Goal: Task Accomplishment & Management: Use online tool/utility

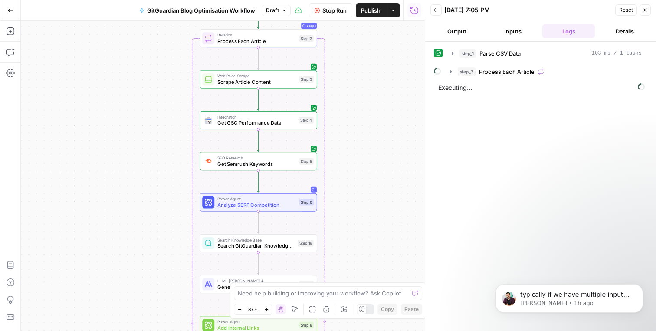
scroll to position [913, 0]
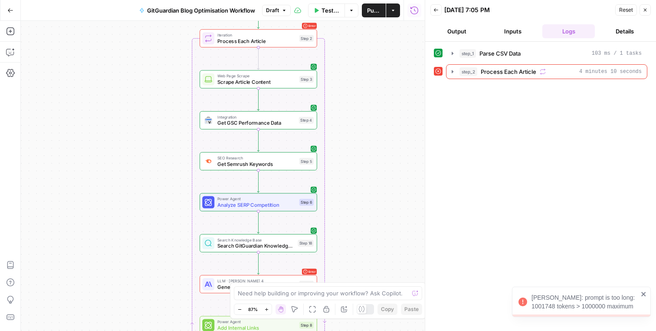
click at [643, 293] on icon "close" at bounding box center [643, 294] width 4 height 4
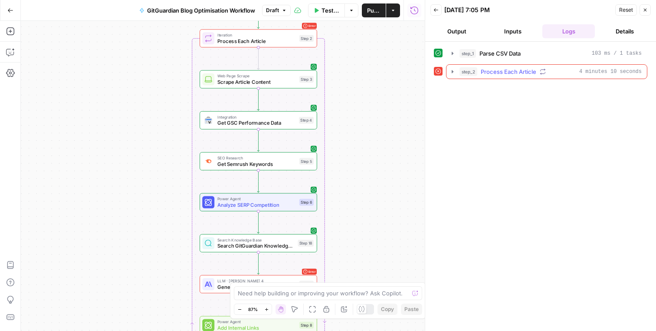
click at [449, 70] on icon "button" at bounding box center [452, 71] width 7 height 7
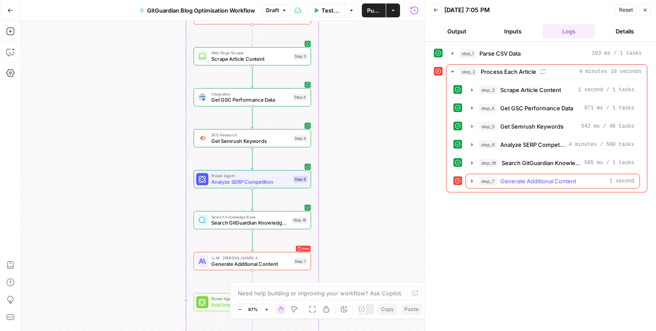
click at [470, 179] on icon "button" at bounding box center [472, 181] width 7 height 7
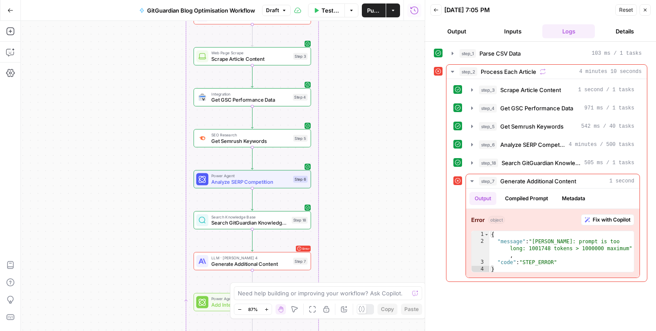
scroll to position [988, 0]
click at [599, 219] on span "Fix with Copilot" at bounding box center [612, 220] width 38 height 8
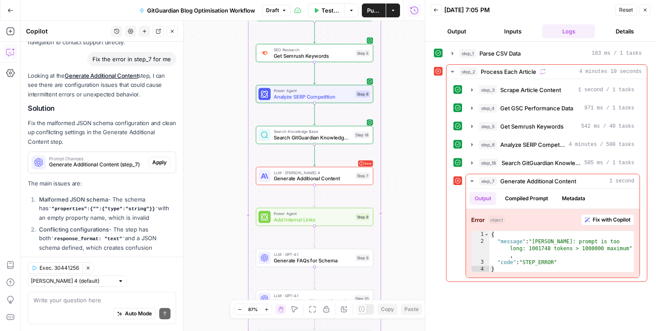
scroll to position [849, 0]
click at [159, 160] on span "Apply" at bounding box center [159, 164] width 14 height 8
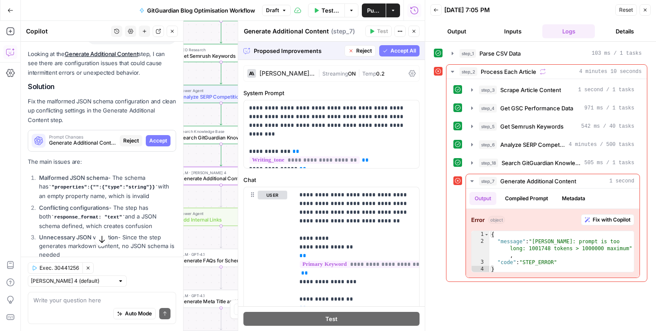
scroll to position [888, 0]
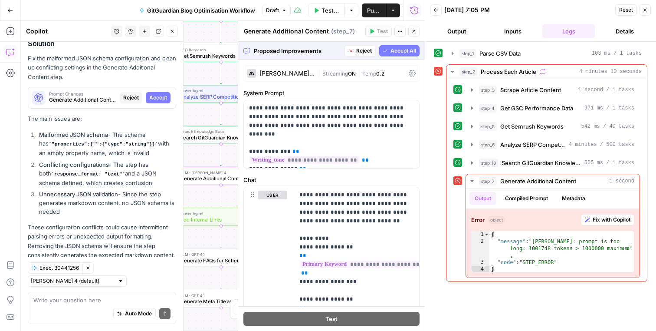
click at [408, 53] on span "Accept All" at bounding box center [404, 51] width 26 height 8
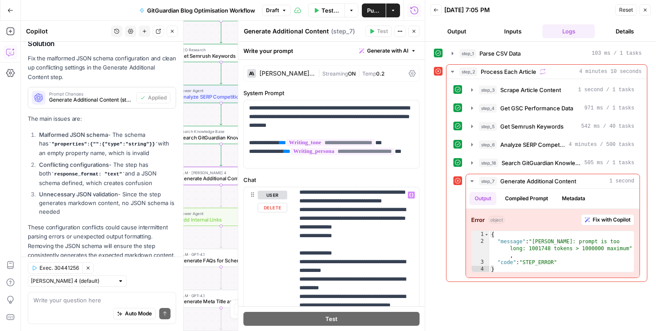
scroll to position [643, 0]
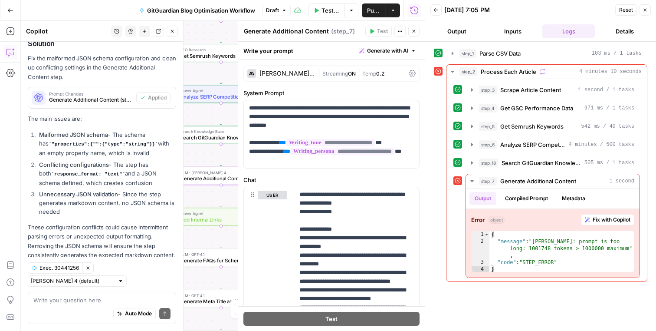
click at [174, 31] on icon "button" at bounding box center [172, 31] width 5 height 5
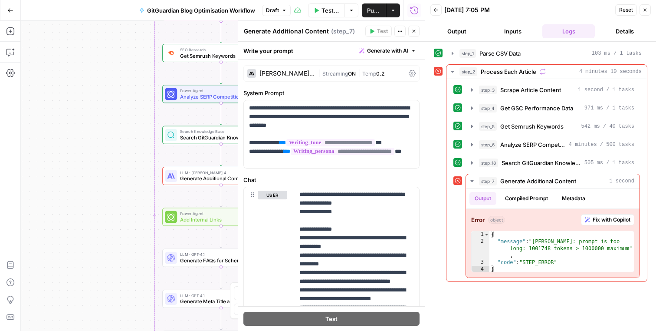
click at [413, 29] on icon "button" at bounding box center [413, 31] width 5 height 5
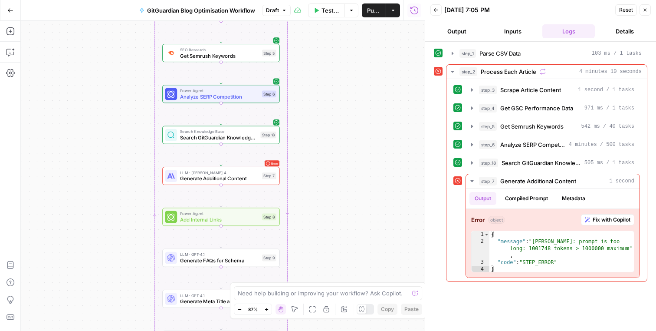
click at [645, 9] on icon "button" at bounding box center [645, 9] width 5 height 5
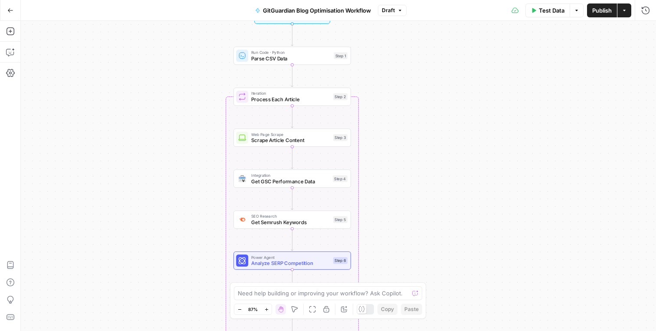
click at [605, 4] on button "Publish" at bounding box center [602, 10] width 30 height 14
click at [404, 15] on button "Version 6" at bounding box center [391, 10] width 39 height 11
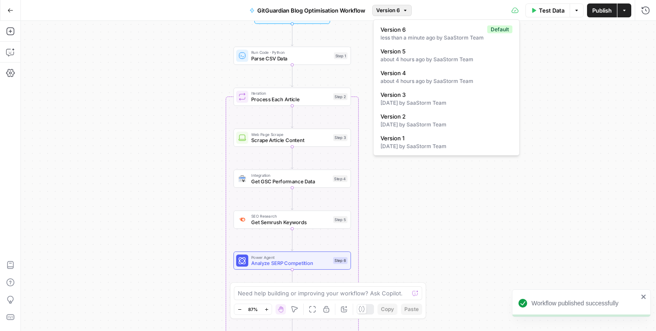
click at [467, 221] on div "Workflow Input Settings Inputs Run Code · Python Parse CSV Data Step 1 Loop Ite…" at bounding box center [338, 176] width 635 height 310
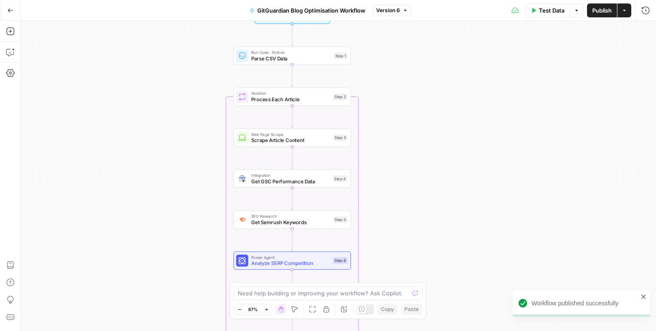
click at [643, 293] on div "Workflow published successfully" at bounding box center [581, 303] width 139 height 28
click at [10, 9] on icon "button" at bounding box center [10, 10] width 6 height 6
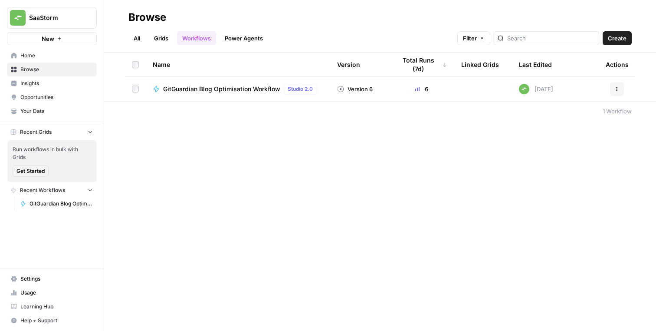
click at [155, 41] on link "Grids" at bounding box center [161, 38] width 25 height 14
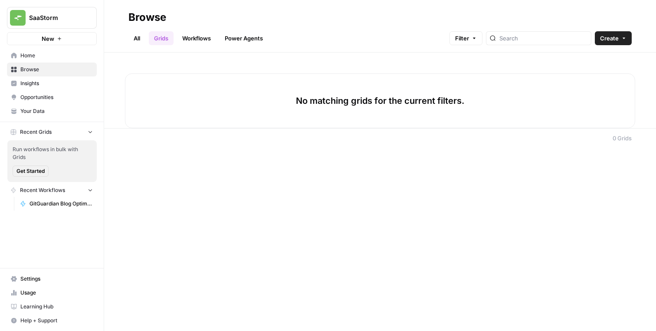
click at [616, 36] on span "Create" at bounding box center [609, 38] width 19 height 9
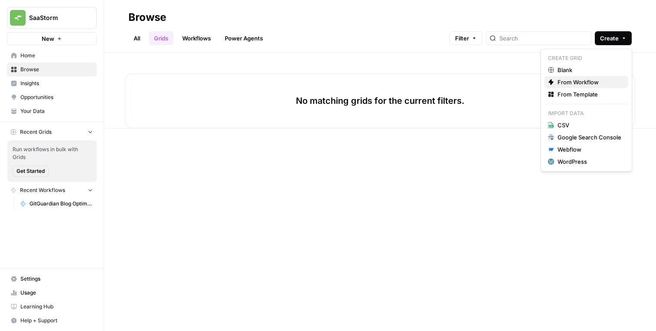
click at [579, 81] on span "From Workflow" at bounding box center [590, 82] width 64 height 9
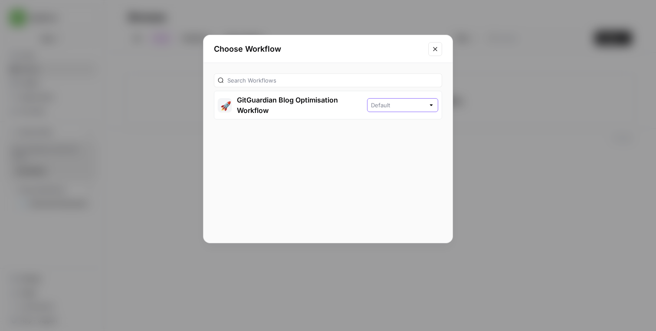
click at [398, 104] on input "text" at bounding box center [398, 105] width 54 height 9
type input "Default"
click at [350, 132] on div "🚀 GitGuardian Blog Optimisation Workflow Default" at bounding box center [328, 153] width 249 height 180
click at [343, 105] on button "🚀 GitGuardian Blog Optimisation Workflow" at bounding box center [290, 105] width 153 height 28
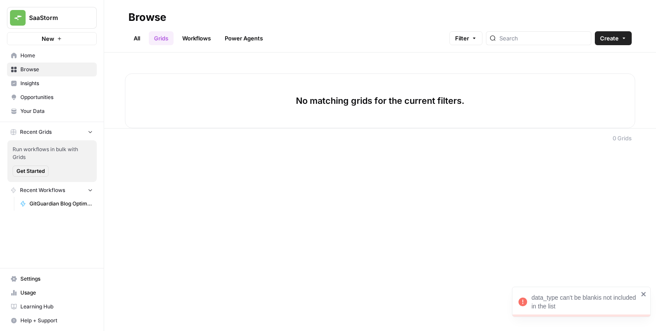
click at [644, 292] on icon "close" at bounding box center [644, 293] width 6 height 7
click at [88, 132] on icon "button" at bounding box center [90, 131] width 6 height 6
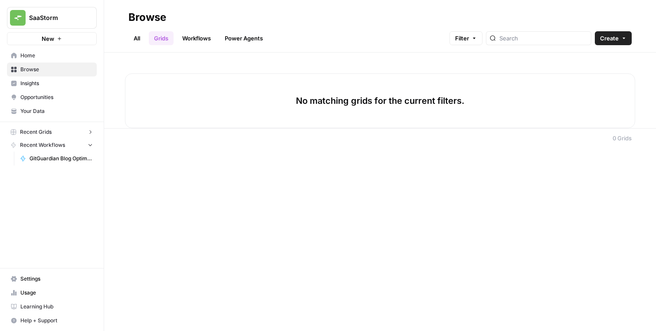
click at [52, 165] on link "GitGuardian Blog Optimisation Workflow" at bounding box center [56, 158] width 81 height 14
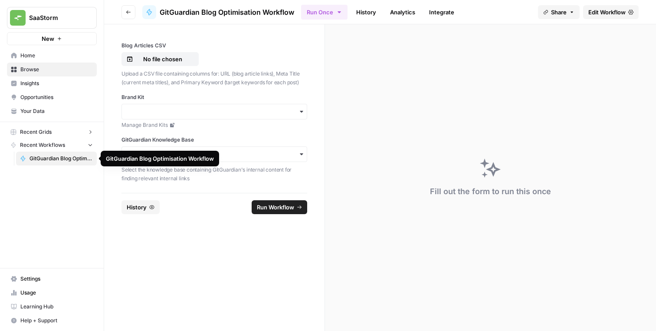
click at [80, 154] on link "GitGuardian Blog Optimisation Workflow" at bounding box center [56, 158] width 81 height 14
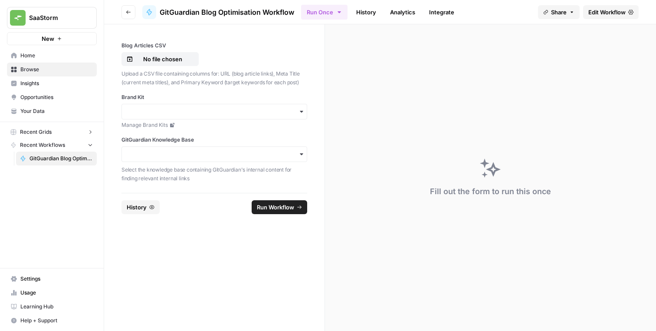
click at [593, 13] on span "Edit Workflow" at bounding box center [607, 12] width 37 height 9
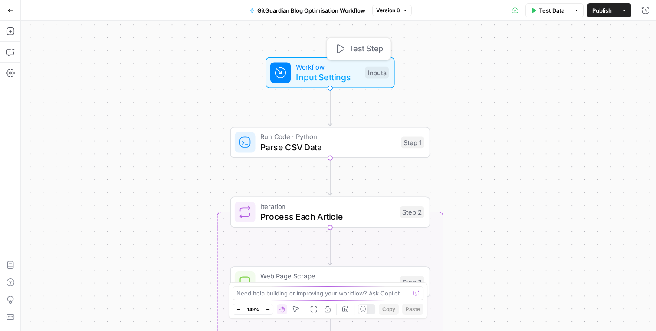
click at [330, 72] on span "Input Settings" at bounding box center [328, 77] width 64 height 13
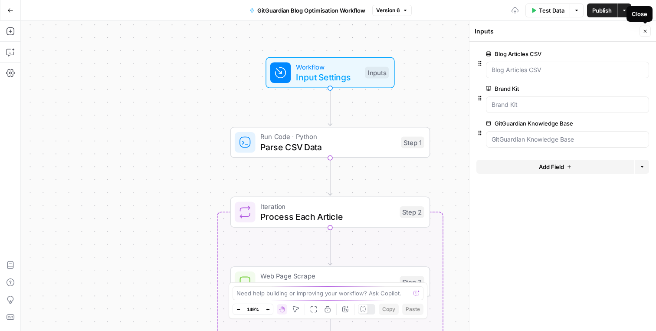
click at [646, 31] on icon "button" at bounding box center [645, 31] width 5 height 5
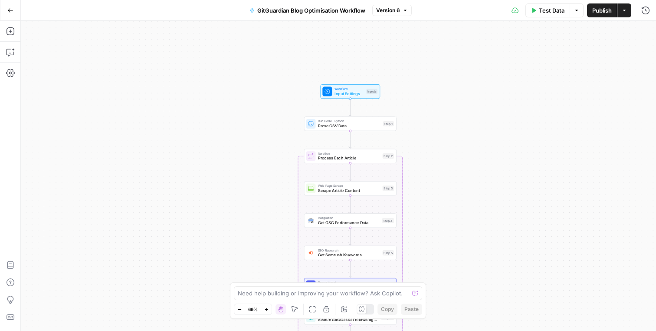
click at [10, 7] on icon "button" at bounding box center [10, 10] width 6 height 6
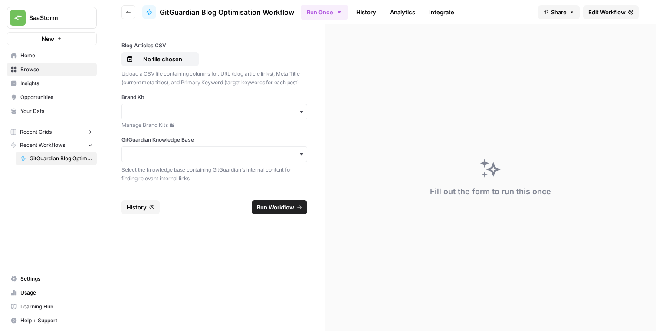
click at [49, 69] on span "Browse" at bounding box center [56, 70] width 72 height 8
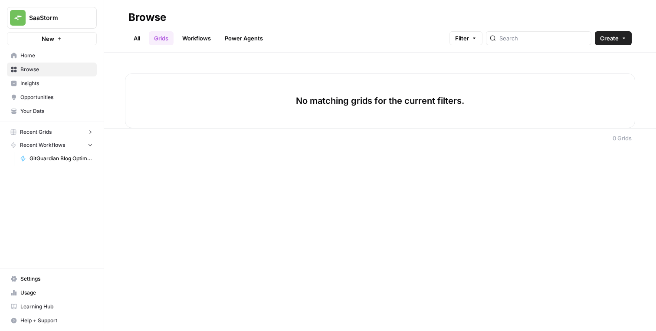
click at [59, 42] on button "New" at bounding box center [52, 38] width 90 height 13
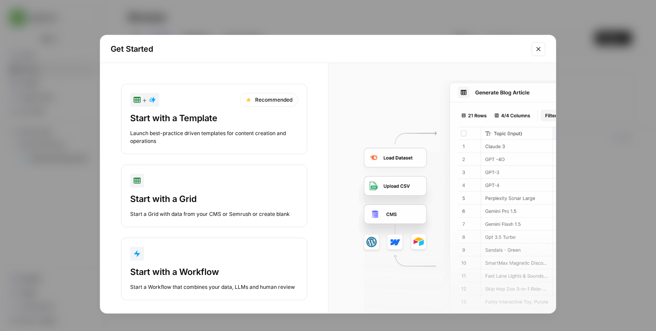
click at [206, 187] on div "button" at bounding box center [214, 181] width 168 height 14
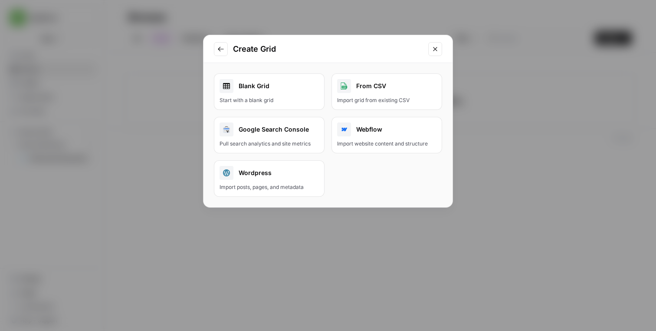
click at [385, 96] on div "Import grid from existing CSV" at bounding box center [386, 100] width 99 height 8
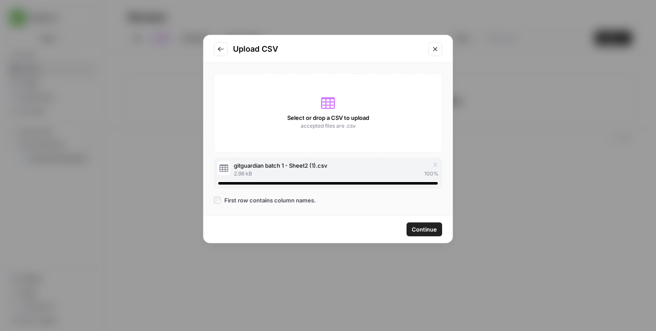
click at [423, 230] on span "Continue" at bounding box center [424, 229] width 25 height 9
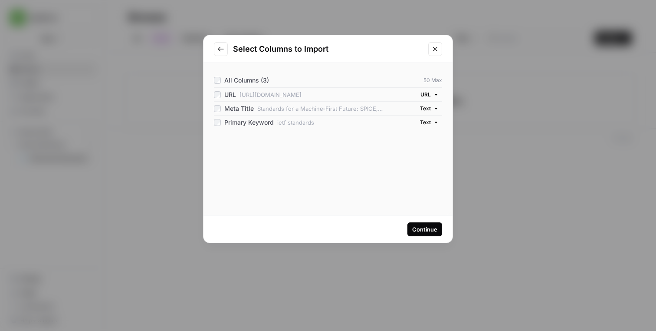
click at [435, 233] on button "Continue" at bounding box center [425, 229] width 35 height 14
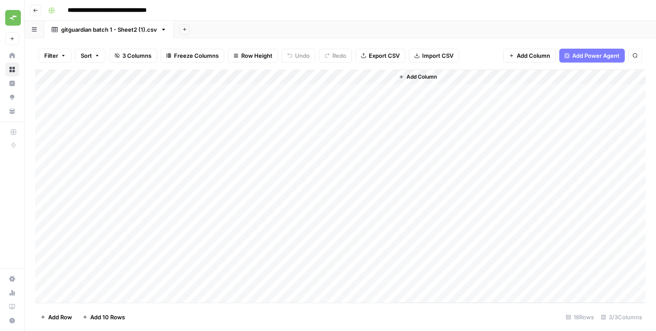
click at [32, 7] on button "Go back" at bounding box center [35, 10] width 11 height 11
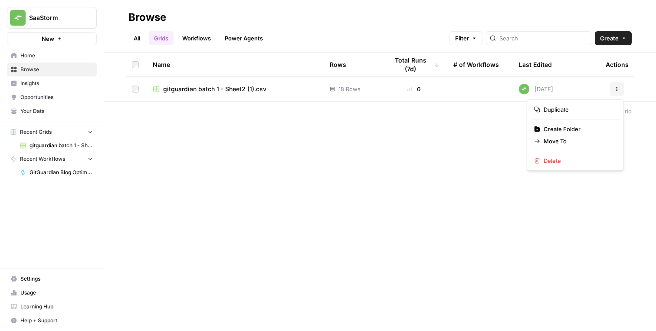
click at [622, 89] on button "Actions" at bounding box center [617, 89] width 14 height 14
click at [253, 90] on span "gitguardian batch 1 - Sheet2 (1).csv" at bounding box center [214, 89] width 103 height 9
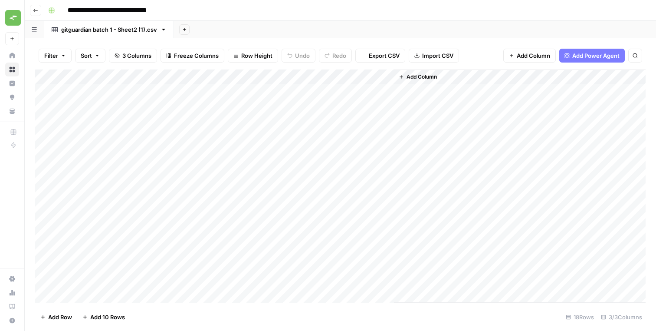
click at [137, 3] on header "**********" at bounding box center [340, 10] width 631 height 21
click at [137, 8] on input "**********" at bounding box center [120, 10] width 112 height 14
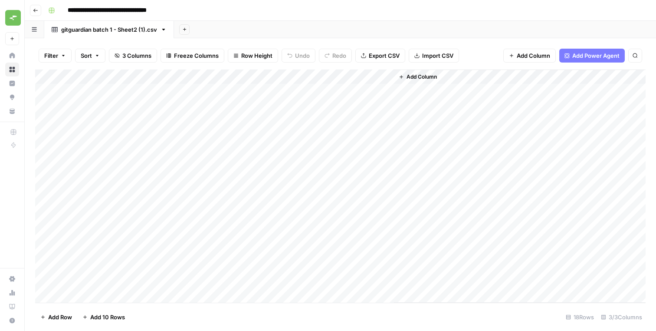
drag, startPoint x: 125, startPoint y: 10, endPoint x: 229, endPoint y: 8, distance: 104.2
click at [229, 8] on div "**********" at bounding box center [346, 10] width 603 height 14
type input "**********"
click at [146, 5] on div "**********" at bounding box center [346, 10] width 603 height 14
click at [164, 30] on icon "button" at bounding box center [164, 29] width 6 height 6
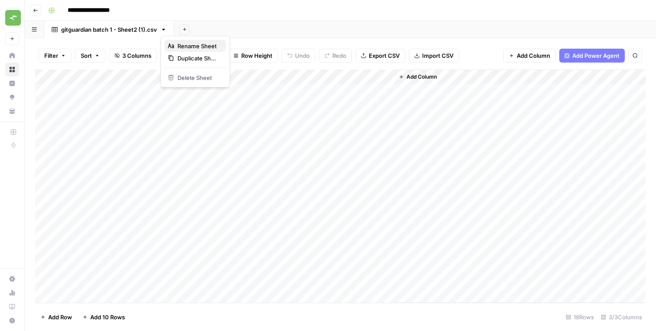
click at [174, 41] on button "Rename Sheet" at bounding box center [195, 46] width 62 height 12
click at [144, 35] on div "**********" at bounding box center [105, 29] width 107 height 13
click at [115, 34] on input "**********" at bounding box center [109, 29] width 97 height 11
drag, startPoint x: 115, startPoint y: 32, endPoint x: 160, endPoint y: 33, distance: 44.7
click at [160, 33] on link "**********" at bounding box center [109, 29] width 131 height 17
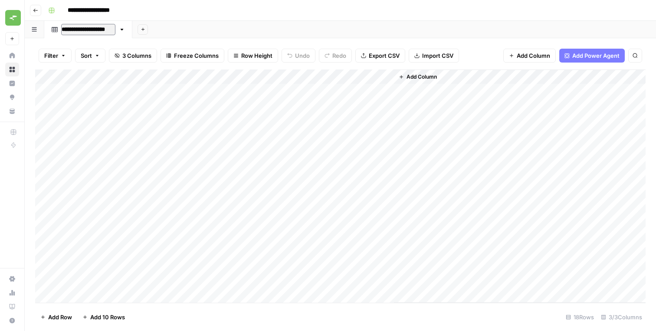
type input "**********"
drag, startPoint x: 523, startPoint y: 55, endPoint x: 461, endPoint y: 79, distance: 66.5
click at [461, 79] on div "Filter Sort 3 Columns Freeze Columns Row Height Undo Redo Export CSV Import CSV…" at bounding box center [340, 184] width 631 height 293
click at [461, 79] on div "Add Column" at bounding box center [520, 185] width 252 height 233
click at [411, 72] on button "Add Column" at bounding box center [417, 76] width 45 height 11
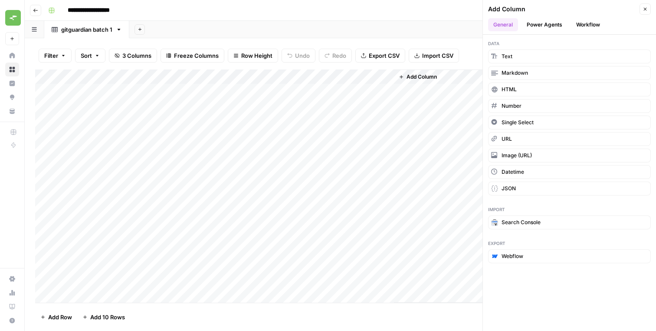
scroll to position [988, 0]
click at [587, 23] on button "Workflow" at bounding box center [588, 24] width 34 height 13
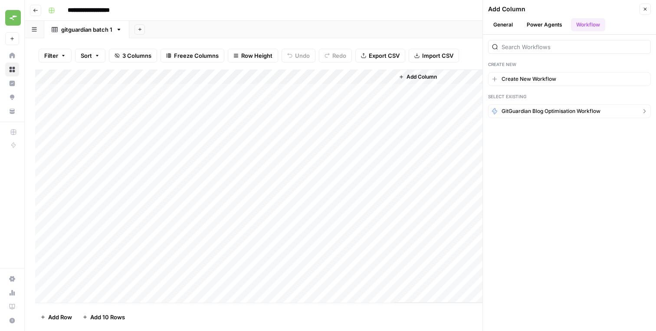
click at [540, 107] on span "GitGuardian Blog Optimisation Workflow" at bounding box center [551, 111] width 99 height 8
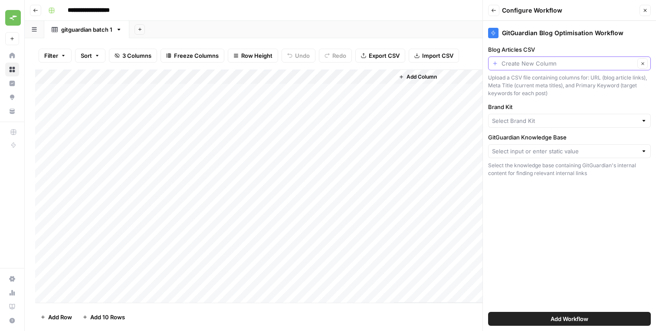
click at [530, 64] on input "Blog Articles CSV" at bounding box center [568, 63] width 133 height 9
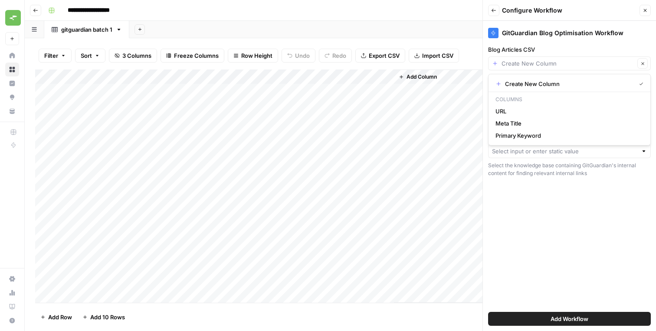
type input "Create New Column"
click at [531, 51] on label "Blog Articles CSV" at bounding box center [569, 49] width 163 height 9
click at [531, 59] on input "Create New Column" at bounding box center [568, 63] width 133 height 9
type input "Create New Column"
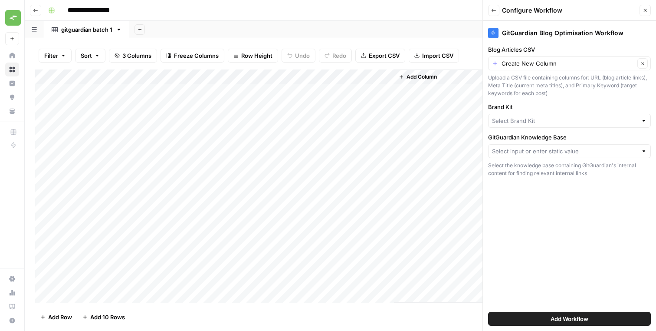
click at [531, 46] on label "Blog Articles CSV" at bounding box center [569, 49] width 163 height 9
click at [531, 59] on input "Create New Column" at bounding box center [568, 63] width 133 height 9
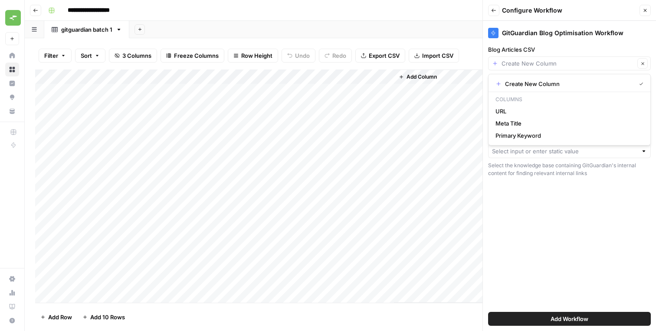
type input "Create New Column"
click at [531, 46] on label "Blog Articles CSV" at bounding box center [569, 49] width 163 height 9
click at [531, 59] on input "Create New Column" at bounding box center [568, 63] width 133 height 9
type input "Create New Column"
click at [550, 199] on div "GitGuardian Blog Optimisation Workflow Blog Articles CSV Create New Column Clea…" at bounding box center [569, 176] width 173 height 310
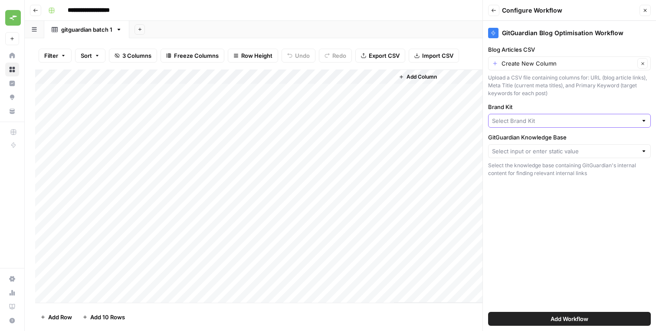
click at [507, 118] on input "Brand Kit" at bounding box center [564, 120] width 145 height 9
click at [508, 141] on span "GitGuardian" at bounding box center [568, 141] width 145 height 9
type input "GitGuardian"
click at [508, 155] on input "GitGuardian Knowledge Base" at bounding box center [564, 151] width 145 height 9
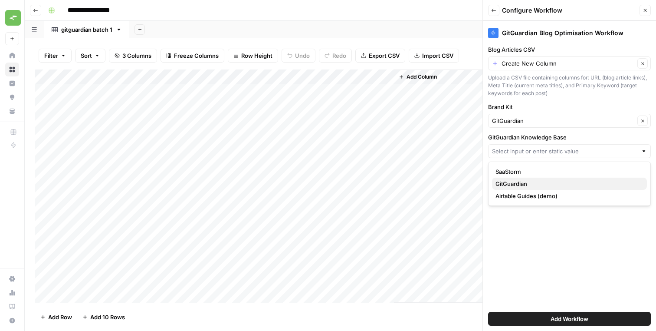
click at [511, 182] on span "GitGuardian" at bounding box center [568, 183] width 145 height 9
type input "GitGuardian"
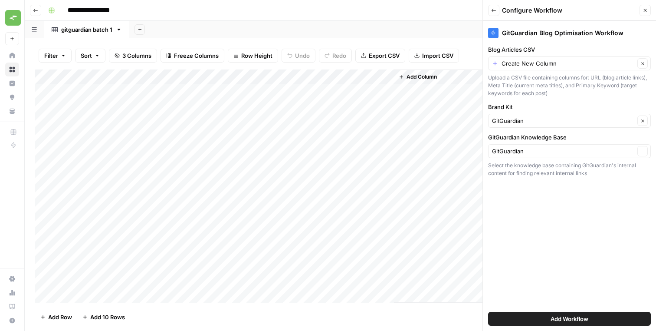
click at [514, 223] on div "GitGuardian Blog Optimisation Workflow Blog Articles CSV Create New Column Clea…" at bounding box center [569, 176] width 173 height 310
click at [554, 316] on span "Add Workflow" at bounding box center [570, 318] width 38 height 9
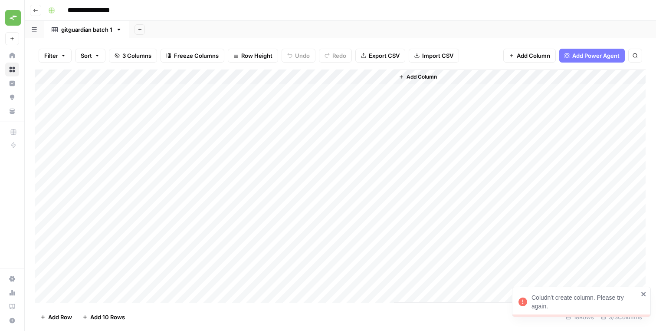
click at [555, 301] on div "Coludn't create column. Please try again." at bounding box center [585, 301] width 107 height 17
click at [42, 11] on header "**********" at bounding box center [340, 10] width 631 height 21
click at [37, 11] on icon "button" at bounding box center [35, 10] width 5 height 5
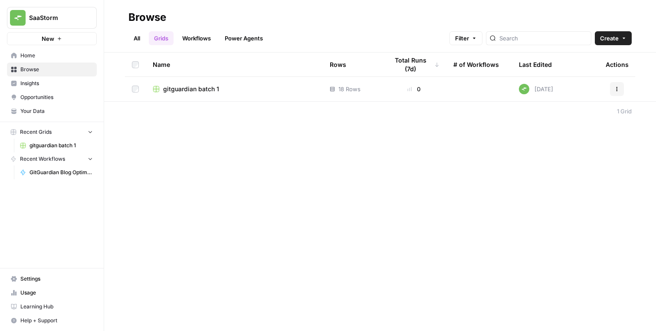
click at [52, 173] on span "GitGuardian Blog Optimisation Workflow" at bounding box center [61, 172] width 63 height 8
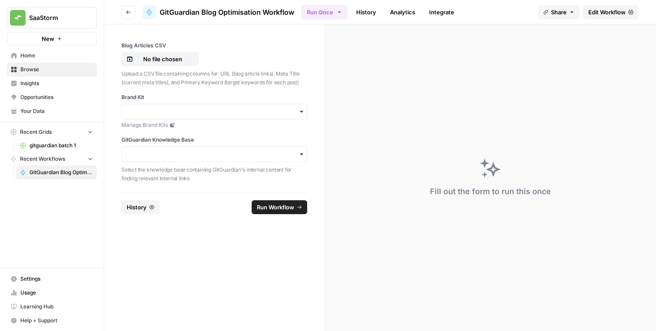
click at [126, 13] on icon "button" at bounding box center [128, 12] width 5 height 5
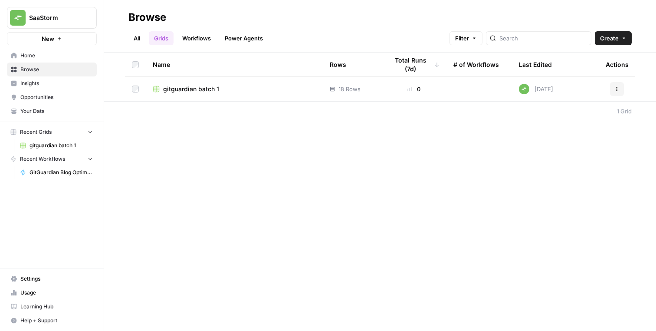
click at [52, 159] on span "Recent Workflows" at bounding box center [42, 159] width 45 height 8
click at [55, 133] on button "Recent Grids" at bounding box center [52, 131] width 90 height 13
click at [56, 148] on span "Recent Workflows" at bounding box center [42, 145] width 45 height 8
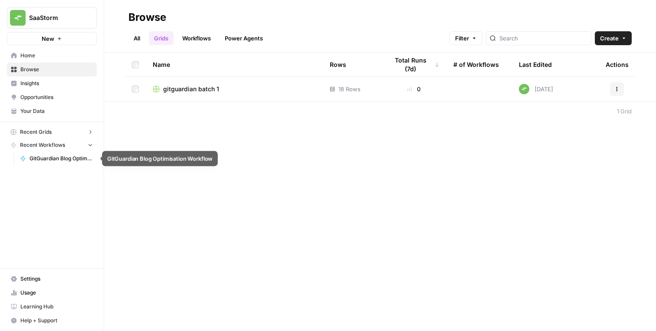
click at [56, 160] on span "GitGuardian Blog Optimisation Workflow" at bounding box center [61, 159] width 63 height 8
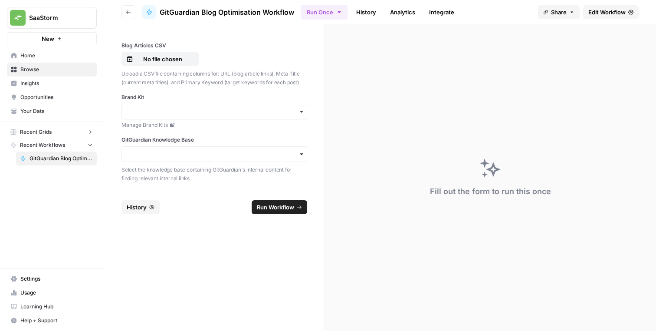
click at [572, 13] on icon "button" at bounding box center [571, 12] width 5 height 5
click at [631, 11] on icon at bounding box center [630, 12] width 5 height 5
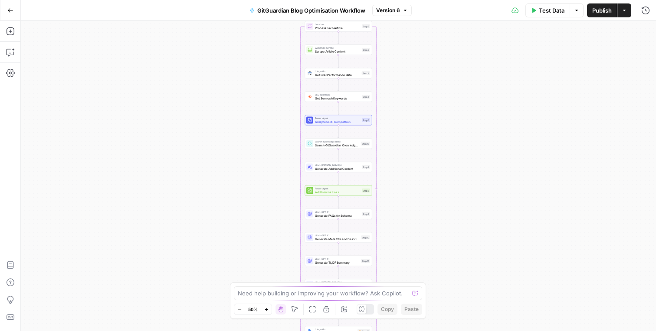
click at [627, 10] on icon "button" at bounding box center [624, 10] width 5 height 5
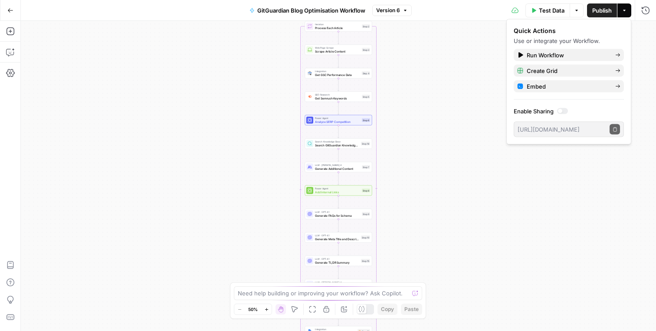
click at [577, 10] on icon "button" at bounding box center [576, 10] width 5 height 5
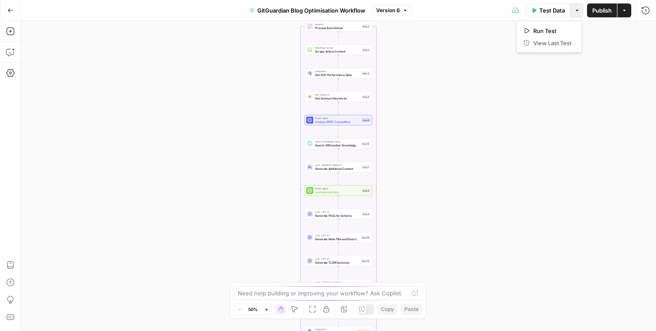
click at [569, 118] on div "Workflow Input Settings Inputs Run Code · Python Parse CSV Data Step 1 Loop Ite…" at bounding box center [338, 176] width 635 height 310
click at [6, 12] on button "Go Back" at bounding box center [11, 11] width 16 height 16
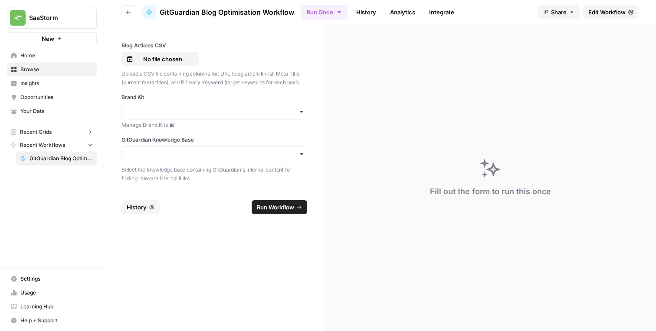
click at [128, 9] on button "Go back" at bounding box center [129, 12] width 14 height 14
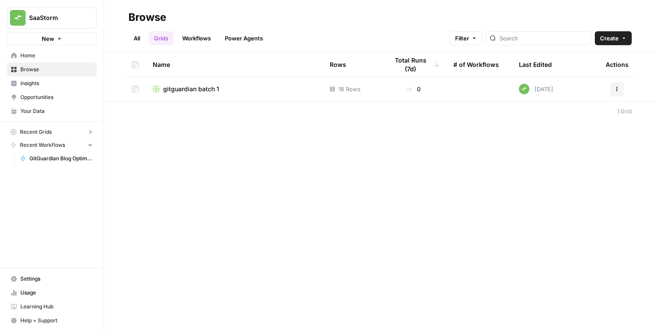
click at [178, 39] on link "Workflows" at bounding box center [196, 38] width 39 height 14
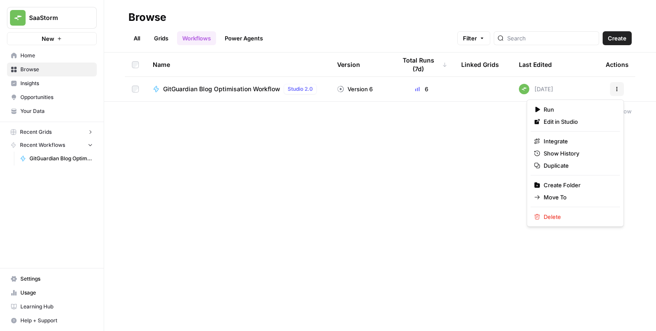
click at [613, 89] on button "Actions" at bounding box center [617, 89] width 14 height 14
click at [557, 165] on span "Duplicate" at bounding box center [578, 165] width 69 height 9
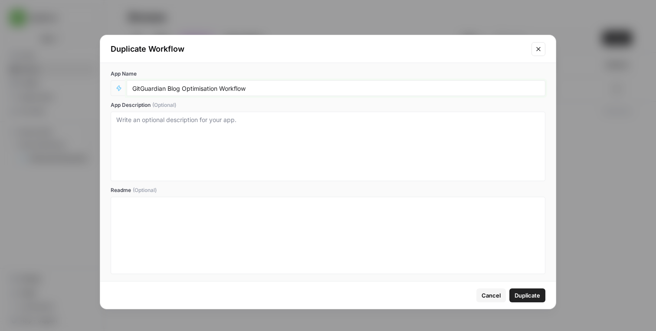
click at [202, 88] on input "GitGuardian Blog Optimisation Workflow" at bounding box center [336, 88] width 408 height 8
click at [250, 88] on input "GitGuardian Blog Optimisation Workflow" at bounding box center [336, 88] width 408 height 8
type input "GitGuardian Blog Optimisation Workflow for Grid"
click at [535, 297] on span "Duplicate" at bounding box center [528, 295] width 26 height 9
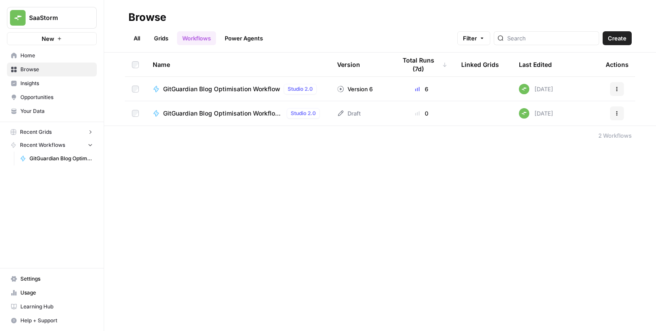
click at [251, 112] on span "GitGuardian Blog Optimisation Workflow for Grid" at bounding box center [223, 113] width 120 height 9
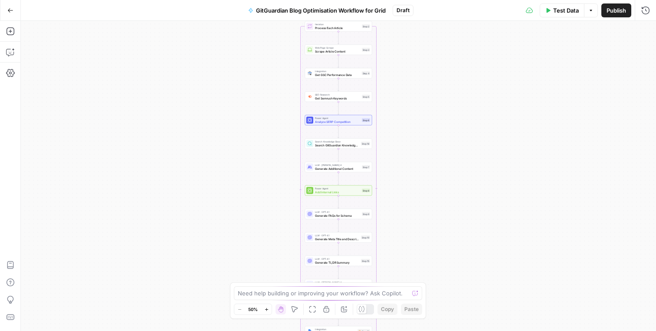
click at [383, 9] on span "GitGuardian Blog Optimisation Workflow for Grid" at bounding box center [321, 10] width 130 height 9
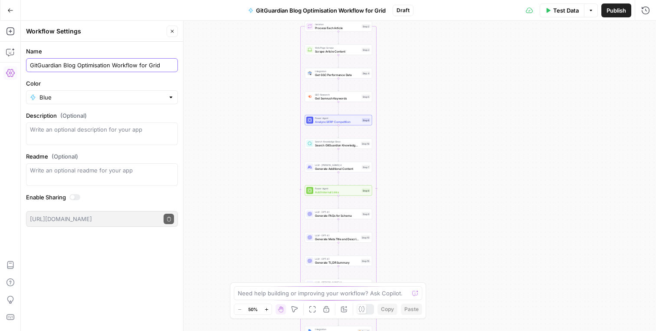
drag, startPoint x: 148, startPoint y: 66, endPoint x: 139, endPoint y: 66, distance: 9.1
click at [139, 66] on input "GitGuardian Blog Optimisation Workflow for Grid" at bounding box center [102, 65] width 144 height 9
click at [141, 65] on input "GitGuardian Blog Optimisation Workflow Grid" at bounding box center [102, 65] width 144 height 9
click at [28, 66] on div "GitGuardian Blog Optimisation Workflow" at bounding box center [102, 65] width 152 height 14
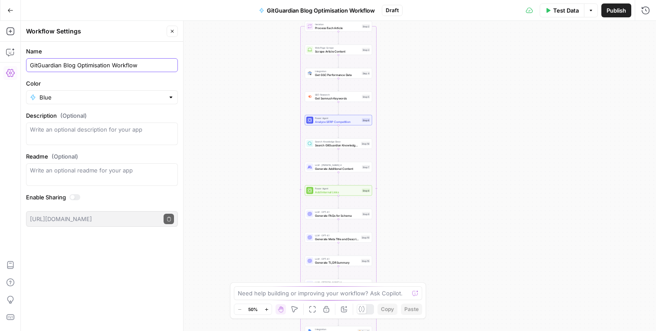
paste input "Grid"
click at [28, 66] on div "GitGuardian Blog Optimisation Workflow" at bounding box center [102, 65] width 152 height 14
click at [32, 64] on input "GitGuardian Blog Optimisation Workflow" at bounding box center [102, 65] width 144 height 9
paste input "Grid"
type input "Grid - GitGuardian Blog Optimisation Workflow"
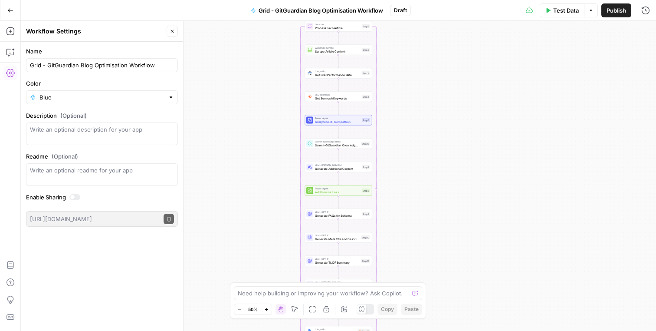
click at [214, 91] on div "Workflow Input Settings Inputs Run Code · Python Parse CSV Data Step 1 Loop Ite…" at bounding box center [338, 176] width 635 height 310
click at [170, 31] on icon "button" at bounding box center [172, 31] width 5 height 5
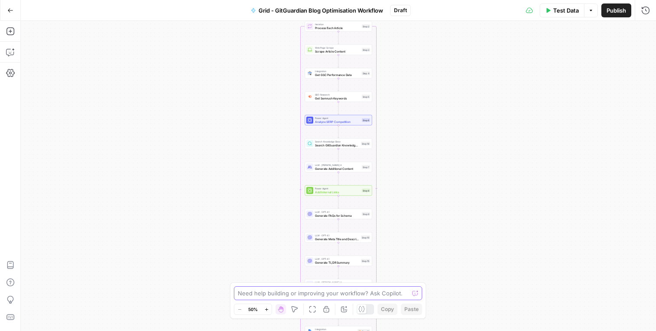
click at [283, 292] on textarea at bounding box center [323, 293] width 171 height 9
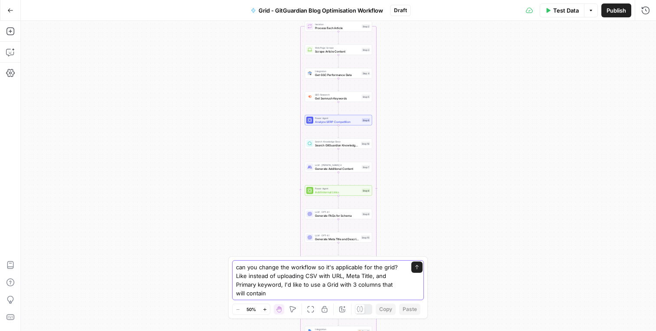
drag, startPoint x: 333, startPoint y: 275, endPoint x: 280, endPoint y: 285, distance: 53.5
click at [280, 285] on textarea "can you change the workflow so it's applicable for the grid? Like instead of up…" at bounding box center [319, 280] width 167 height 35
click at [280, 291] on textarea "can you change the workflow so it's applicable for the grid? Like instead of up…" at bounding box center [319, 280] width 167 height 35
paste textarea "RL, Meta Title, and Primary keyword"
click at [258, 292] on textarea "can you change the workflow so it's applicable for the grid? Like instead of up…" at bounding box center [319, 280] width 167 height 35
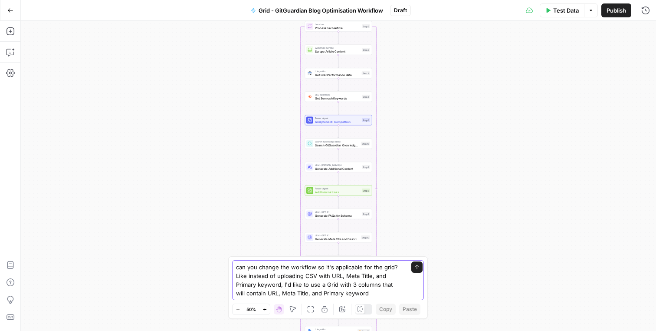
click at [368, 292] on textarea "can you change the workflow so it's applicable for the grid? Like instead of up…" at bounding box center [319, 280] width 167 height 35
type textarea "can you change the workflow so it's applicable for the grid? Like instead of up…"
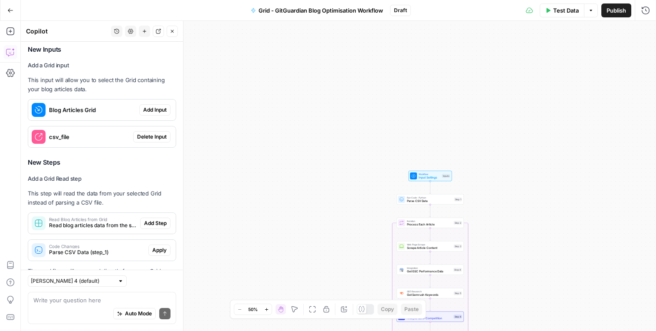
scroll to position [188, 0]
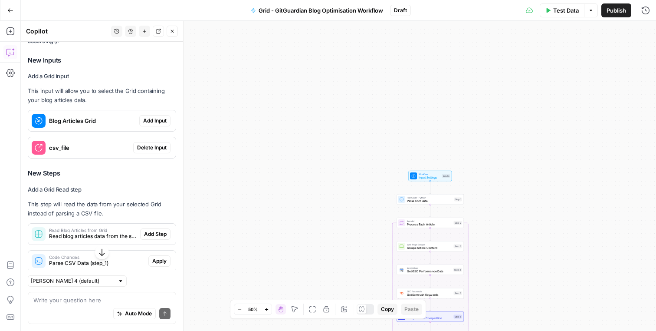
click at [154, 126] on button "Add Input" at bounding box center [154, 120] width 31 height 11
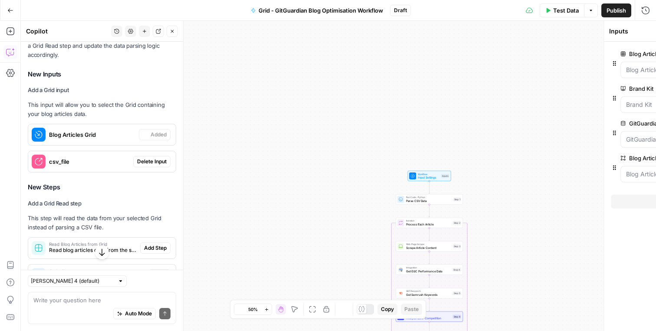
scroll to position [202, 0]
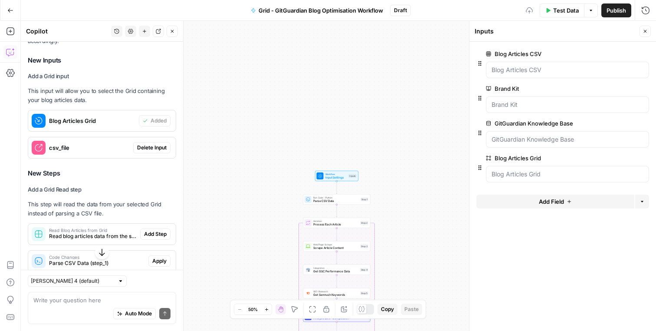
click at [151, 148] on span "Delete Input" at bounding box center [152, 148] width 30 height 8
click at [548, 176] on Grid "Blog Articles Grid" at bounding box center [568, 174] width 152 height 9
click at [643, 30] on icon "button" at bounding box center [645, 31] width 5 height 5
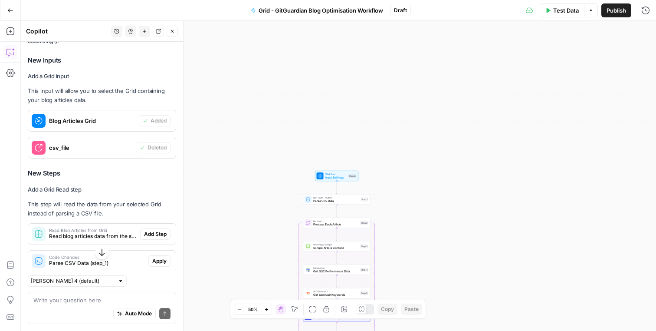
scroll to position [238, 0]
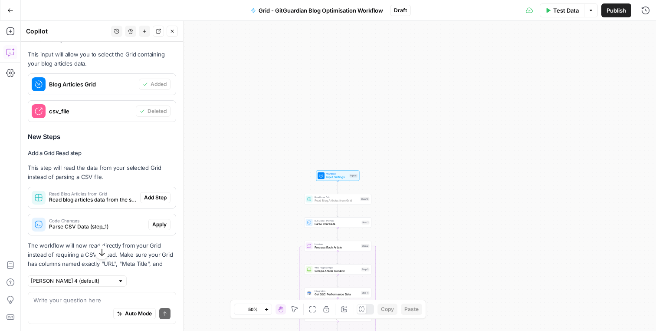
click at [153, 198] on span "Add Step" at bounding box center [155, 198] width 23 height 8
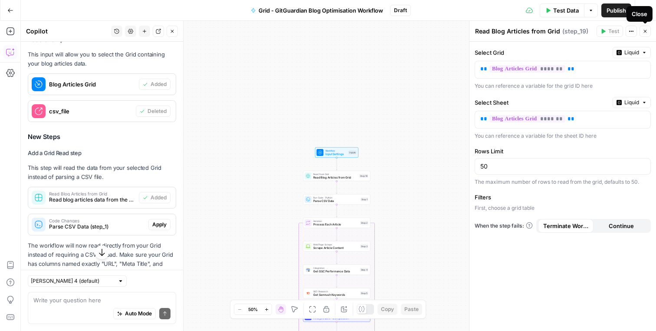
click at [646, 31] on icon "button" at bounding box center [645, 31] width 5 height 5
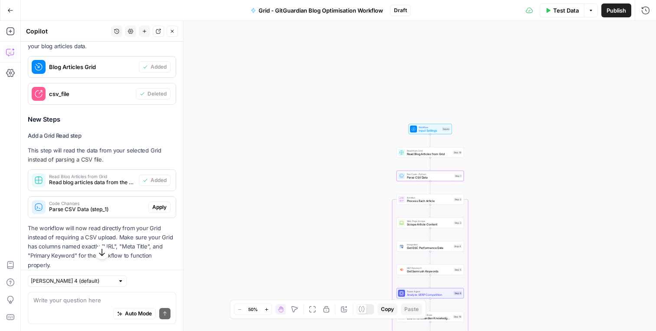
scroll to position [267, 0]
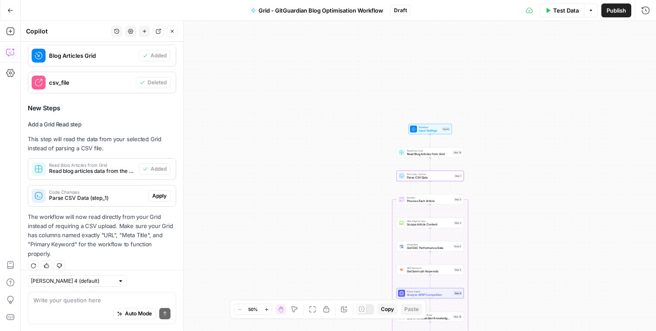
click at [161, 195] on span "Apply" at bounding box center [159, 196] width 14 height 8
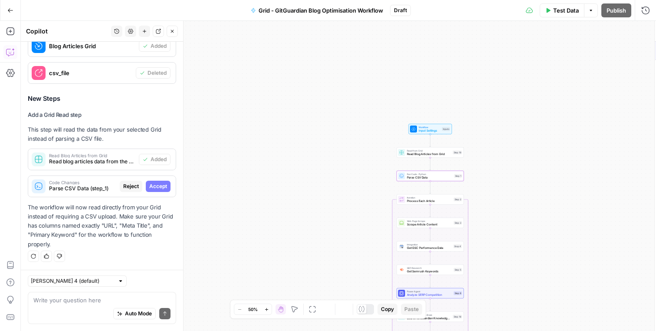
scroll to position [253, 0]
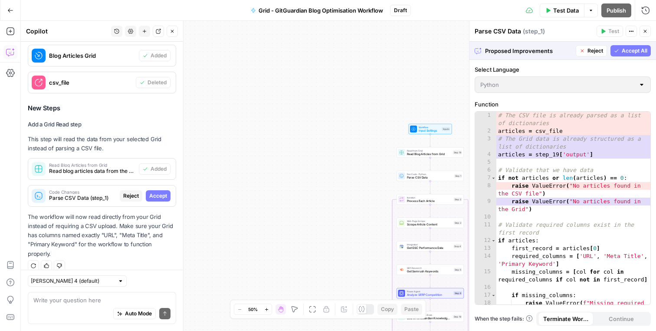
click at [619, 46] on button "Accept All" at bounding box center [631, 50] width 40 height 11
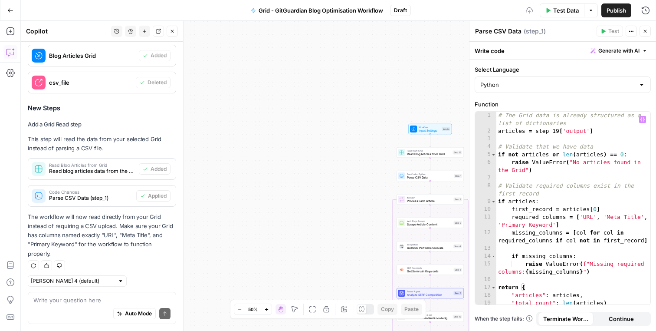
scroll to position [10, 0]
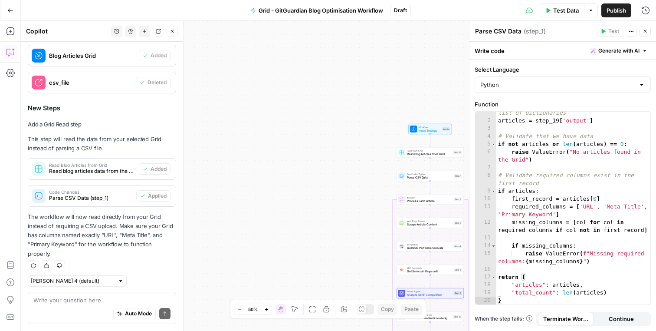
click at [644, 36] on button "Close" at bounding box center [645, 31] width 11 height 11
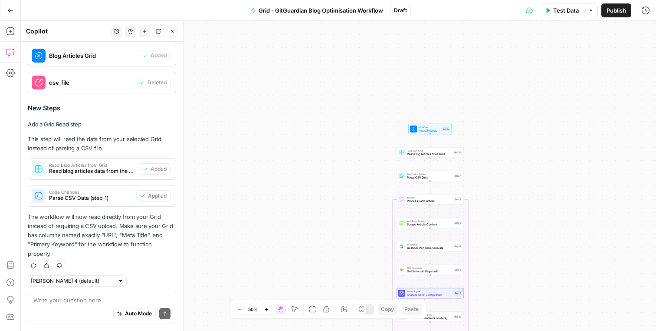
click at [613, 11] on span "Publish" at bounding box center [617, 10] width 20 height 9
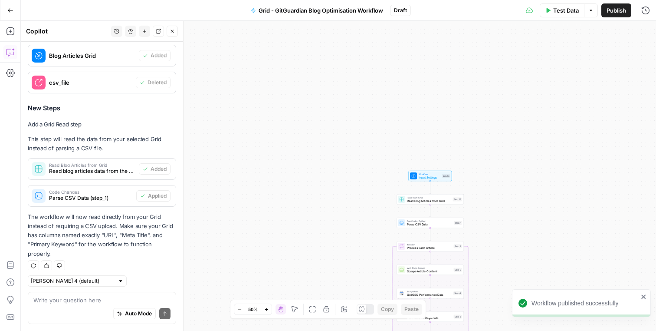
click at [4, 9] on button "Go Back" at bounding box center [11, 11] width 16 height 16
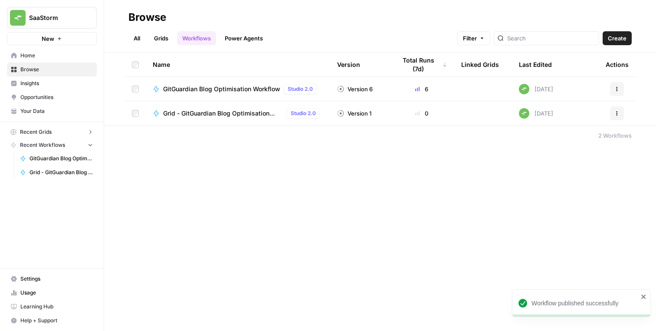
click at [257, 155] on div "Browse All Grids Workflows Power Agents Filter Create Name Version Total Runs (…" at bounding box center [380, 165] width 552 height 331
click at [76, 132] on button "Recent Grids" at bounding box center [52, 131] width 90 height 13
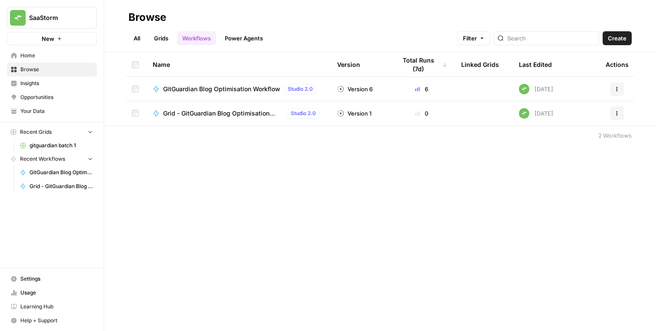
click at [66, 147] on span "gitguardian batch 1" at bounding box center [61, 145] width 63 height 8
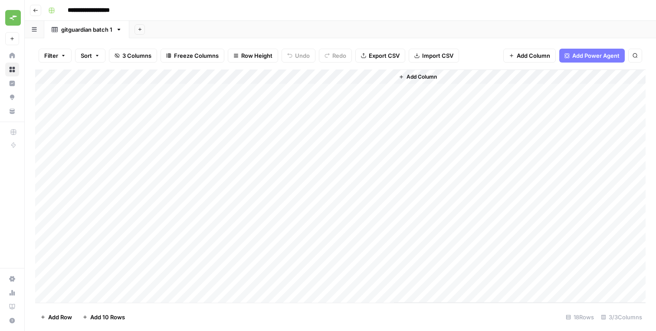
click at [435, 78] on span "Add Column" at bounding box center [422, 77] width 30 height 8
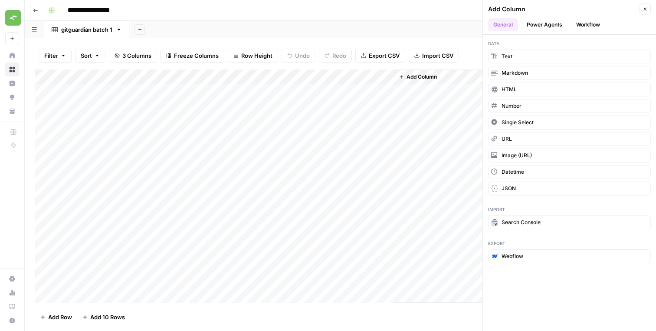
click at [584, 22] on button "Workflow" at bounding box center [588, 24] width 34 height 13
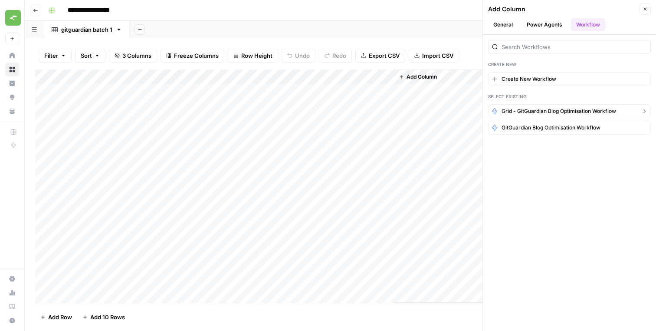
click at [531, 111] on span "Grid - GitGuardian Blog Optimisation Workflow" at bounding box center [559, 111] width 115 height 8
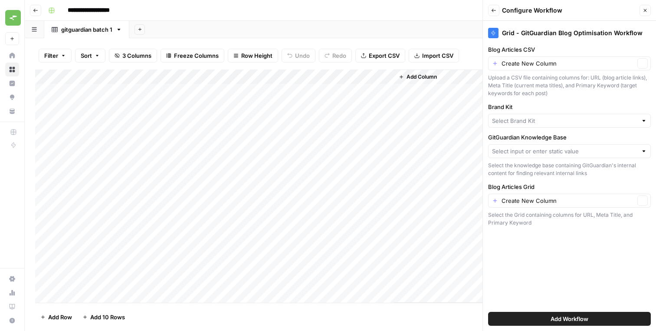
type input "GitGuardian"
click at [536, 66] on input "Blog Articles CSV" at bounding box center [568, 63] width 133 height 9
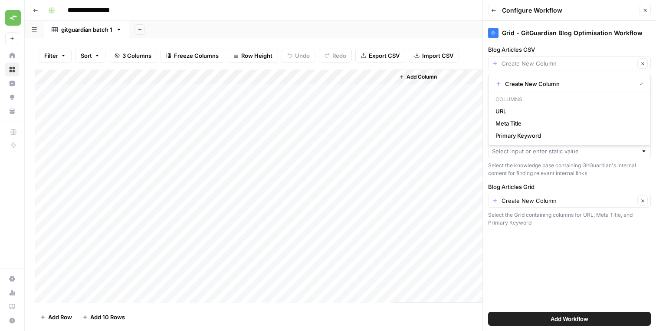
type input "Create New Column"
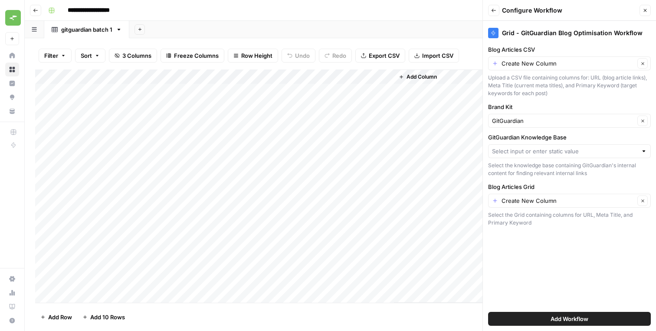
click at [547, 53] on label "Blog Articles CSV" at bounding box center [569, 49] width 163 height 9
click at [547, 59] on input "Create New Column" at bounding box center [568, 63] width 133 height 9
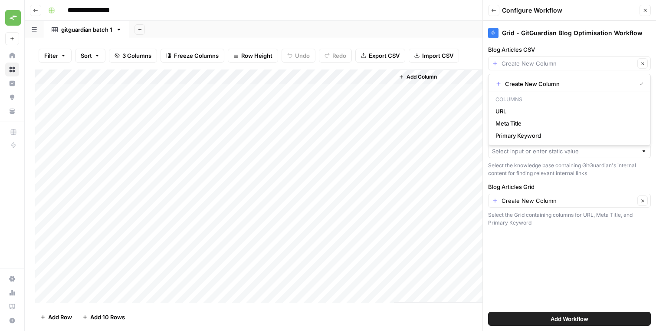
type input "Create New Column"
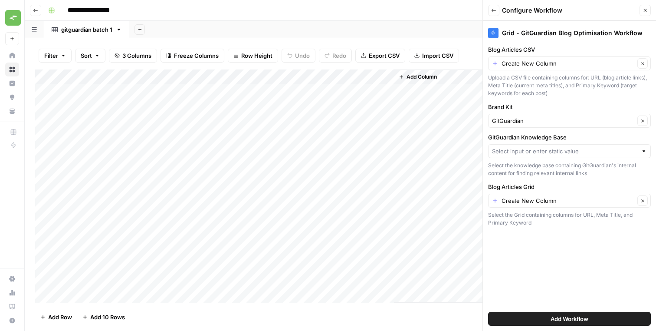
click at [540, 221] on div "Select the Grid containing columns for URL, Meta Title, and Primary Keyword" at bounding box center [569, 219] width 163 height 16
click at [528, 147] on input "GitGuardian Knowledge Base" at bounding box center [564, 151] width 145 height 9
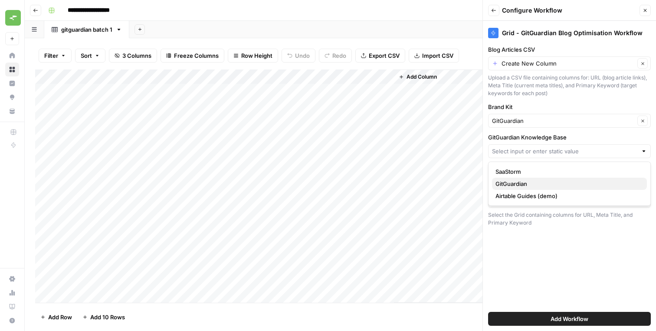
click at [524, 184] on span "GitGuardian" at bounding box center [568, 183] width 145 height 9
type input "GitGuardian"
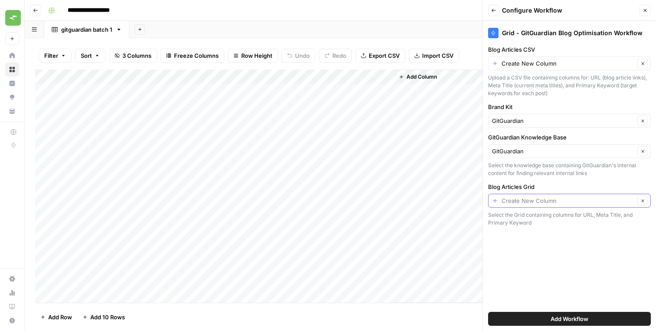
click at [527, 200] on input "Blog Articles Grid" at bounding box center [568, 200] width 133 height 9
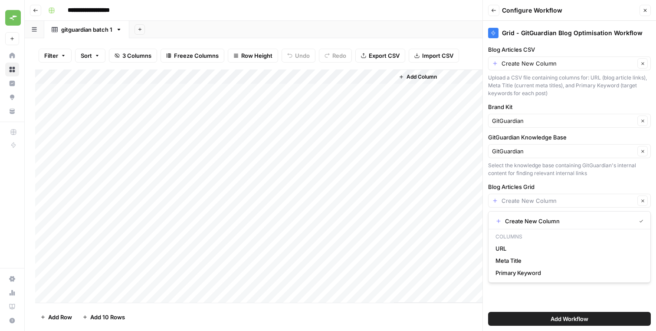
type input "Create New Column"
click at [536, 186] on label "Blog Articles Grid" at bounding box center [569, 186] width 163 height 9
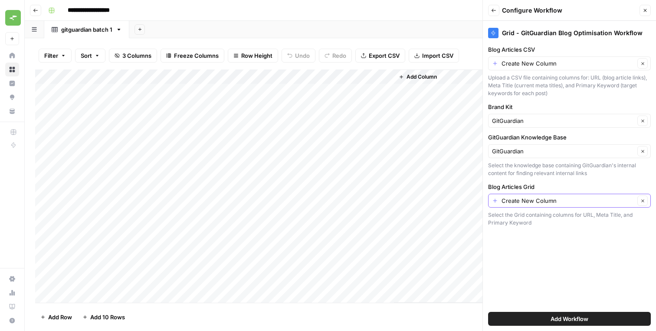
click at [536, 196] on input "Create New Column" at bounding box center [568, 200] width 133 height 9
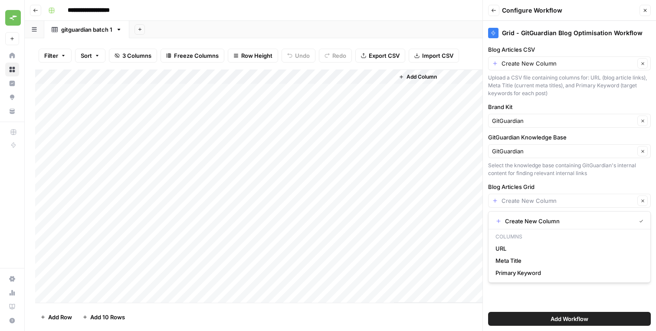
type input "Create New Column"
click at [540, 180] on div "Grid - GitGuardian Blog Optimisation Workflow Blog Articles CSV Create New Colu…" at bounding box center [569, 176] width 173 height 310
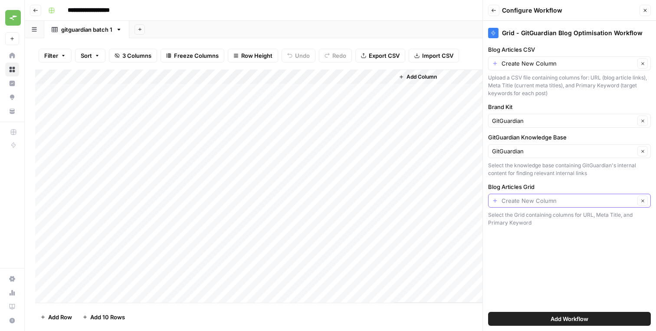
click at [541, 198] on input "Blog Articles Grid" at bounding box center [568, 200] width 133 height 9
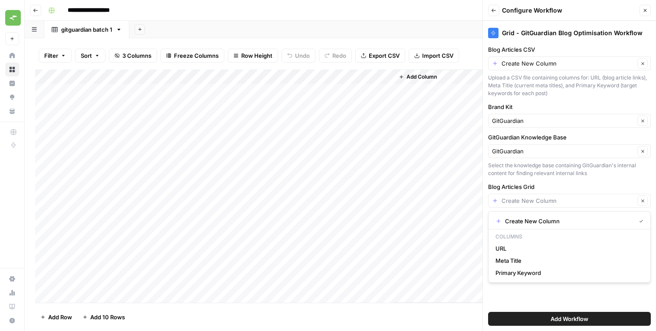
type input "Create New Column"
click at [547, 178] on div "Grid - GitGuardian Blog Optimisation Workflow Blog Articles CSV Create New Colu…" at bounding box center [569, 176] width 173 height 310
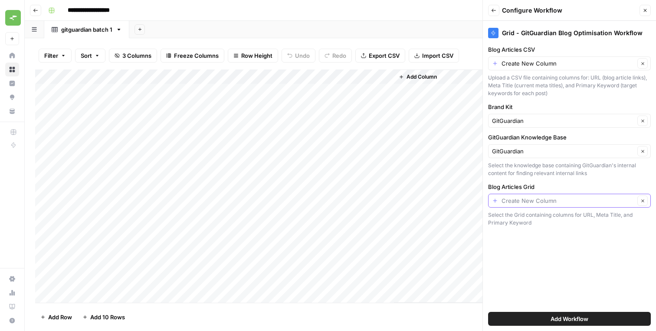
click at [547, 199] on input "Blog Articles Grid" at bounding box center [568, 200] width 133 height 9
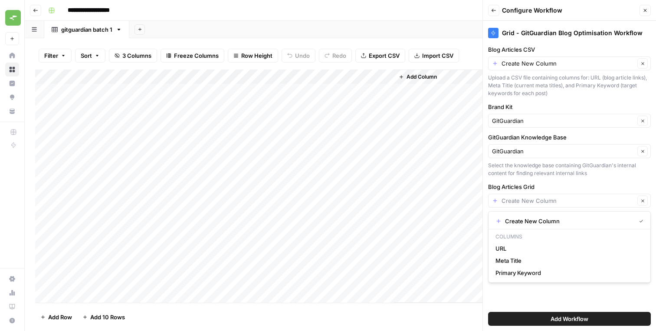
type input "Create New Column"
click at [540, 186] on label "Blog Articles Grid" at bounding box center [569, 186] width 163 height 9
click at [540, 196] on input "Create New Column" at bounding box center [568, 200] width 133 height 9
type input "Create New Column"
click at [540, 186] on label "Blog Articles Grid" at bounding box center [569, 186] width 163 height 9
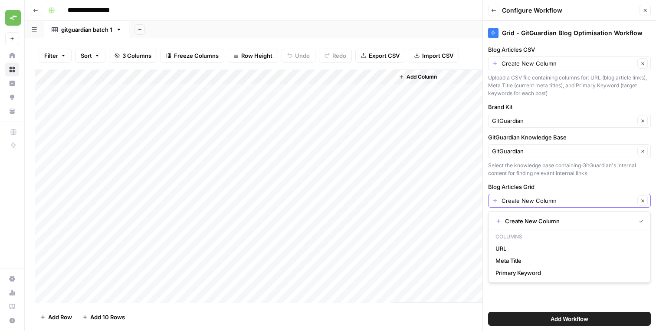
click at [540, 196] on input "Create New Column" at bounding box center [568, 200] width 133 height 9
type input "Create New Column"
click at [541, 317] on button "Add Workflow" at bounding box center [569, 319] width 163 height 14
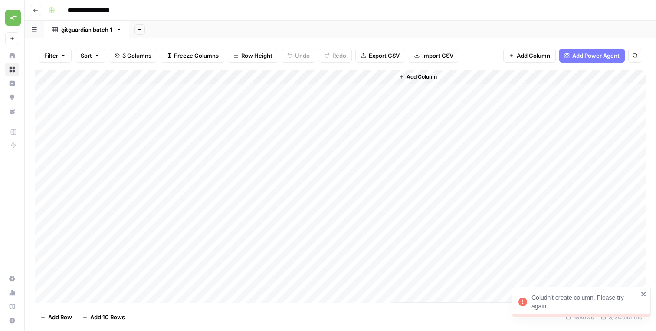
click at [638, 290] on div "Coludn't create column. Please try again." at bounding box center [578, 301] width 125 height 23
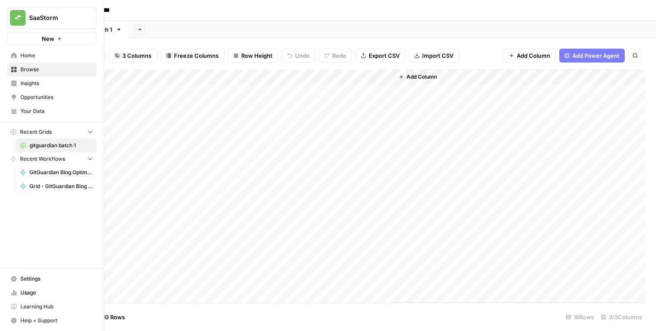
click at [44, 184] on span "Grid - GitGuardian Blog Optimisation Workflow" at bounding box center [61, 186] width 63 height 8
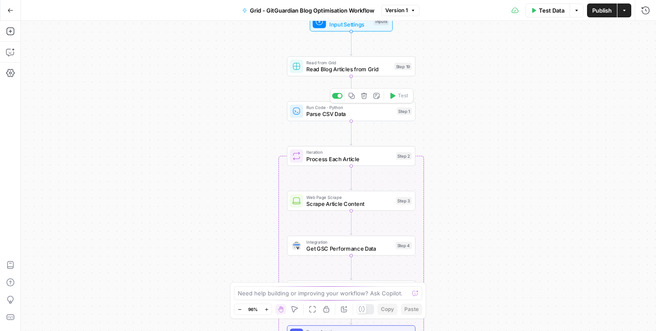
click at [332, 114] on span "Parse CSV Data" at bounding box center [349, 114] width 87 height 8
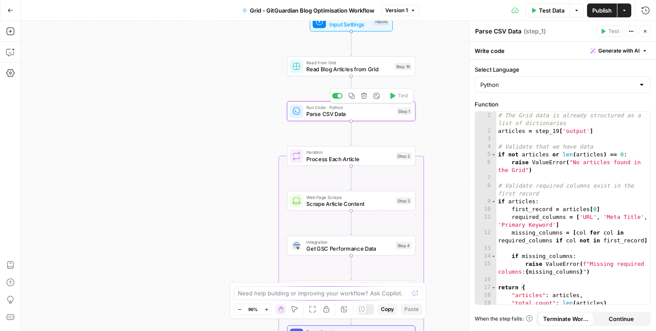
click at [365, 98] on icon "button" at bounding box center [364, 96] width 6 height 6
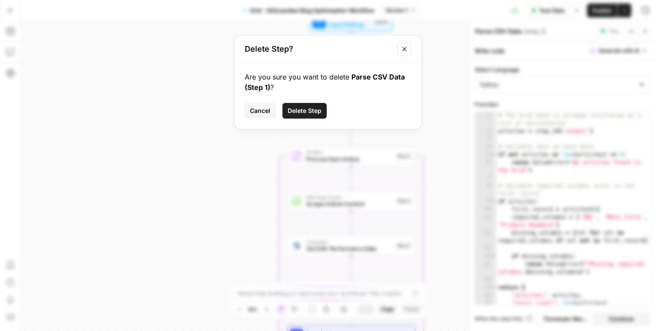
click at [316, 114] on span "Delete Step" at bounding box center [305, 110] width 34 height 9
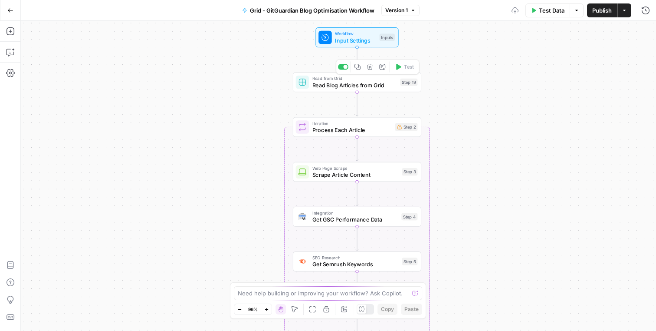
click at [339, 85] on span "Read Blog Articles from Grid" at bounding box center [354, 85] width 85 height 8
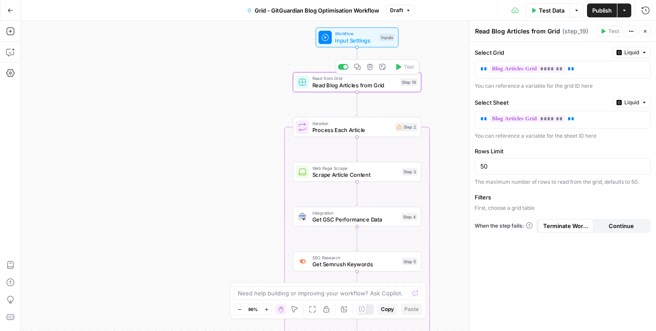
click at [372, 70] on button "Delete step" at bounding box center [370, 66] width 11 height 11
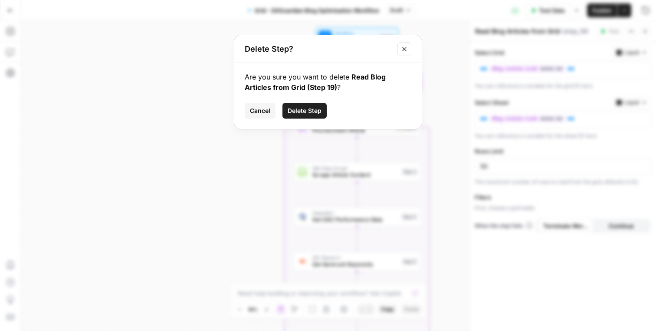
click at [323, 106] on button "Delete Step" at bounding box center [305, 111] width 44 height 16
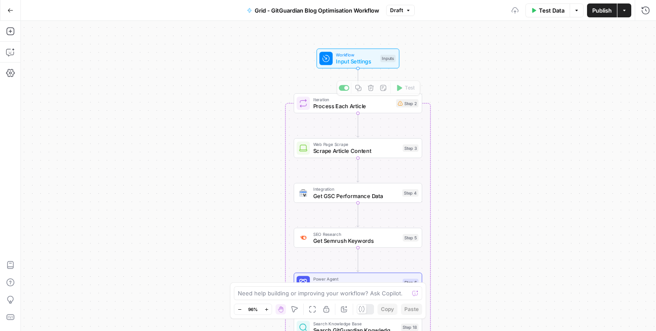
click at [352, 62] on span "Input Settings" at bounding box center [356, 61] width 41 height 8
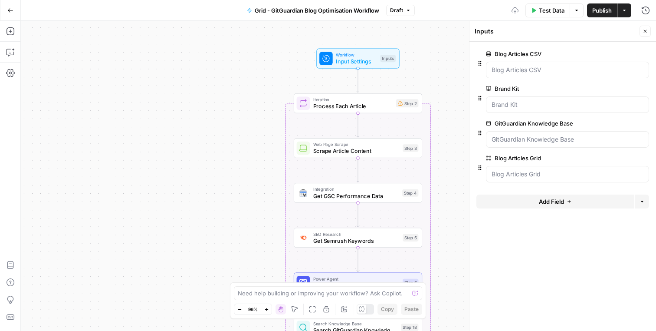
click at [546, 199] on span "Add Field" at bounding box center [551, 201] width 25 height 9
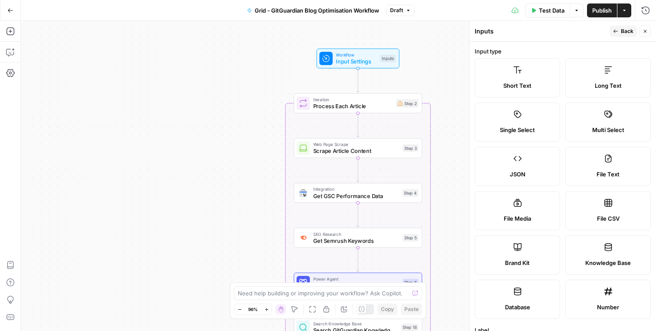
click at [646, 28] on button "Close" at bounding box center [645, 31] width 11 height 11
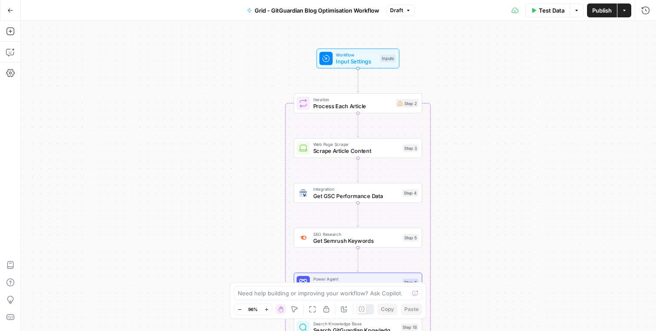
click at [477, 119] on div "Workflow Input Settings Inputs Loop Iteration Process Each Article Step 2 Web P…" at bounding box center [338, 176] width 635 height 310
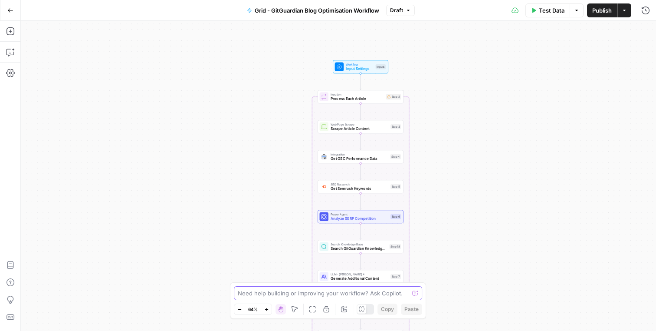
click at [327, 296] on textarea at bounding box center [323, 293] width 171 height 9
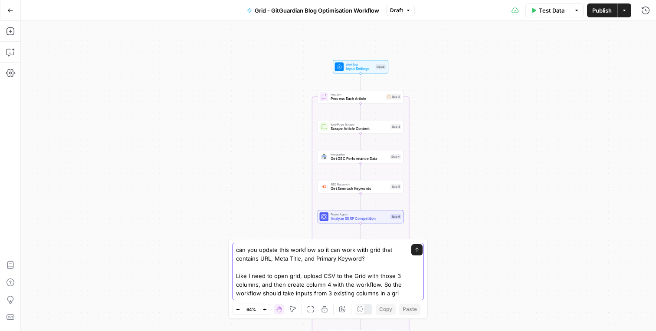
type textarea "can you update this workflow so it can work with grid that contains URL, Meta T…"
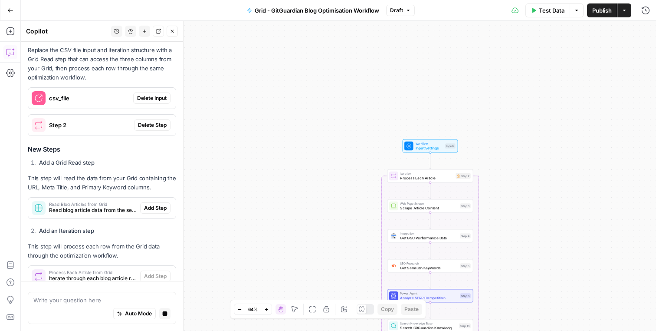
scroll to position [203, 0]
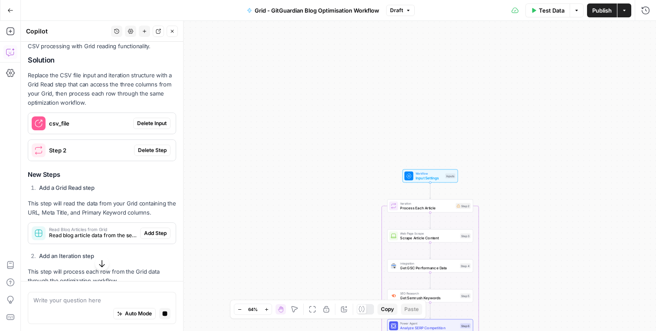
click at [154, 122] on span "Delete Input" at bounding box center [152, 123] width 30 height 8
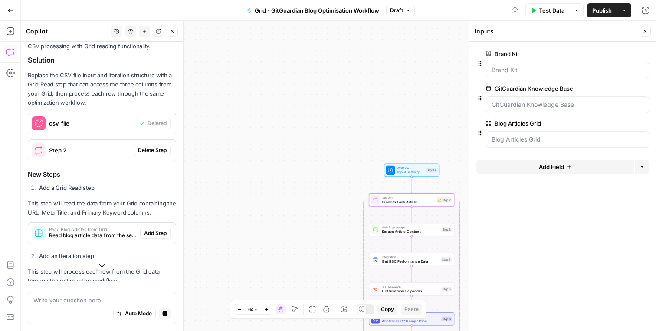
click at [150, 152] on span "Delete Step" at bounding box center [152, 150] width 29 height 8
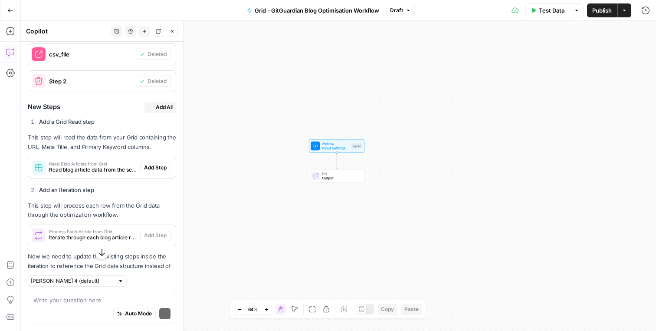
scroll to position [300, 0]
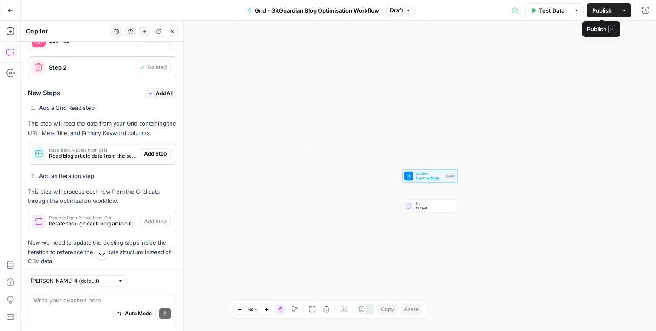
click at [627, 9] on icon "button" at bounding box center [624, 10] width 5 height 5
click at [627, 10] on button "Actions" at bounding box center [625, 10] width 14 height 14
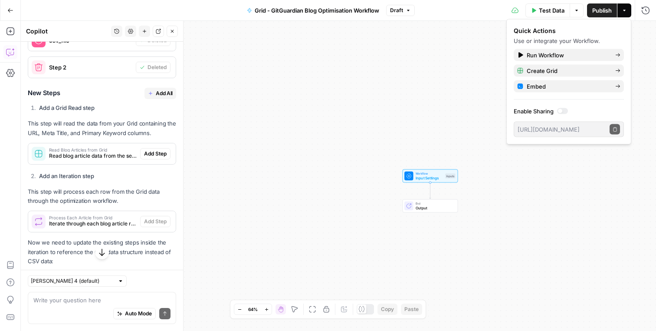
click at [418, 85] on div "Workflow Input Settings Inputs End Output" at bounding box center [338, 176] width 635 height 310
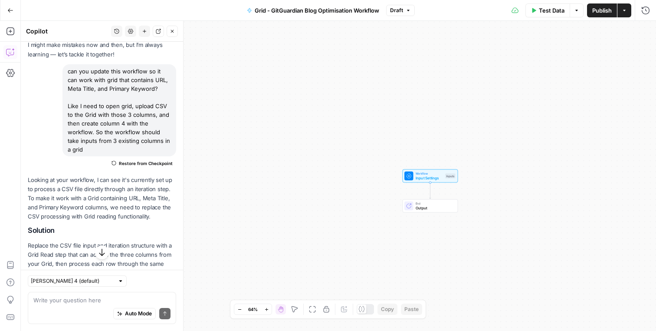
scroll to position [0, 0]
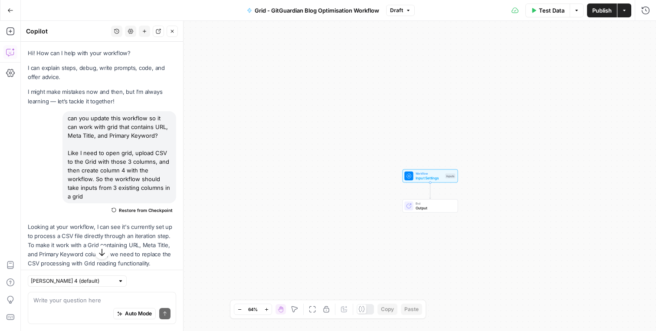
click at [128, 34] on button "Settings" at bounding box center [130, 31] width 11 height 11
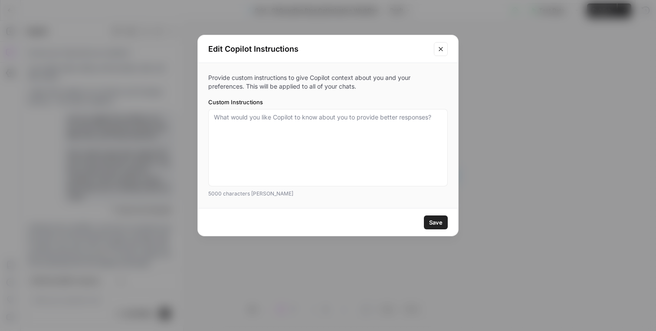
click at [120, 36] on div "Edit Copilot Instructions Provide custom instructions to give Copilot context a…" at bounding box center [328, 165] width 656 height 331
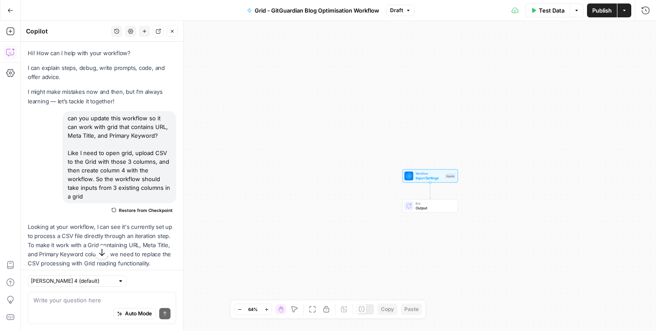
click at [6, 7] on button "Go Back" at bounding box center [11, 11] width 16 height 16
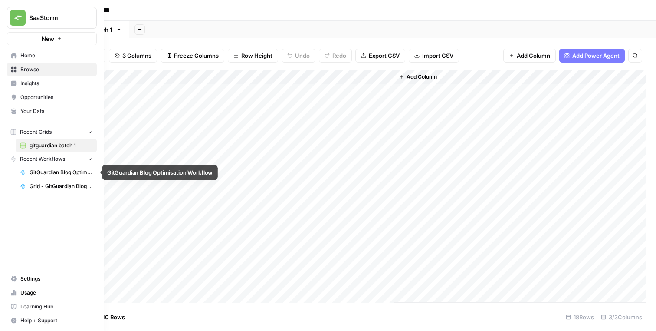
click at [41, 160] on span "Recent Workflows" at bounding box center [42, 159] width 45 height 8
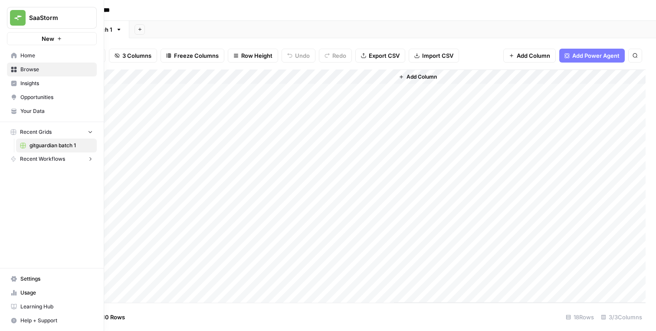
click at [41, 160] on span "Recent Workflows" at bounding box center [42, 159] width 45 height 8
click at [46, 166] on link "GitGuardian Blog Optimisation Workflow" at bounding box center [56, 172] width 81 height 14
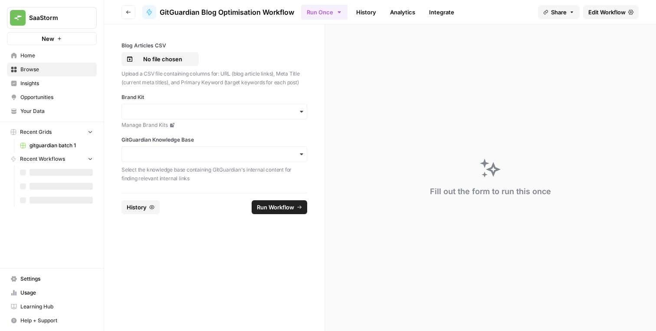
click at [125, 10] on button "Go back" at bounding box center [129, 12] width 14 height 14
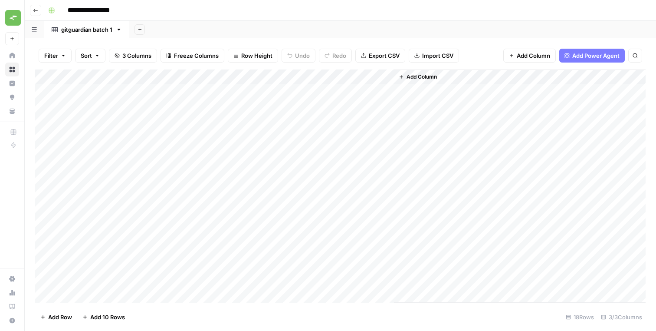
click at [38, 13] on button "Go back" at bounding box center [35, 10] width 11 height 11
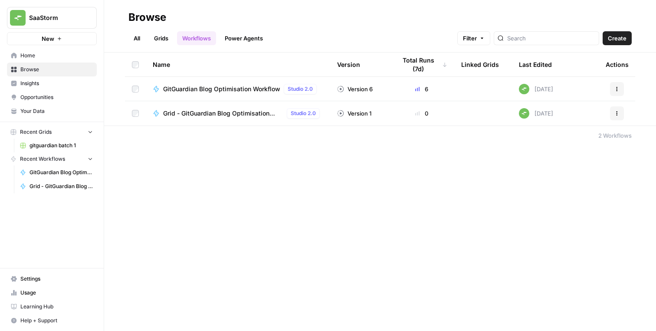
click at [620, 112] on button "Actions" at bounding box center [617, 113] width 14 height 14
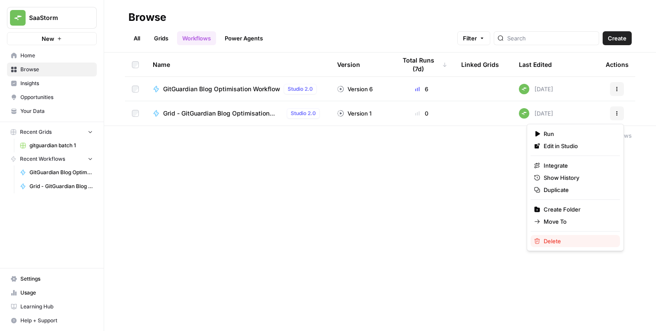
click at [553, 237] on span "Delete" at bounding box center [578, 241] width 69 height 9
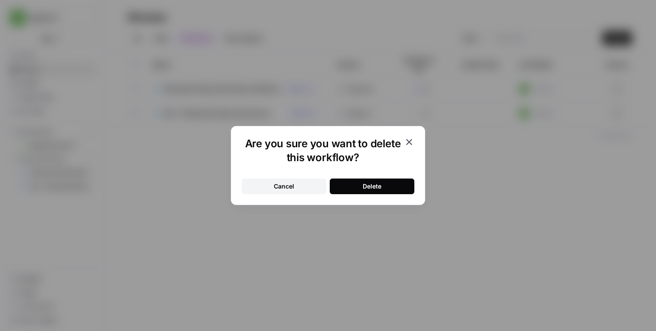
click at [390, 185] on button "Delete" at bounding box center [372, 186] width 85 height 16
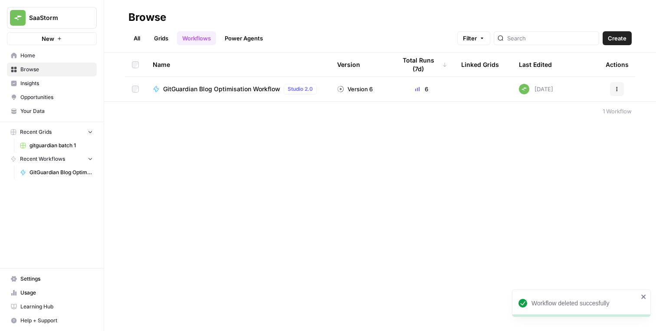
click at [647, 297] on div "Workflow deleted succesfully" at bounding box center [581, 303] width 139 height 28
click at [426, 225] on div "Browse All Grids Workflows Power Agents Filter Create Name Version Total Runs (…" at bounding box center [380, 165] width 552 height 331
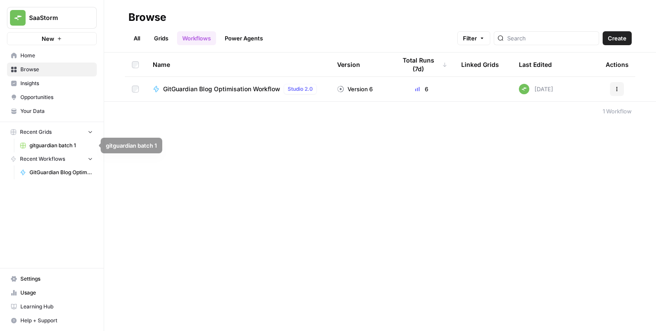
click at [74, 144] on span "gitguardian batch 1" at bounding box center [61, 145] width 63 height 8
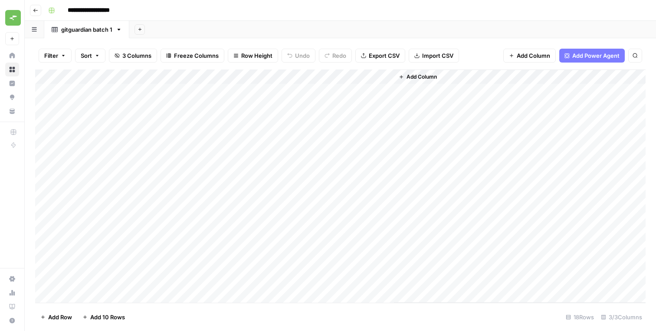
click at [35, 11] on icon "button" at bounding box center [35, 10] width 5 height 5
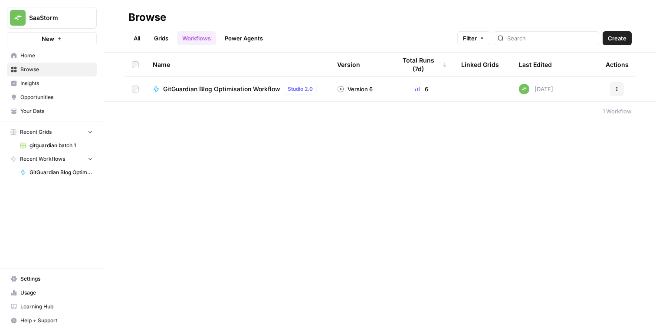
click at [161, 40] on link "Grids" at bounding box center [161, 38] width 25 height 14
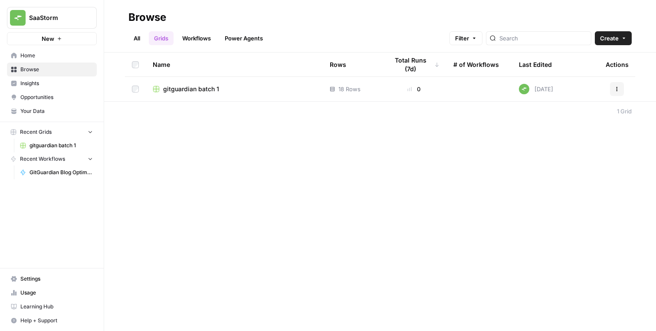
click at [618, 90] on icon "button" at bounding box center [617, 88] width 5 height 5
click at [577, 159] on span "Delete" at bounding box center [578, 160] width 69 height 9
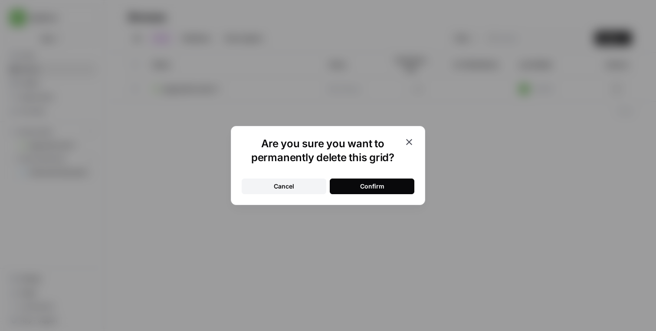
click at [403, 188] on button "Confirm" at bounding box center [372, 186] width 85 height 16
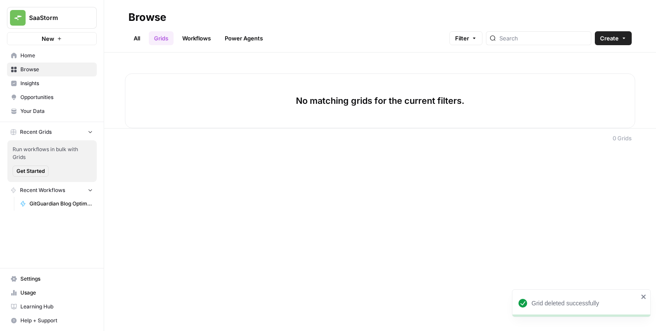
click at [87, 130] on button "Recent Grids" at bounding box center [52, 131] width 90 height 13
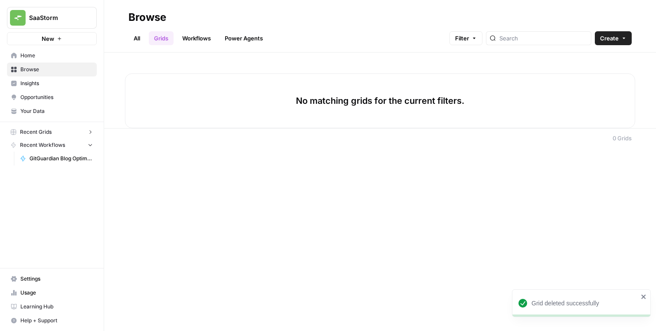
click at [194, 42] on link "Workflows" at bounding box center [196, 38] width 39 height 14
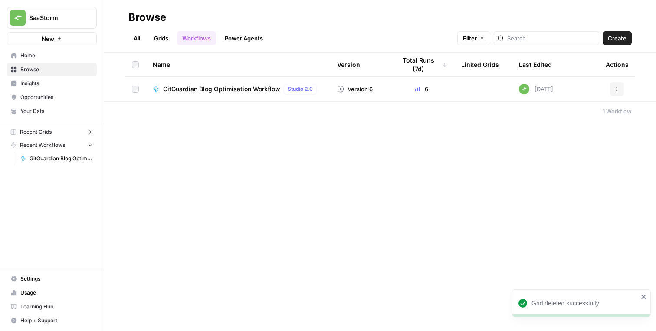
click at [227, 88] on span "GitGuardian Blog Optimisation Workflow" at bounding box center [221, 89] width 117 height 9
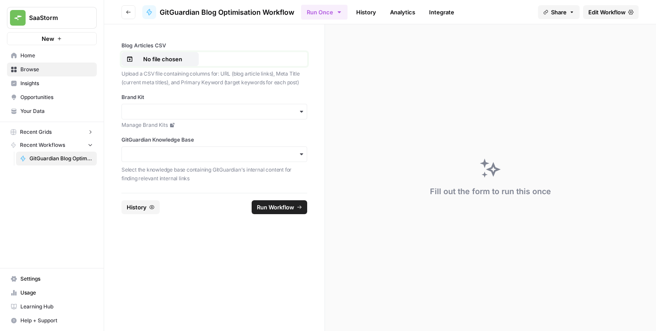
click at [178, 54] on button "No file chosen" at bounding box center [160, 59] width 77 height 14
click at [219, 110] on input "Brand Kit" at bounding box center [214, 111] width 174 height 9
click at [211, 130] on div "GitGuardian" at bounding box center [214, 135] width 185 height 16
click at [201, 161] on div "button" at bounding box center [215, 154] width 186 height 16
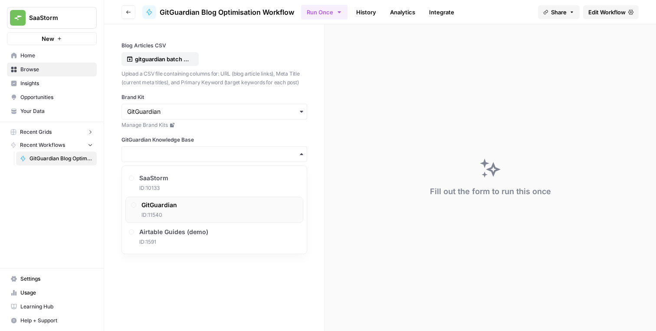
click at [195, 210] on div "GitGuardian ID: 11540" at bounding box center [214, 210] width 178 height 26
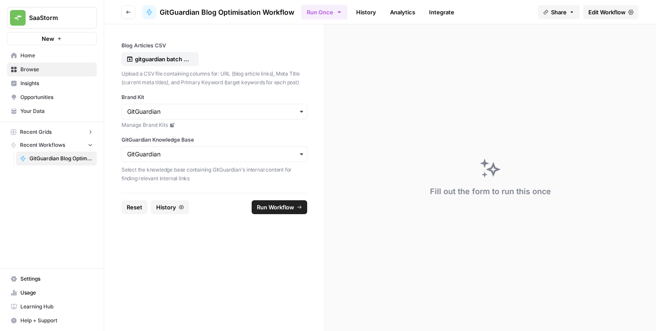
click at [206, 259] on form "Blog Articles CSV gitguardian batch 1 - Sheet2 (2).csv Upload a CSV file contai…" at bounding box center [214, 177] width 221 height 306
click at [127, 14] on icon "button" at bounding box center [128, 12] width 5 height 5
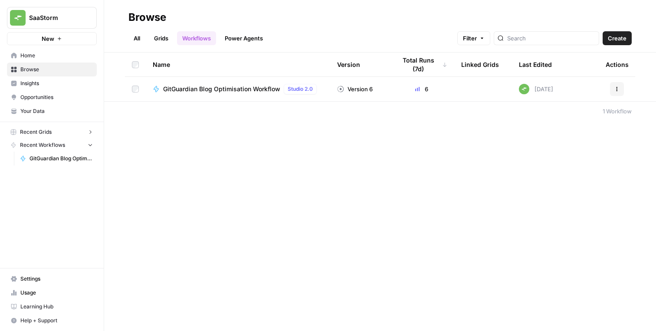
click at [268, 89] on span "GitGuardian Blog Optimisation Workflow" at bounding box center [221, 89] width 117 height 9
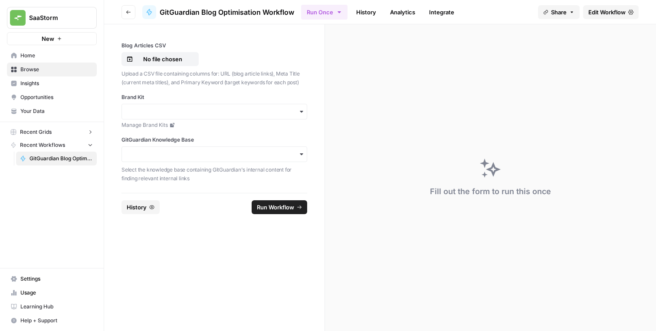
click at [597, 7] on link "Edit Workflow" at bounding box center [611, 12] width 56 height 14
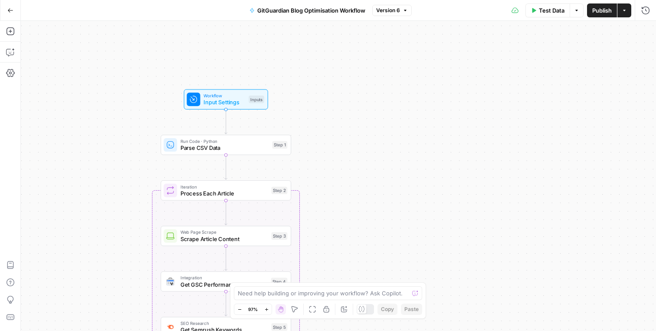
click at [579, 10] on icon "button" at bounding box center [576, 10] width 5 height 5
click at [561, 26] on span "Run Test" at bounding box center [552, 30] width 38 height 9
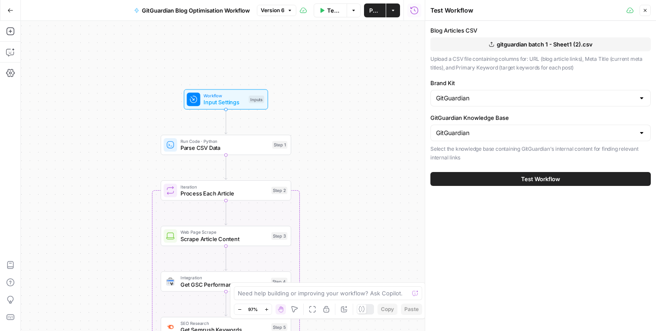
click at [530, 46] on span "gitguardian batch 1 - Sheet1 (2).csv" at bounding box center [545, 44] width 96 height 9
click at [521, 180] on span "Test Workflow" at bounding box center [540, 178] width 39 height 9
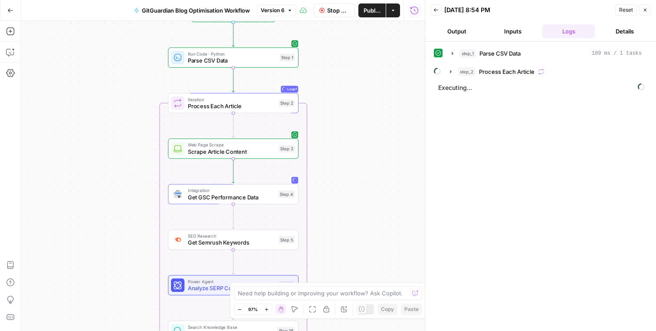
drag, startPoint x: 366, startPoint y: 185, endPoint x: 373, endPoint y: 98, distance: 87.5
click at [373, 98] on div "Workflow Input Settings Inputs Run Code · Python Parse CSV Data Step 1 Loop Loo…" at bounding box center [223, 176] width 404 height 310
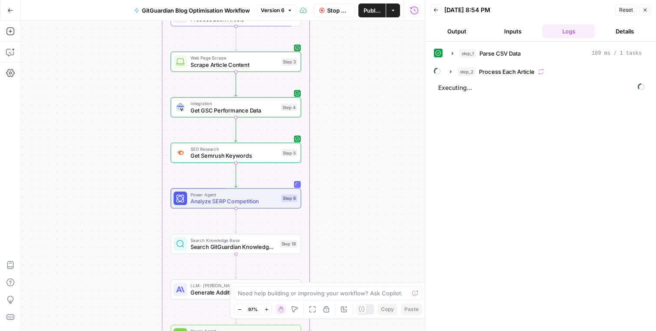
drag, startPoint x: 343, startPoint y: 196, endPoint x: 345, endPoint y: 109, distance: 86.8
click at [345, 109] on div "Workflow Input Settings Inputs Run Code · Python Parse CSV Data Step 1 Loop Loo…" at bounding box center [223, 176] width 404 height 310
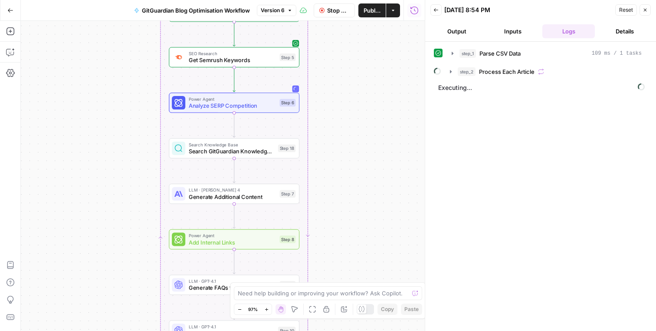
drag, startPoint x: 345, startPoint y: 177, endPoint x: 343, endPoint y: 80, distance: 97.2
click at [343, 80] on div "Workflow Input Settings Inputs Run Code · Python Parse CSV Data Step 1 Loop Loo…" at bounding box center [223, 176] width 404 height 310
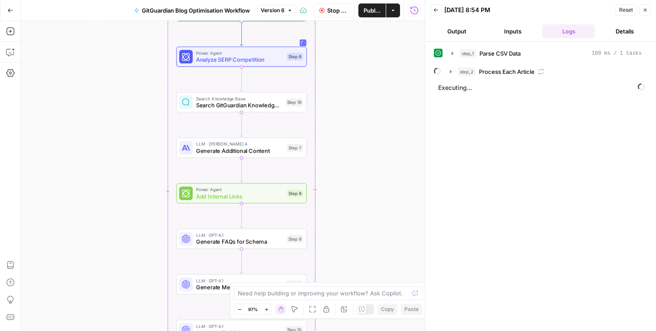
drag, startPoint x: 348, startPoint y: 155, endPoint x: 355, endPoint y: 110, distance: 45.7
click at [355, 110] on div "Workflow Input Settings Inputs Run Code · Python Parse CSV Data Step 1 Loop Loo…" at bounding box center [223, 176] width 404 height 310
click at [640, 297] on div "Network Error" at bounding box center [578, 303] width 125 height 14
click at [454, 74] on button "step_2 Process Each Article" at bounding box center [546, 72] width 202 height 14
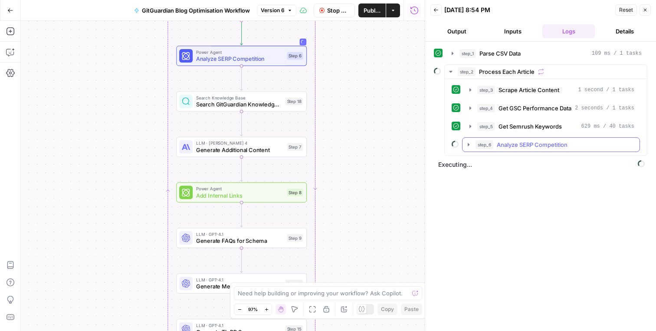
click at [472, 143] on icon "button" at bounding box center [468, 144] width 7 height 7
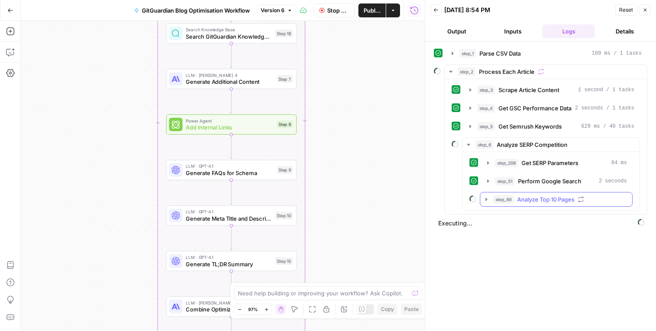
click at [486, 198] on icon "button" at bounding box center [487, 198] width 2 height 3
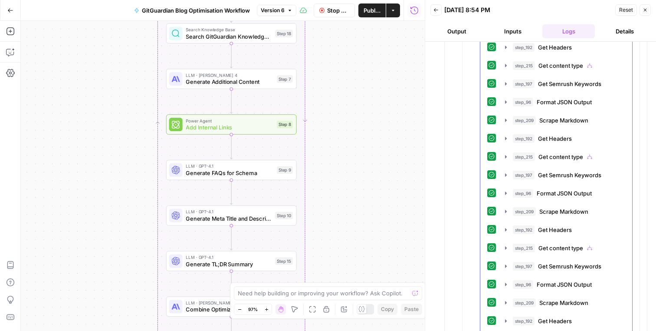
scroll to position [637, 0]
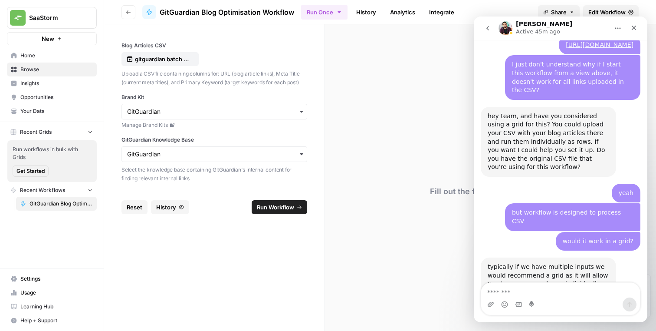
scroll to position [913, 0]
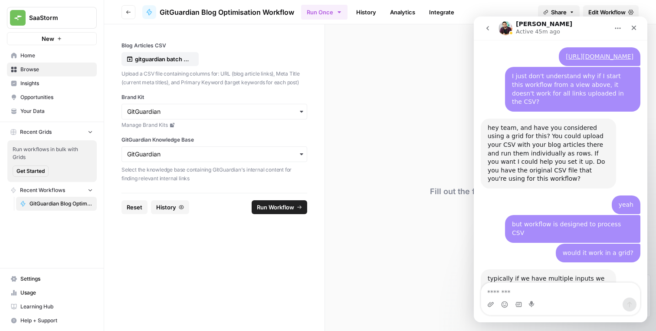
click at [519, 274] on div "typically if we have multiple inputs we would recommend a grid as it will allow…" at bounding box center [549, 303] width 122 height 59
click at [510, 274] on div "typically if we have multiple inputs we would recommend a grid as it will allow…" at bounding box center [549, 303] width 122 height 59
click at [515, 274] on div "typically if we have multiple inputs we would recommend a grid as it will allow…" at bounding box center [549, 303] width 122 height 59
click at [486, 304] on div "Intercom messenger" at bounding box center [560, 304] width 159 height 14
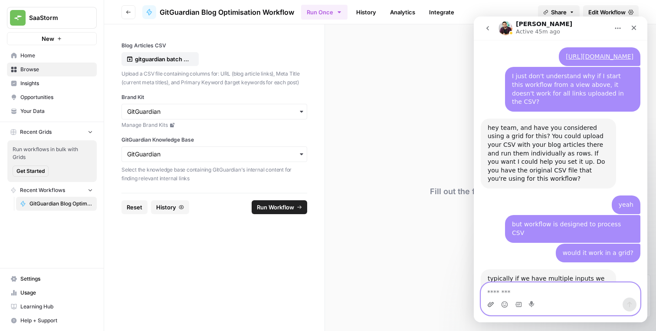
click at [488, 304] on icon "Upload attachment" at bounding box center [491, 304] width 6 height 5
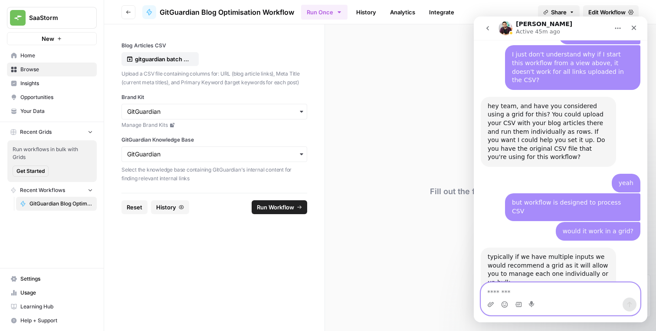
scroll to position [940, 0]
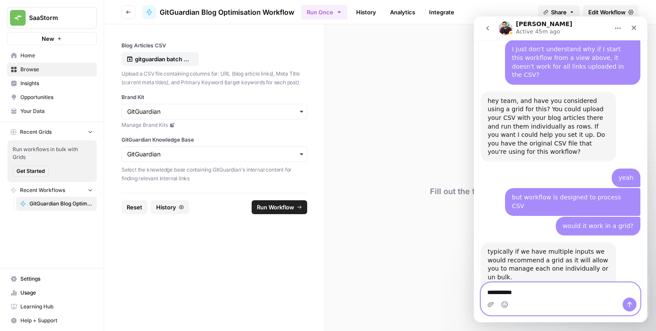
type textarea "**********"
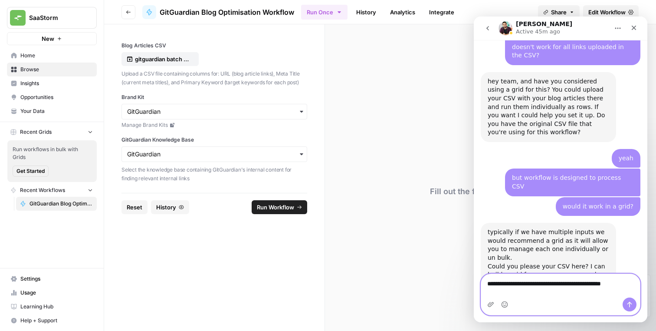
type textarea "**********"
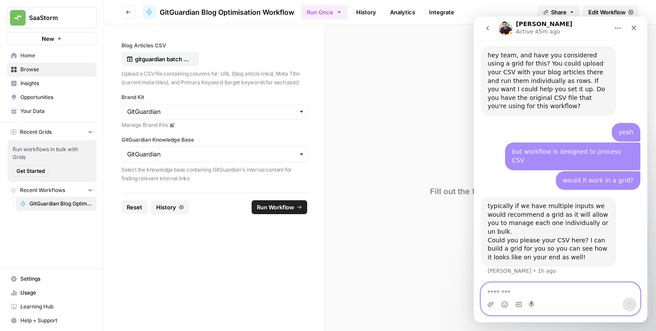
scroll to position [988, 0]
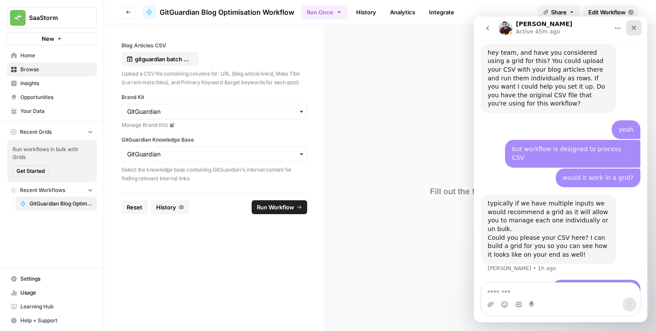
click at [634, 29] on icon "Close" at bounding box center [634, 27] width 7 height 7
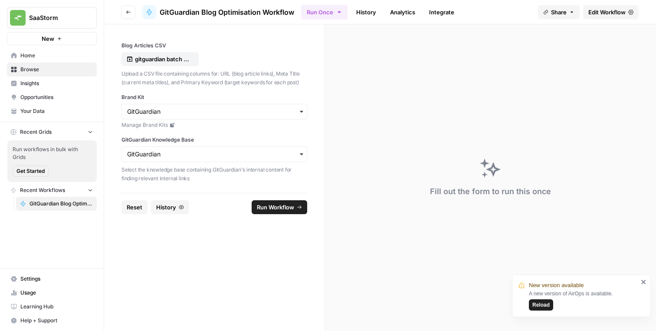
click at [543, 304] on span "Reload" at bounding box center [541, 305] width 17 height 8
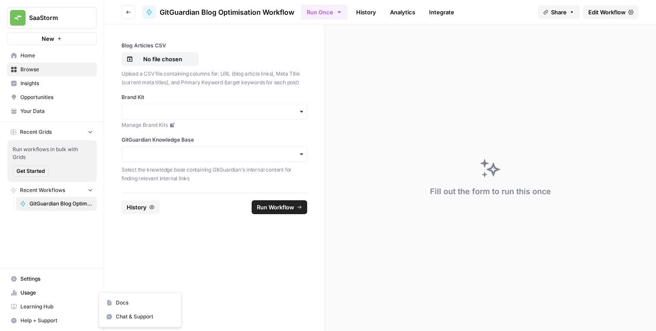
click at [41, 319] on span "Help + Support" at bounding box center [56, 320] width 72 height 8
click at [131, 317] on span "Chat & Support" at bounding box center [145, 316] width 58 height 8
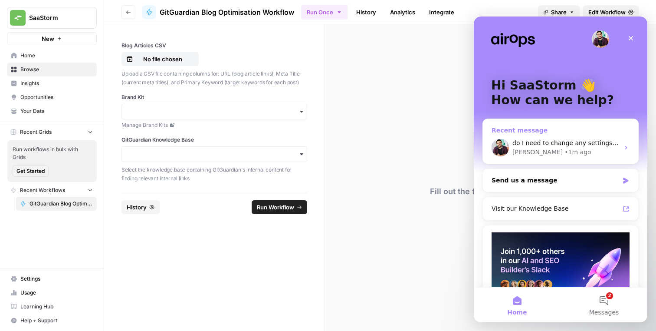
click at [531, 132] on div "do I need to change any settings in the workflow now? Manuel • 1m ago" at bounding box center [560, 148] width 155 height 32
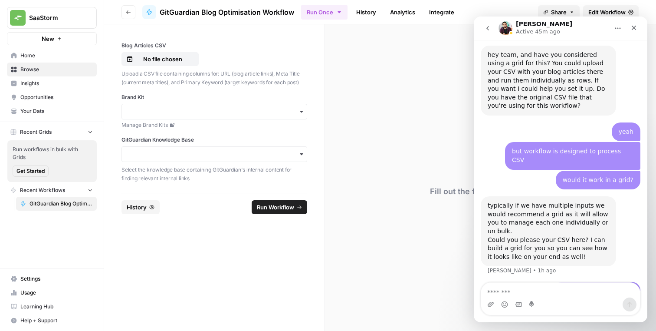
scroll to position [988, 0]
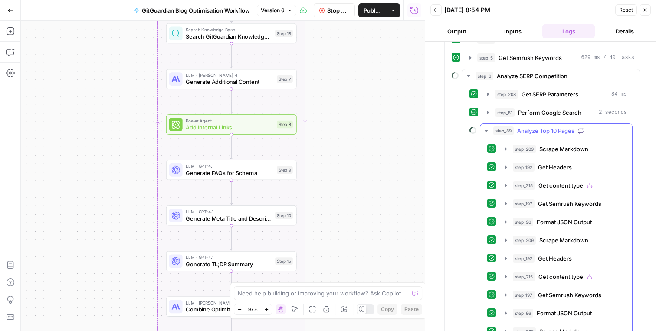
scroll to position [45, 0]
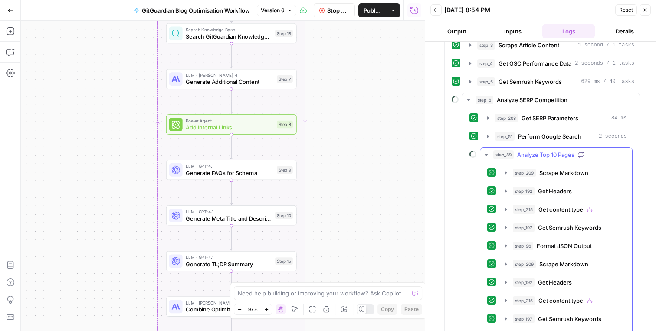
click at [488, 152] on icon "button" at bounding box center [486, 154] width 7 height 7
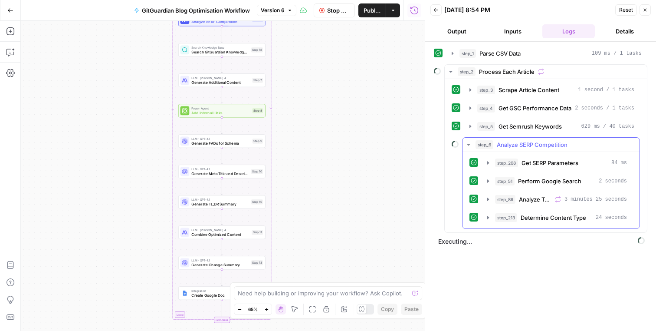
click at [470, 144] on icon "button" at bounding box center [468, 145] width 3 height 2
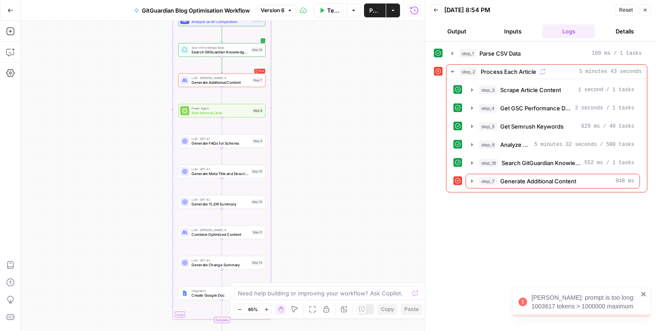
click at [540, 306] on div "Claude Error: prompt is too long: 1003617 tokens > 1000000 maximum" at bounding box center [585, 301] width 107 height 17
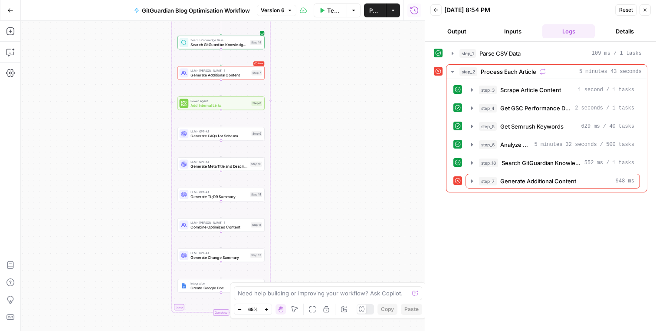
click at [223, 73] on span "Generate Additional Content" at bounding box center [220, 75] width 59 height 6
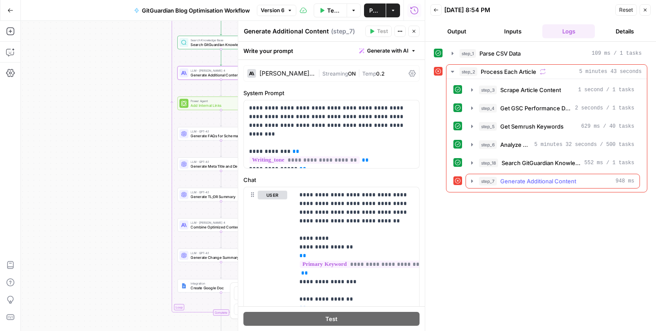
click at [473, 180] on icon "button" at bounding box center [472, 181] width 7 height 7
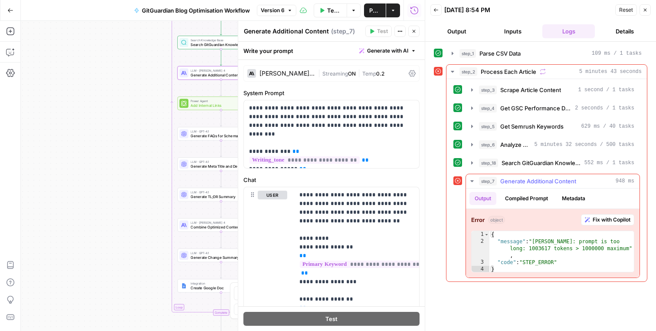
click at [513, 205] on div "Output Compiled Prompt Metadata" at bounding box center [553, 198] width 174 height 20
click at [513, 204] on button "Compiled Prompt" at bounding box center [526, 198] width 53 height 13
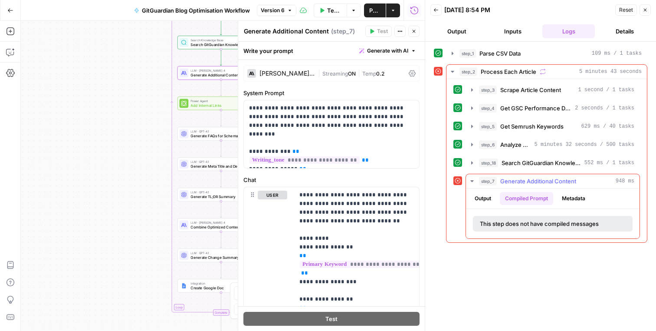
click at [490, 195] on button "Output" at bounding box center [483, 198] width 27 height 13
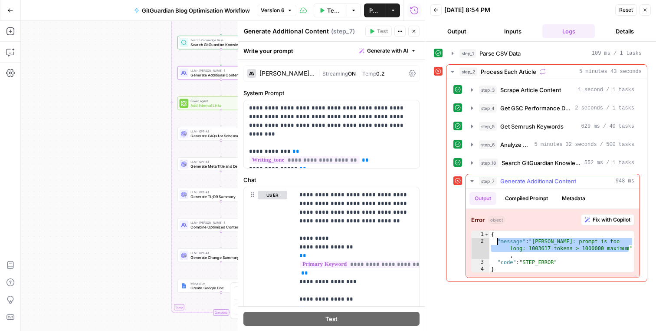
drag, startPoint x: 633, startPoint y: 249, endPoint x: 497, endPoint y: 240, distance: 136.6
click at [497, 240] on div "{ "message" : "Claude Error: prompt is too long: 1003617 tokens > 1000000 maxim…" at bounding box center [562, 259] width 145 height 56
click at [413, 30] on icon "button" at bounding box center [414, 31] width 3 height 3
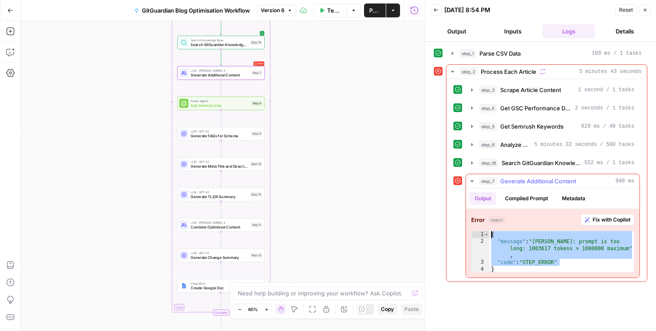
drag, startPoint x: 574, startPoint y: 262, endPoint x: 473, endPoint y: 234, distance: 104.3
click at [473, 234] on div "**********" at bounding box center [552, 251] width 163 height 42
type textarea "**********"
drag, startPoint x: 510, startPoint y: 270, endPoint x: 488, endPoint y: 230, distance: 45.2
click at [488, 230] on div "**********" at bounding box center [552, 251] width 163 height 42
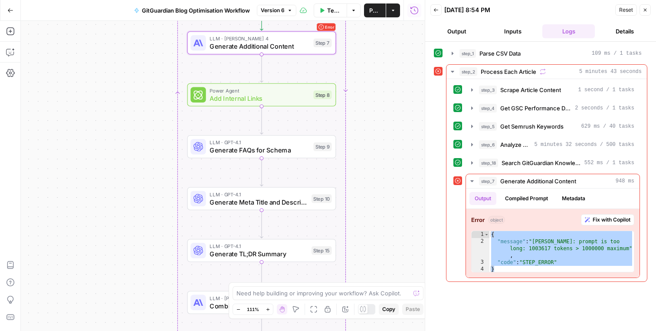
click at [331, 298] on div "Need help building or improving your workflow? Ask Copilot." at bounding box center [328, 293] width 191 height 14
click at [365, 293] on div "Show/Hide Test Outputs H" at bounding box center [367, 292] width 69 height 8
click at [337, 293] on div "Show/Hide Test Outputs H" at bounding box center [367, 292] width 76 height 9
click at [300, 293] on textarea "for Step 7 I keep getting this" at bounding box center [320, 293] width 166 height 9
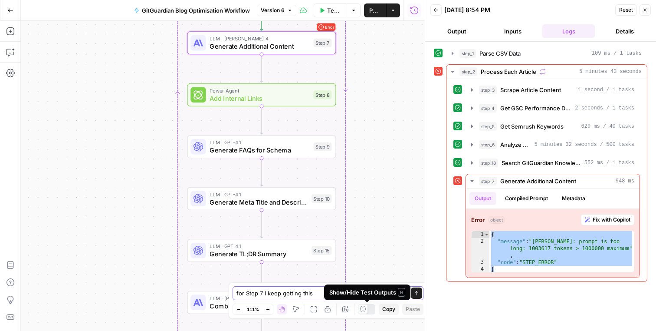
click at [313, 293] on textarea "for Step 7 I keep getting this" at bounding box center [320, 293] width 166 height 9
paste textarea "{ "message": "Claude Error: prompt is too long: 1003617 tokens > 1000000 maximu…"
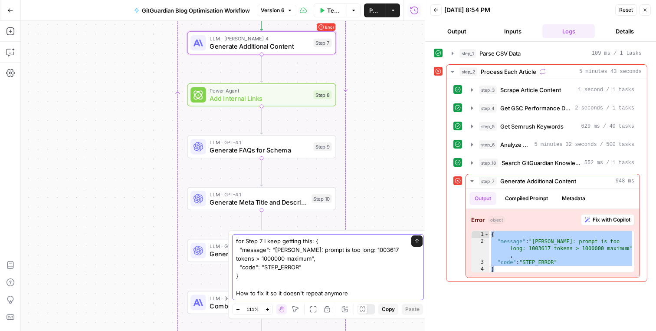
type textarea "for Step 7 I keep getting this: { "message": "Claude Error: prompt is too long:…"
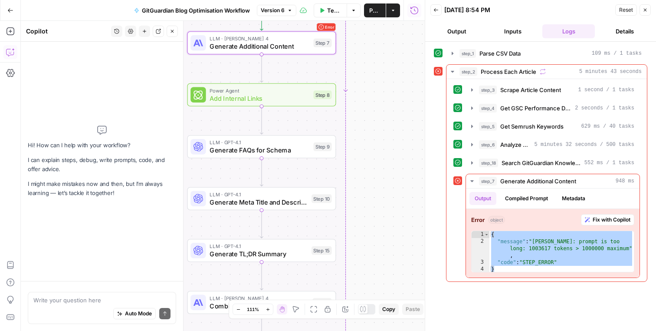
click at [645, 14] on button "Close" at bounding box center [645, 9] width 11 height 11
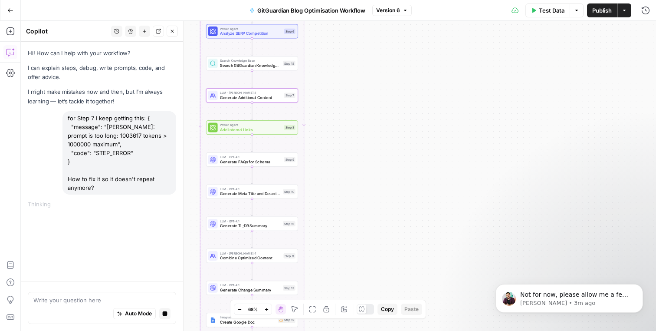
scroll to position [1023, 0]
click at [569, 302] on p "Manuel • 3m ago" at bounding box center [576, 303] width 112 height 8
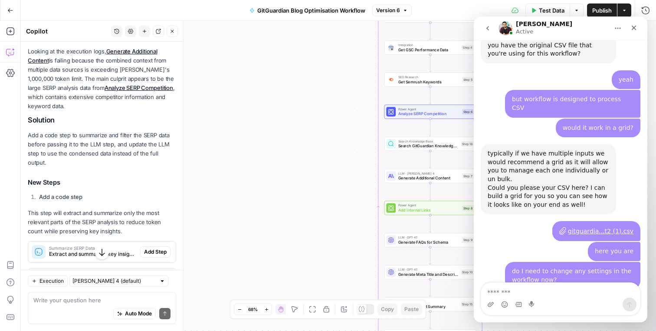
scroll to position [182, 0]
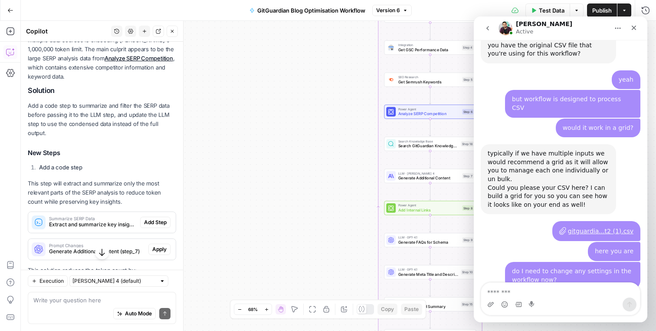
click at [559, 316] on div "Not for now, please allow me a few minutes to set this up for you!" at bounding box center [549, 324] width 122 height 17
click at [638, 29] on div "Close" at bounding box center [634, 28] width 16 height 16
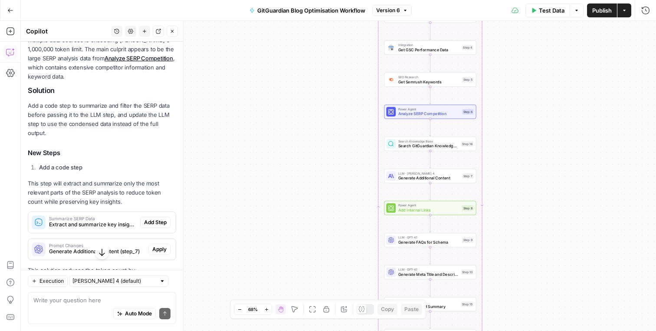
scroll to position [240, 0]
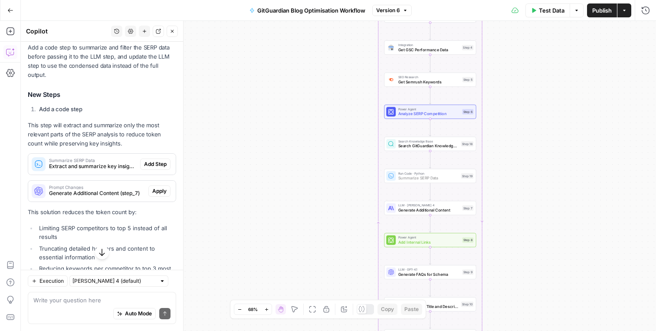
click at [160, 160] on span "Add Step" at bounding box center [155, 164] width 23 height 8
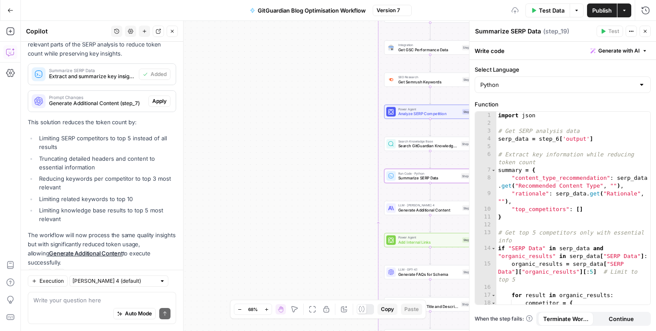
scroll to position [323, 0]
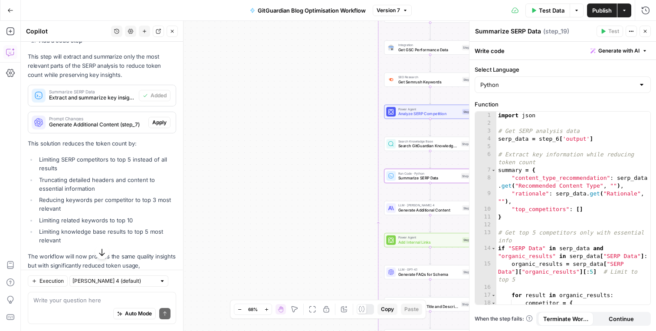
click at [160, 118] on span "Apply" at bounding box center [159, 122] width 14 height 8
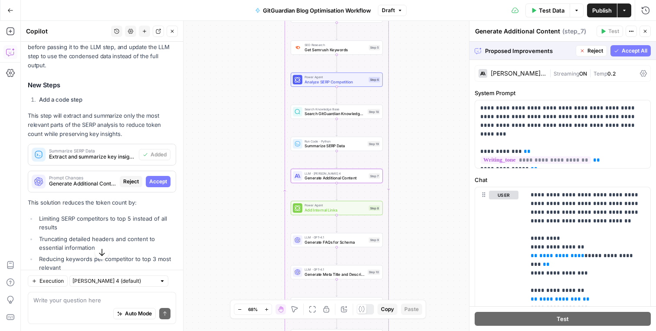
scroll to position [1070, 0]
click at [634, 49] on span "Accept All" at bounding box center [635, 51] width 26 height 8
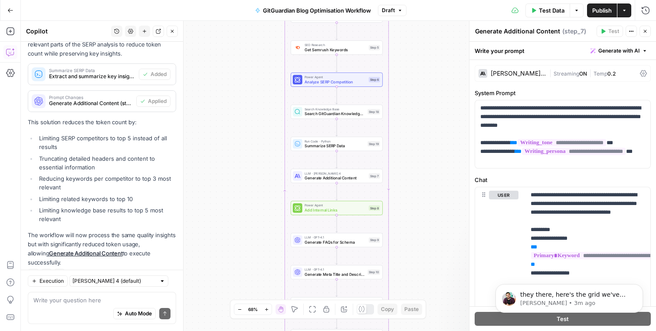
scroll to position [0, 0]
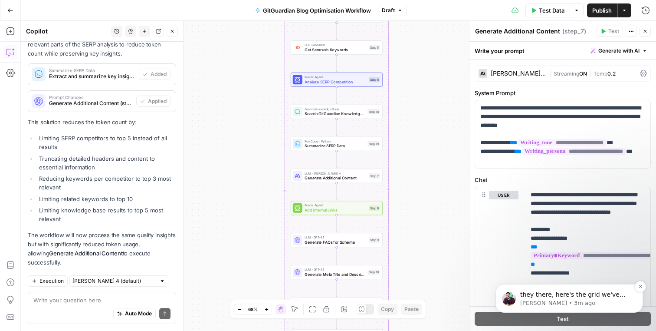
click at [537, 291] on span "they there, here's the grid we've created for you: https://app.airops.com/saast…" at bounding box center [572, 303] width 105 height 24
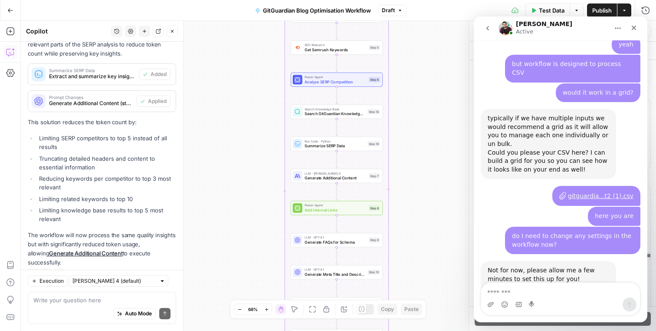
scroll to position [1074, 0]
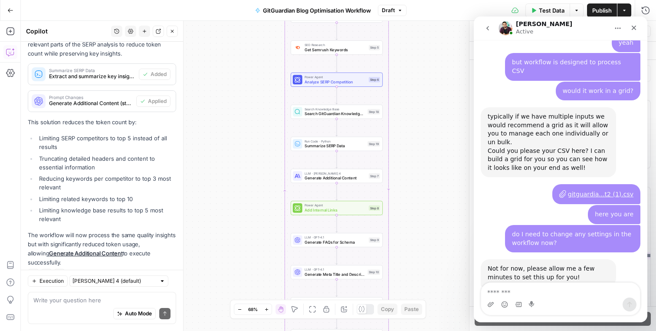
click at [516, 284] on textarea "Message…" at bounding box center [560, 290] width 159 height 15
click at [516, 286] on textarea "Message…" at bounding box center [560, 290] width 159 height 15
type textarea "**********"
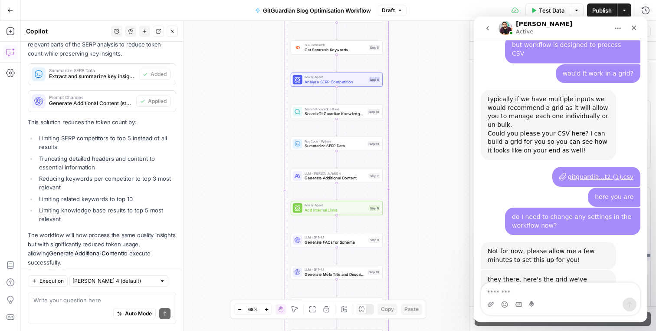
scroll to position [1094, 0]
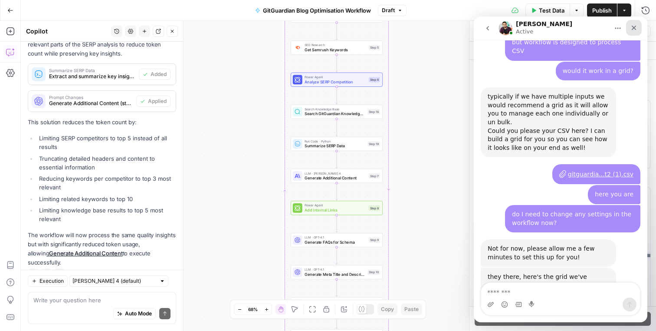
click at [638, 23] on div "Close" at bounding box center [634, 28] width 16 height 16
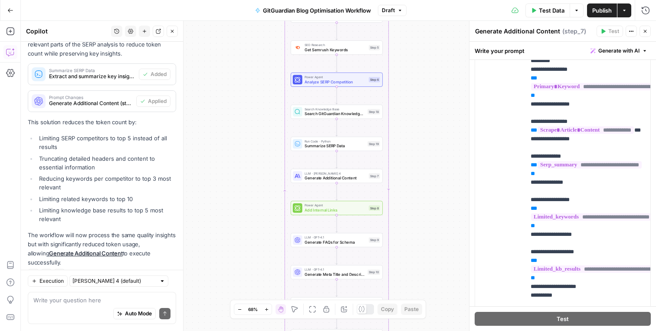
scroll to position [242, 0]
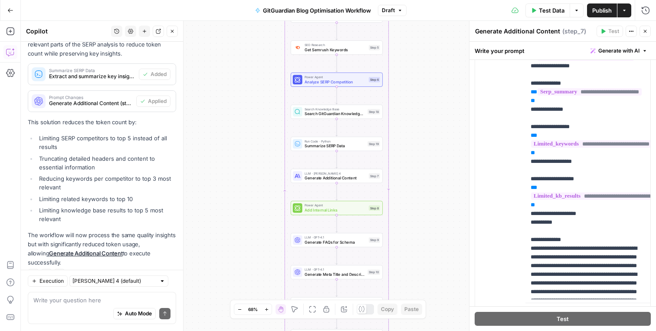
click at [643, 33] on icon "button" at bounding box center [645, 31] width 5 height 5
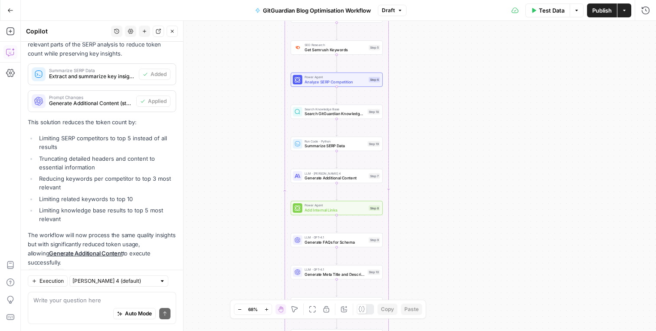
click at [173, 31] on icon "button" at bounding box center [172, 31] width 5 height 5
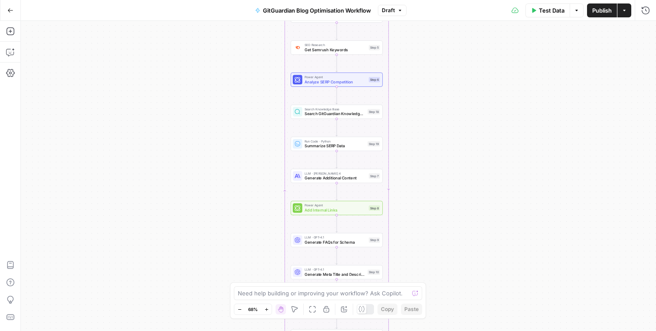
click at [603, 13] on span "Publish" at bounding box center [602, 10] width 20 height 9
click at [9, 9] on icon "button" at bounding box center [10, 10] width 6 height 6
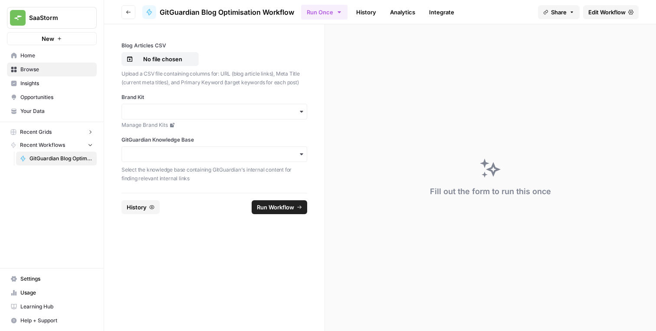
click at [124, 14] on button "Go back" at bounding box center [129, 12] width 14 height 14
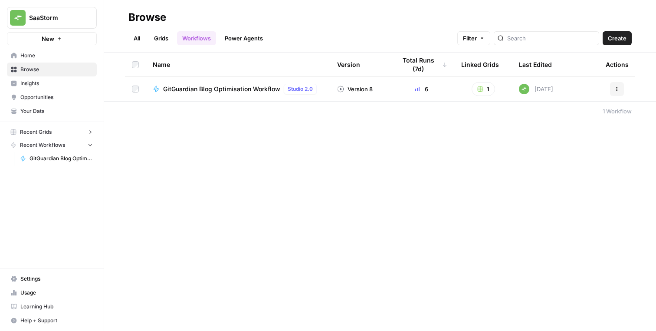
click at [50, 130] on span "Recent Grids" at bounding box center [36, 132] width 32 height 8
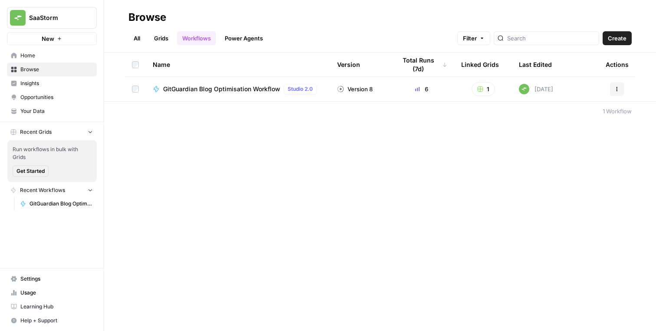
click at [63, 319] on span "Help + Support" at bounding box center [56, 320] width 72 height 8
click at [130, 312] on span "Chat & Support" at bounding box center [145, 316] width 58 height 8
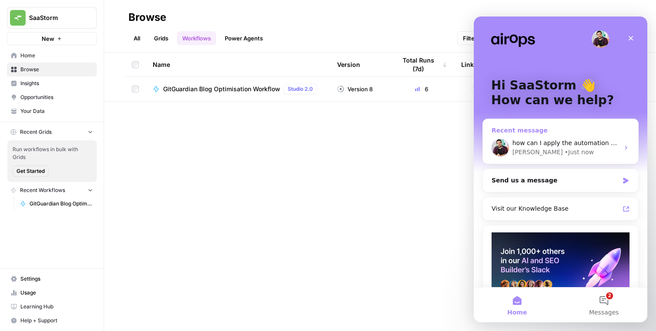
click at [545, 137] on div "how can I apply the automation workflow to it now? Manuel • Just now" at bounding box center [560, 148] width 155 height 32
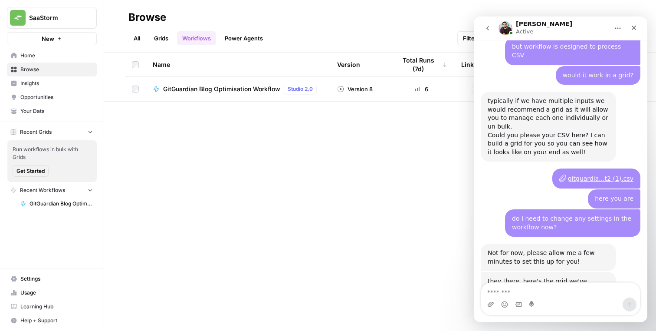
scroll to position [1094, 0]
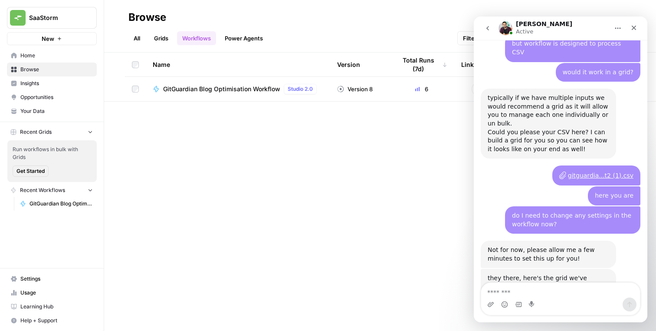
click at [536, 283] on link "[URL][DOMAIN_NAME]" at bounding box center [570, 286] width 68 height 7
click at [558, 284] on textarea "Message…" at bounding box center [560, 290] width 159 height 15
click at [555, 312] on div "how can I apply the automation workflow to it now? SaaStorm • 1m ago" at bounding box center [572, 325] width 135 height 27
click at [88, 127] on button "Recent Grids" at bounding box center [52, 131] width 90 height 13
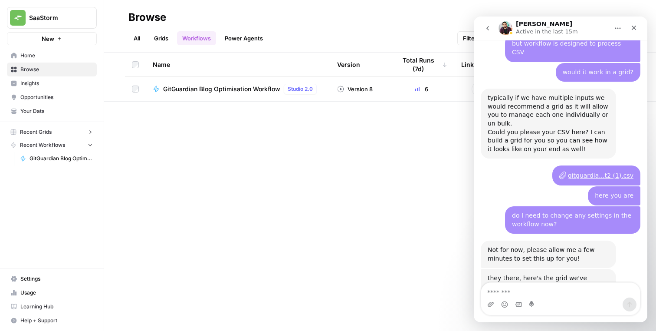
click at [88, 149] on button "Recent Workflows" at bounding box center [52, 144] width 90 height 13
click at [549, 294] on textarea "Message…" at bounding box center [560, 290] width 159 height 15
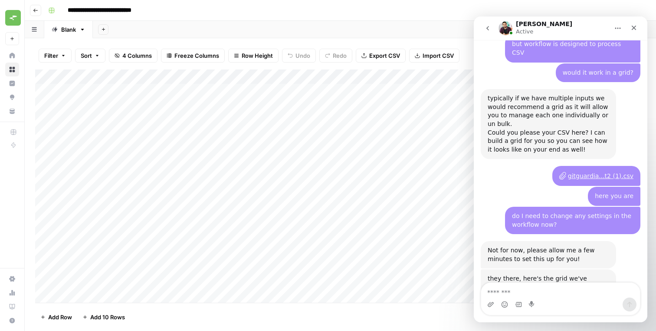
scroll to position [1094, 0]
click at [633, 26] on icon "Close" at bounding box center [634, 28] width 5 height 5
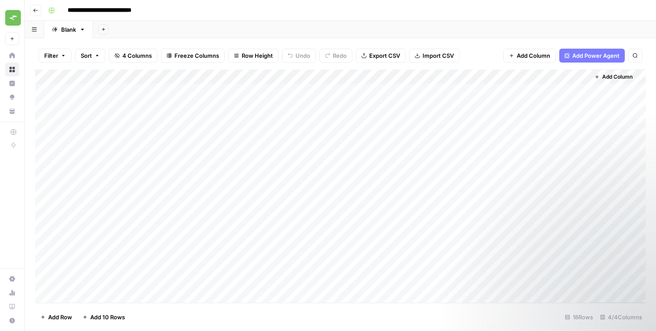
click at [569, 77] on div "Add Column" at bounding box center [340, 185] width 611 height 233
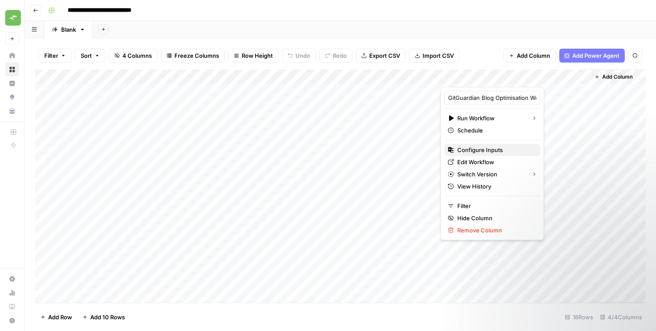
click at [492, 147] on span "Configure Inputs" at bounding box center [495, 149] width 76 height 9
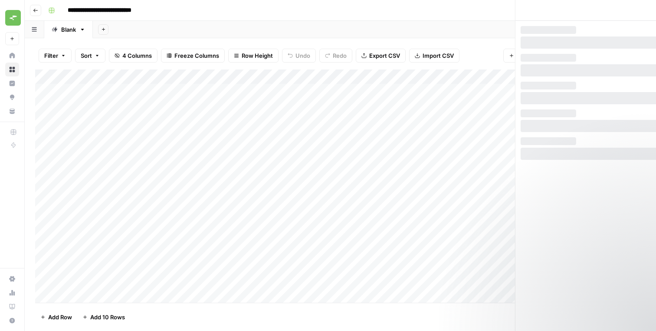
click at [491, 148] on div "**********" at bounding box center [340, 165] width 631 height 331
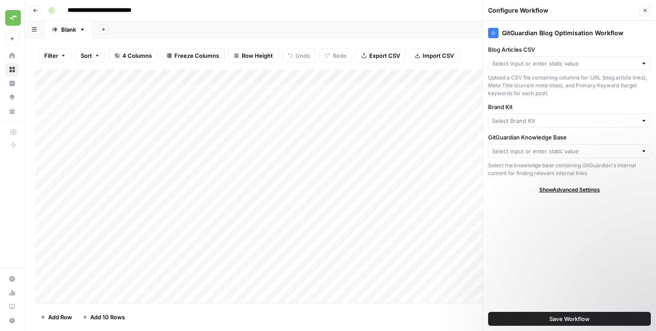
type input "GitGuardian"
click at [633, 62] on input "Blog Articles CSV" at bounding box center [564, 63] width 145 height 9
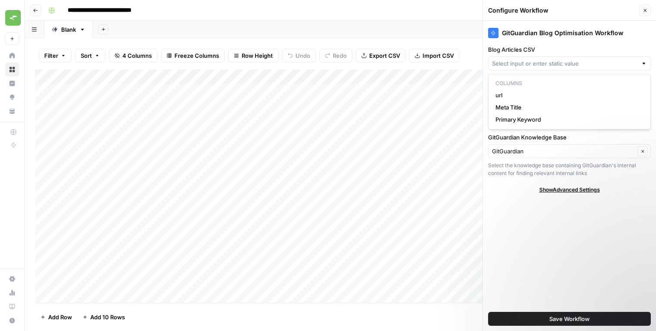
click at [646, 6] on button "Close" at bounding box center [645, 10] width 11 height 11
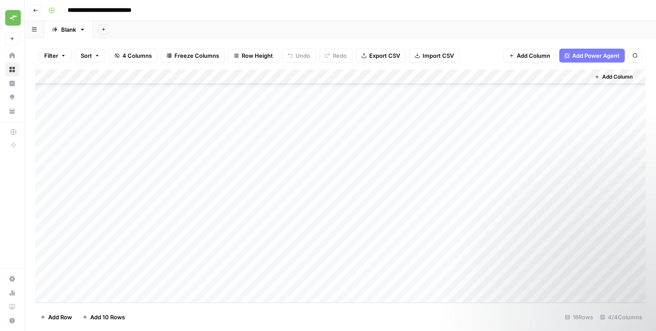
scroll to position [0, 0]
click at [571, 75] on div "Add Column" at bounding box center [340, 185] width 611 height 233
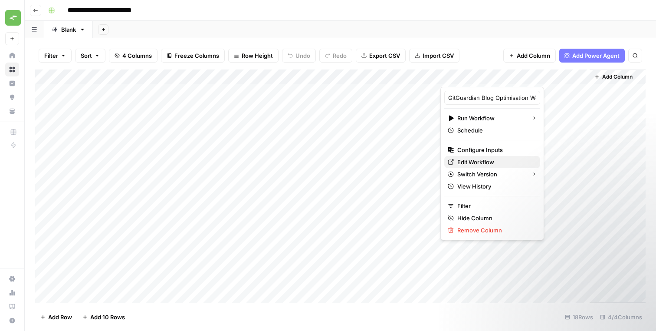
click at [492, 160] on span "Edit Workflow" at bounding box center [495, 162] width 76 height 9
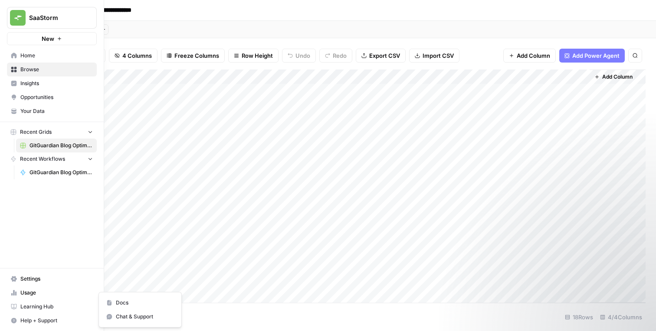
click at [35, 316] on span "Help + Support" at bounding box center [56, 320] width 72 height 8
click at [116, 314] on span "Chat & Support" at bounding box center [145, 316] width 58 height 8
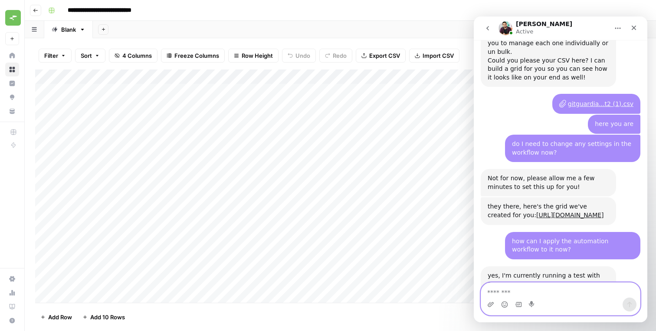
scroll to position [1176, 0]
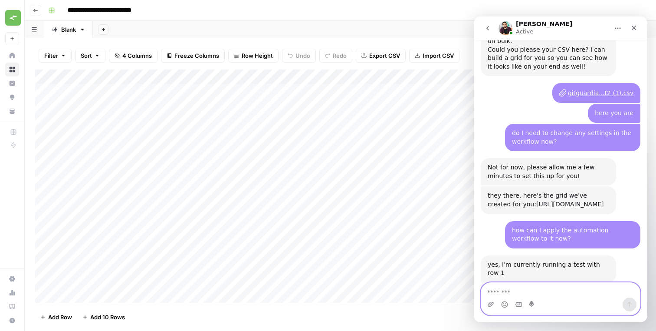
click at [506, 288] on textarea "Message…" at bounding box center [560, 290] width 159 height 15
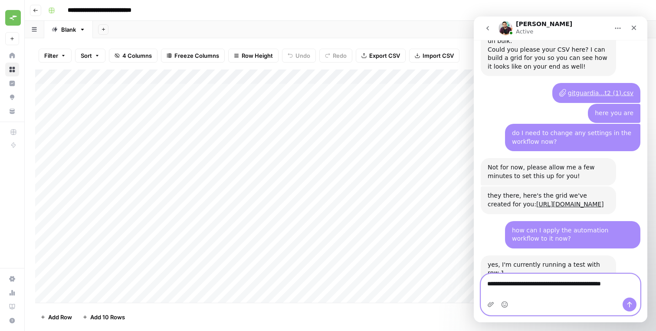
type textarea "**********"
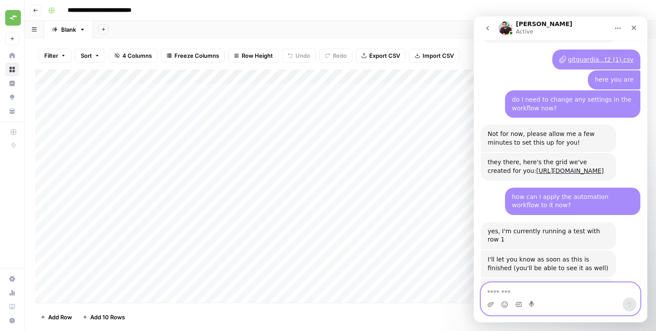
scroll to position [1210, 0]
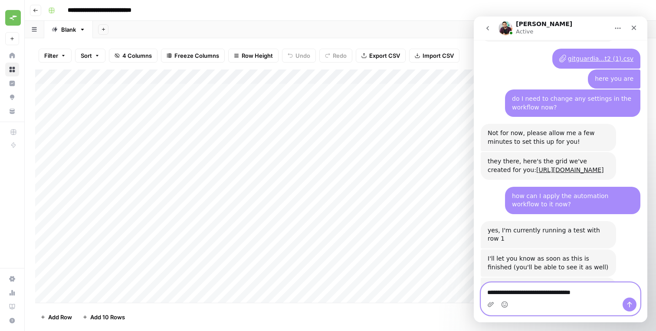
type textarea "**********"
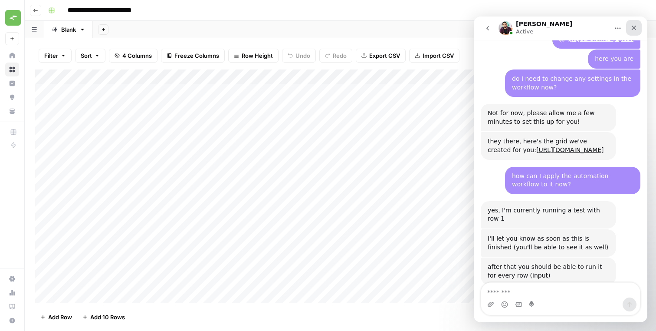
drag, startPoint x: 635, startPoint y: 28, endPoint x: 924, endPoint y: 254, distance: 366.6
click at [635, 28] on icon "Close" at bounding box center [634, 27] width 7 height 7
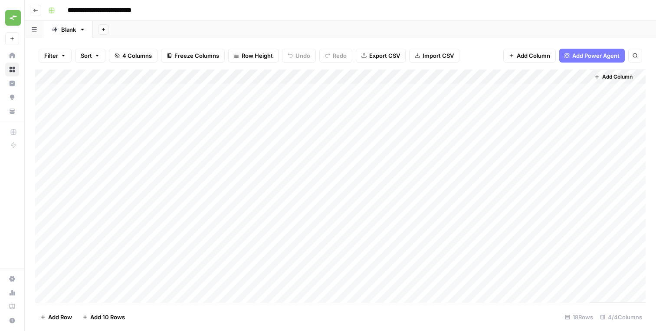
scroll to position [0, 0]
click at [33, 8] on button "Go back" at bounding box center [35, 10] width 11 height 11
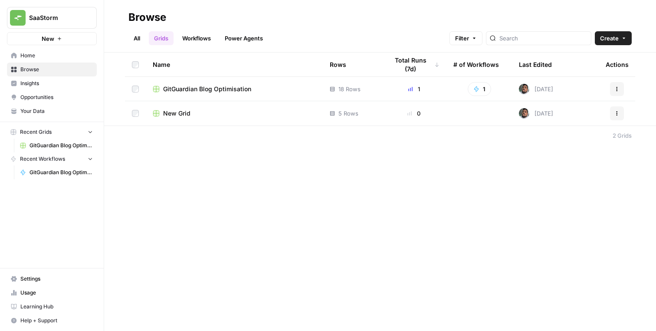
click at [215, 234] on div "Browse All Grids Workflows Power Agents Filter Create Name Rows Total Runs (7d)…" at bounding box center [380, 165] width 552 height 331
click at [57, 316] on button "Help + Support" at bounding box center [52, 320] width 90 height 14
click at [114, 309] on link "Docs" at bounding box center [140, 303] width 76 height 14
click at [63, 322] on span "Help + Support" at bounding box center [56, 320] width 72 height 8
click at [129, 322] on button "Chat & Support" at bounding box center [140, 316] width 76 height 14
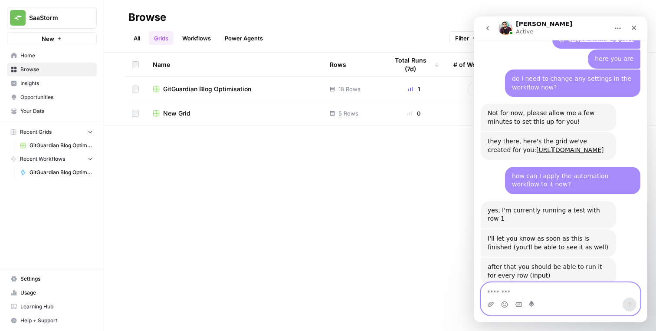
scroll to position [1264, 0]
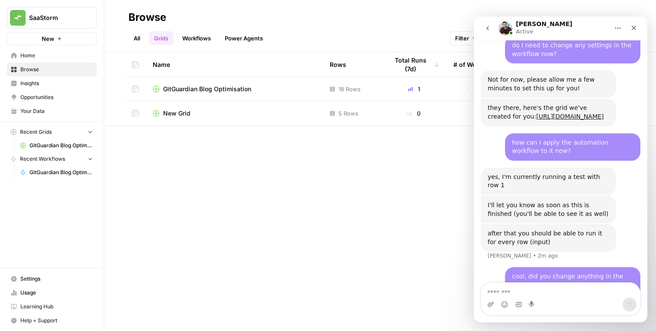
click at [513, 267] on div "cool, did you change anything in the workflow itself? SaaStorm • 1m ago" at bounding box center [572, 280] width 135 height 27
click at [307, 162] on div "Browse All Grids Workflows Power Agents Filter Create Name Rows Total Runs (7d)…" at bounding box center [380, 165] width 552 height 331
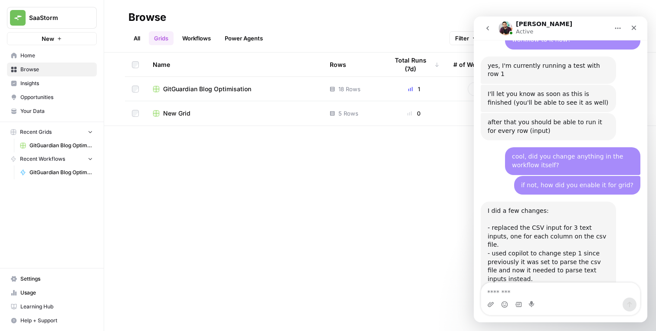
scroll to position [1412, 0]
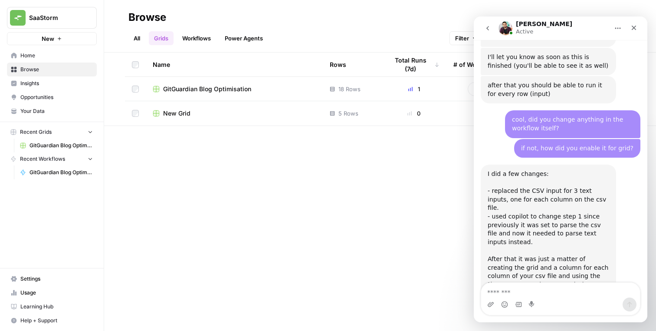
click at [497, 191] on div "I did a few changes: - replaced the CSV input for 3 text inputs, one for each c…" at bounding box center [549, 238] width 122 height 136
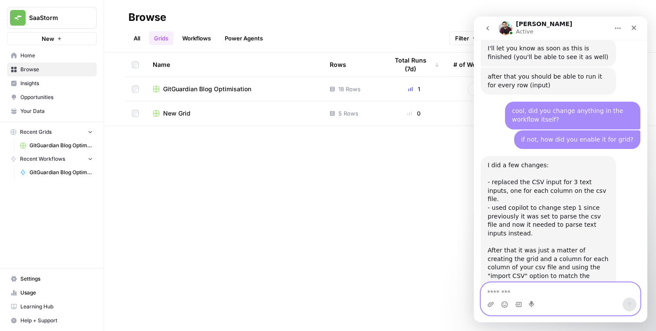
click at [509, 286] on textarea "Message…" at bounding box center [560, 290] width 159 height 15
type textarea "*"
type textarea "**********"
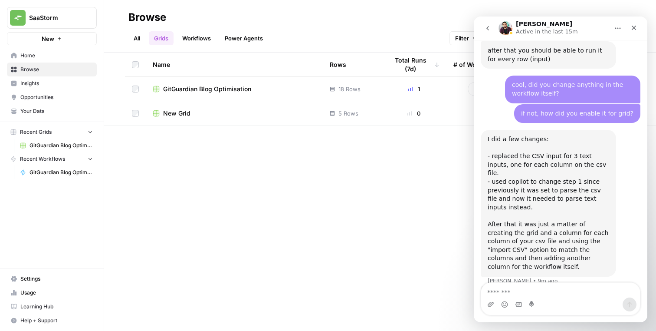
click at [505, 286] on div "Looks like we're running into another issue where step 7 is failing because the…" at bounding box center [548, 308] width 135 height 44
click at [578, 289] on textarea "Message…" at bounding box center [560, 290] width 159 height 15
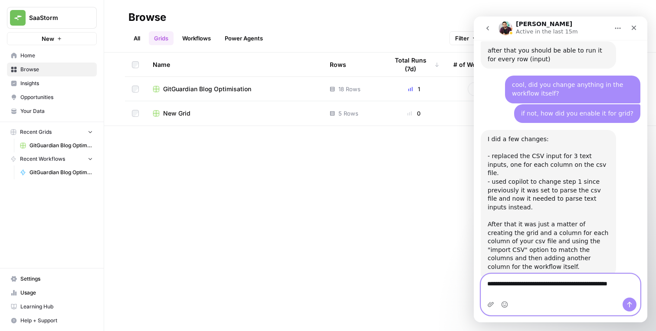
scroll to position [1455, 0]
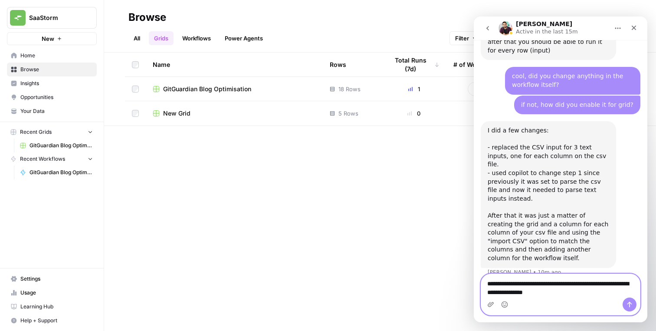
type textarea "**********"
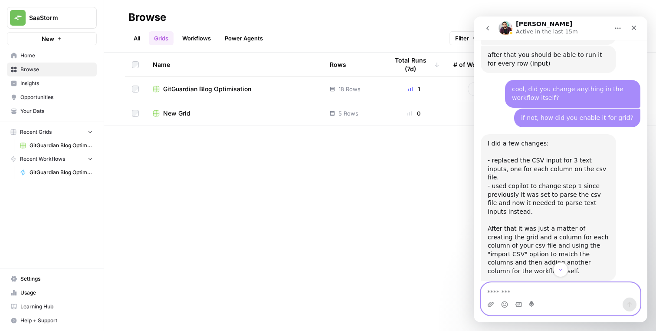
scroll to position [1475, 0]
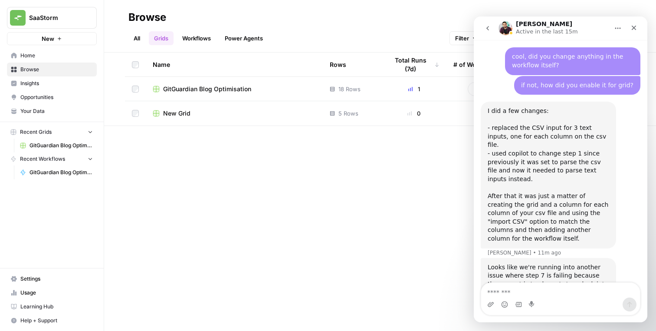
click at [522, 258] on div "Looks like we're running into another issue where step 7 is failing because the…" at bounding box center [548, 280] width 135 height 44
click at [351, 145] on footer "2 Grids" at bounding box center [380, 135] width 552 height 20
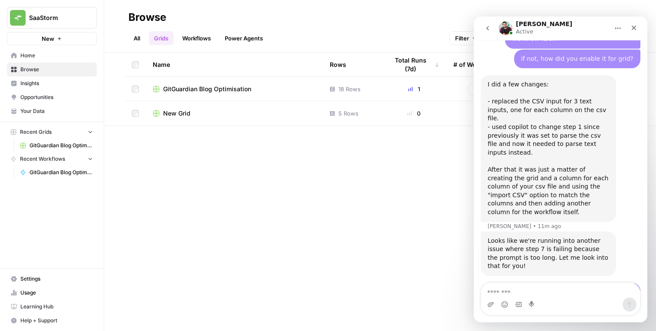
scroll to position [1501, 0]
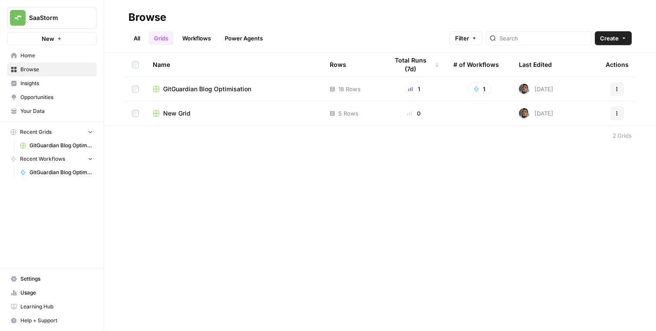
click at [443, 164] on div "Browse All Grids Workflows Power Agents Filter Create Name Rows Total Runs (7d)…" at bounding box center [380, 165] width 552 height 331
click at [225, 180] on div "Browse All Grids Workflows Power Agents Filter Create Name Rows Total Runs (7d)…" at bounding box center [380, 165] width 552 height 331
click at [46, 316] on span "Help + Support" at bounding box center [56, 320] width 72 height 8
click at [125, 320] on span "Chat & Support" at bounding box center [145, 316] width 58 height 8
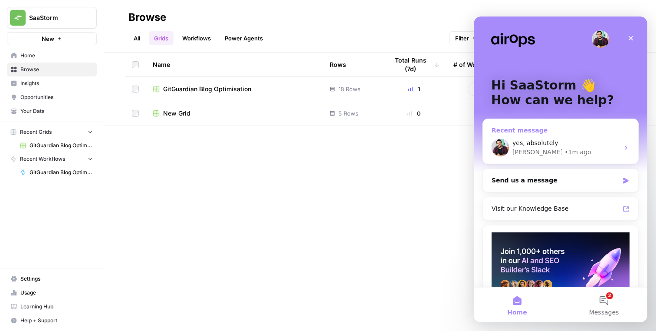
click at [547, 138] on div "yes, absolutely [PERSON_NAME] • 1m ago" at bounding box center [560, 148] width 155 height 32
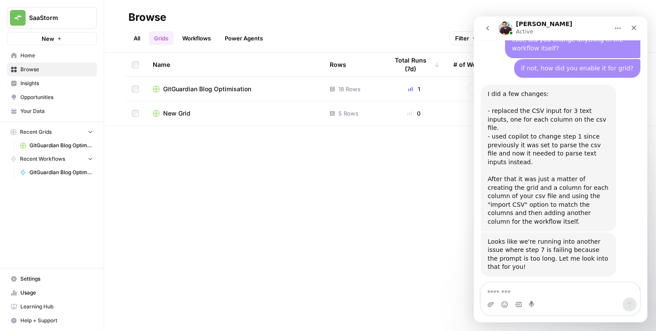
scroll to position [1492, 0]
type textarea "**********"
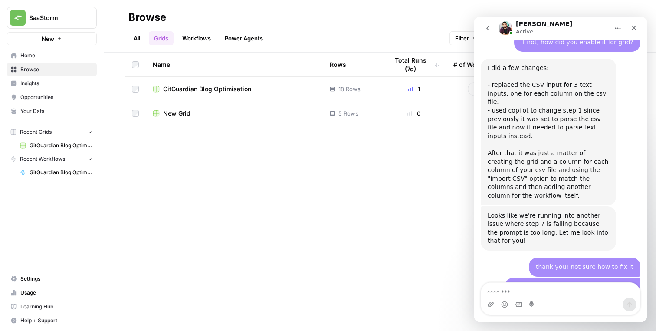
click at [540, 283] on div "also, I see that Semrush step is not working, can you check it as well, please?" at bounding box center [573, 296] width 122 height 26
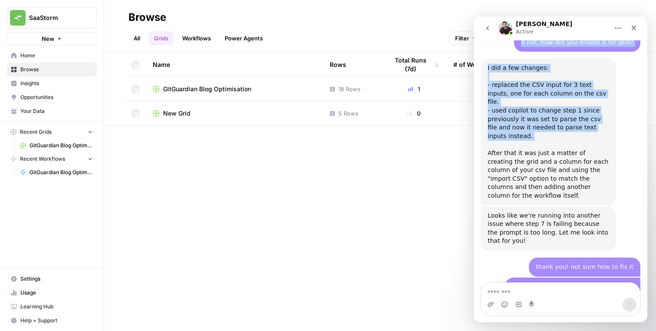
scroll to position [1516, 0]
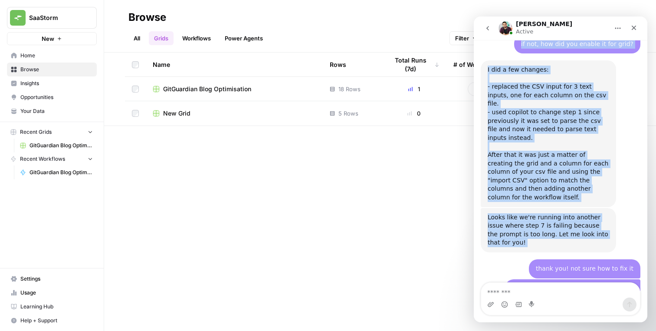
drag, startPoint x: 634, startPoint y: 28, endPoint x: 581, endPoint y: 168, distance: 149.7
click at [581, 168] on div "[PERSON_NAME] Active Ask us anything, or share your feedback. Hi there! This is…" at bounding box center [561, 169] width 174 height 306
click at [581, 259] on div "thank you! not sure how to fix it SaaStorm • 7m ago" at bounding box center [585, 268] width 112 height 19
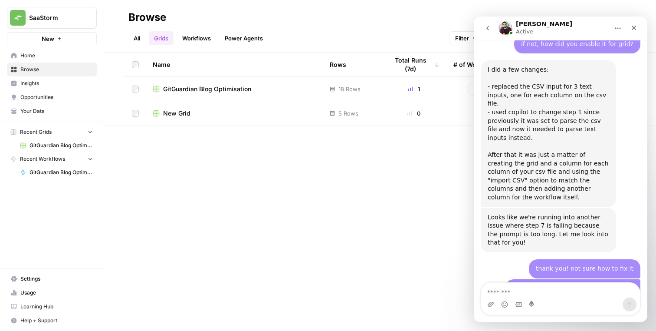
scroll to position [1518, 0]
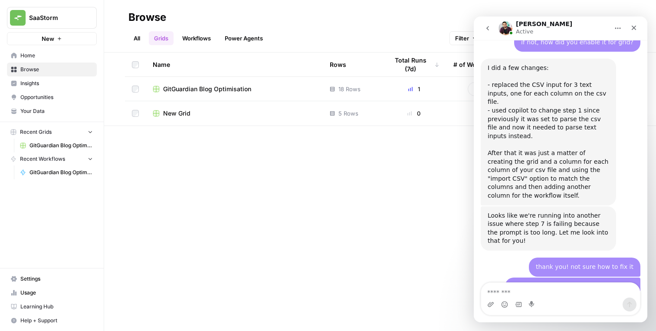
click at [170, 287] on div "Browse All Grids Workflows Power Agents Filter Create Name Rows Total Runs (7d)…" at bounding box center [380, 165] width 552 height 331
click at [219, 108] on td "New Grid" at bounding box center [234, 113] width 177 height 24
click at [193, 112] on div "New Grid" at bounding box center [234, 113] width 163 height 9
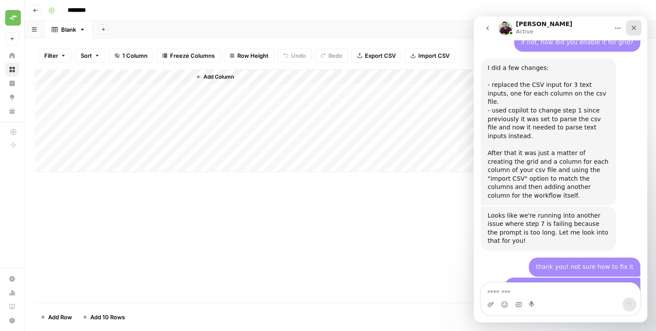
click at [637, 26] on icon "Close" at bounding box center [634, 27] width 7 height 7
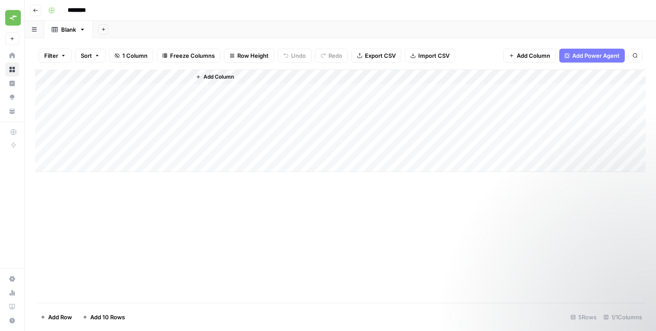
scroll to position [1518, 0]
click at [35, 10] on icon "button" at bounding box center [35, 10] width 5 height 5
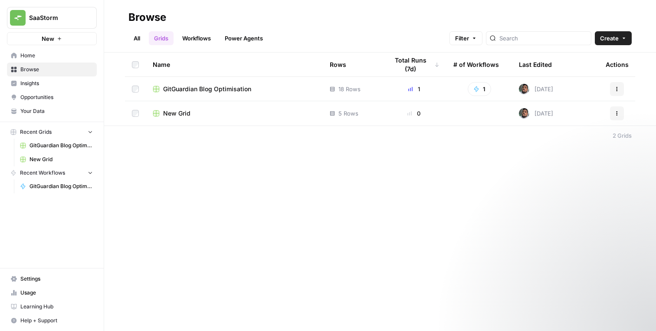
click at [217, 85] on span "GitGuardian Blog Optimisation" at bounding box center [207, 89] width 88 height 9
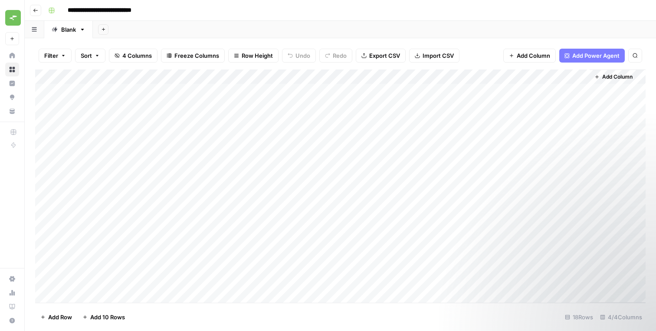
click at [40, 14] on button "Go back" at bounding box center [35, 10] width 11 height 11
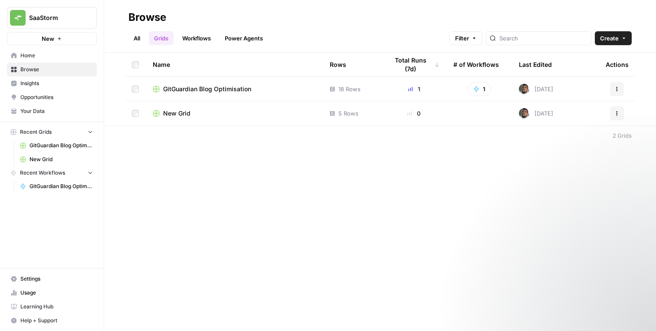
click at [194, 112] on div "New Grid" at bounding box center [234, 113] width 163 height 9
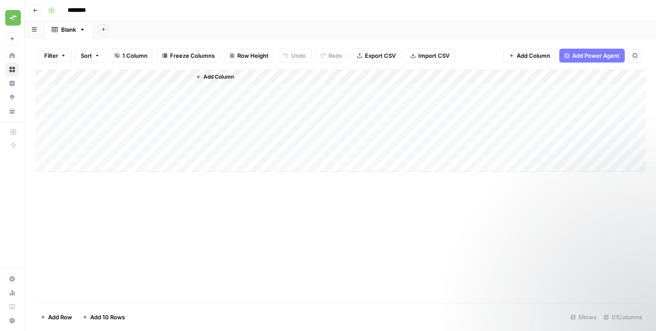
click at [37, 15] on button "Go back" at bounding box center [35, 10] width 11 height 11
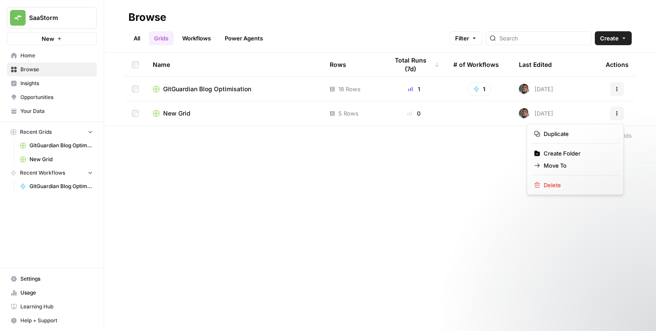
click at [620, 115] on button "Actions" at bounding box center [617, 113] width 14 height 14
click at [575, 185] on span "Delete" at bounding box center [578, 185] width 69 height 9
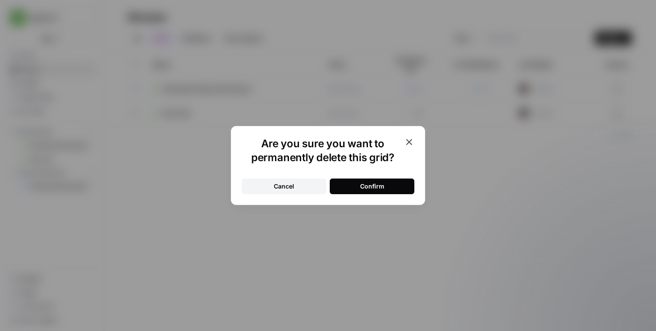
click at [392, 186] on button "Confirm" at bounding box center [372, 186] width 85 height 16
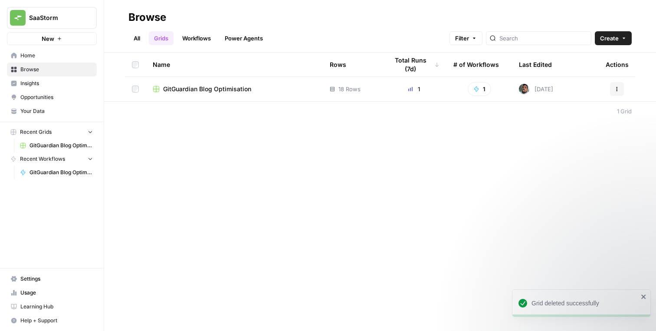
click at [646, 296] on icon "close" at bounding box center [644, 296] width 6 height 7
click at [46, 323] on span "Help + Support" at bounding box center [56, 320] width 72 height 8
click at [110, 315] on icon "button" at bounding box center [110, 317] width 6 height 6
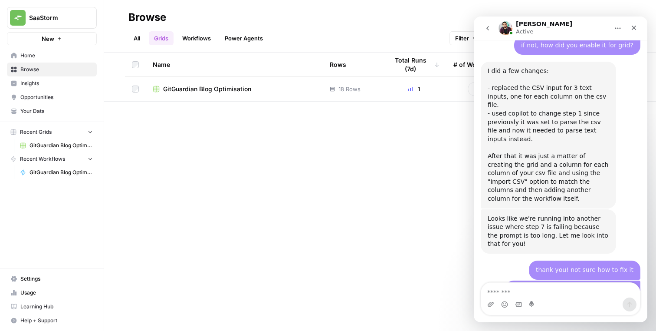
scroll to position [1518, 0]
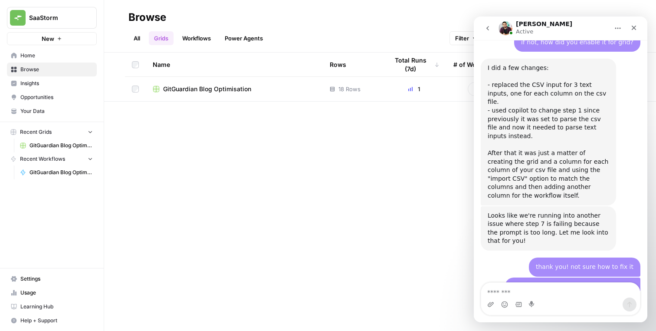
click at [354, 133] on div "Browse All Grids Workflows Power Agents Filter Create Name Rows Total Runs (7d)…" at bounding box center [380, 165] width 552 height 331
click at [571, 277] on div "also, I see that Semrush step is not working, can you check it as well, please?…" at bounding box center [561, 298] width 160 height 43
click at [536, 257] on div "thank you! not sure how to fix it SaaStorm • 16m ago" at bounding box center [561, 267] width 160 height 20
click at [510, 286] on textarea "Message…" at bounding box center [560, 290] width 159 height 15
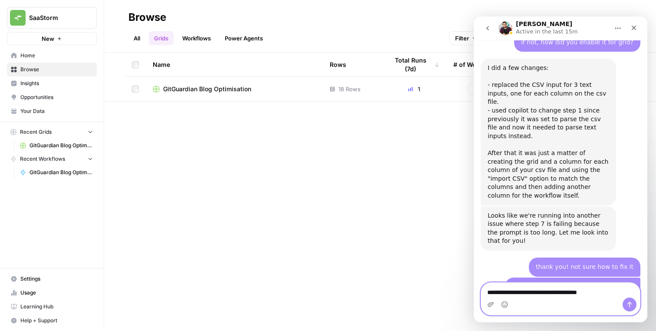
type textarea "**********"
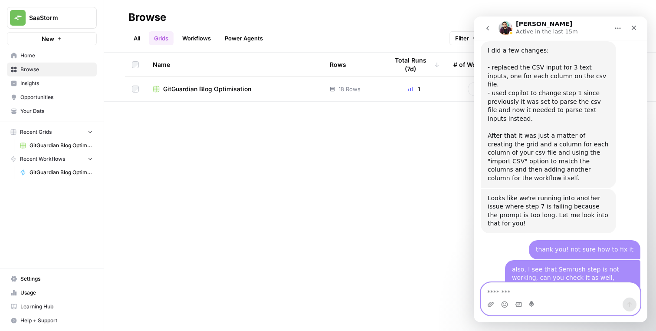
scroll to position [1538, 0]
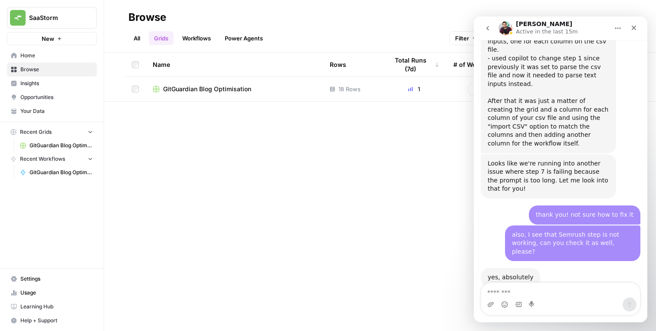
scroll to position [1571, 0]
click at [496, 301] on div "thank you, looking forward to it SaaStorm • 9m ago" at bounding box center [561, 311] width 160 height 20
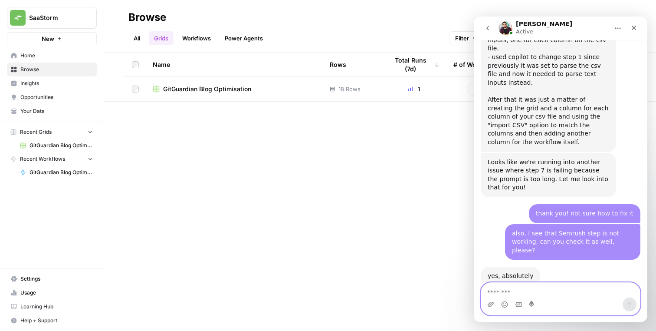
click at [511, 283] on textarea "Message…" at bounding box center [560, 290] width 159 height 15
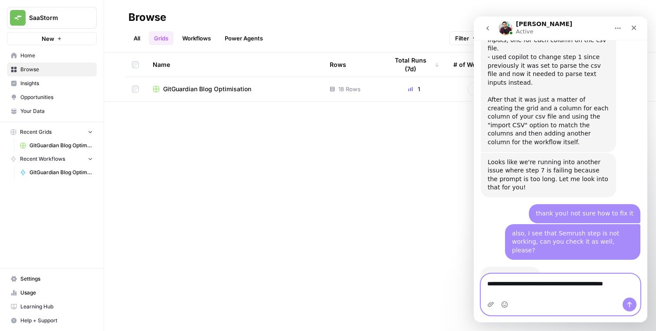
scroll to position [1580, 0]
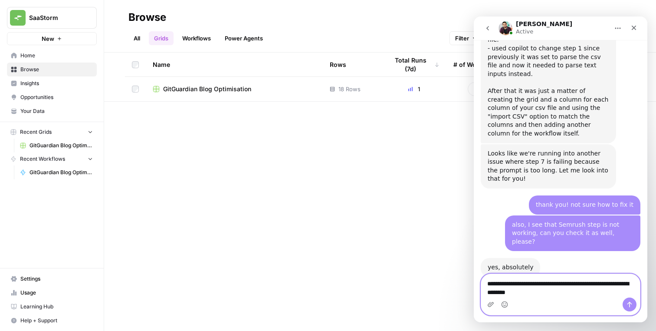
type textarea "**********"
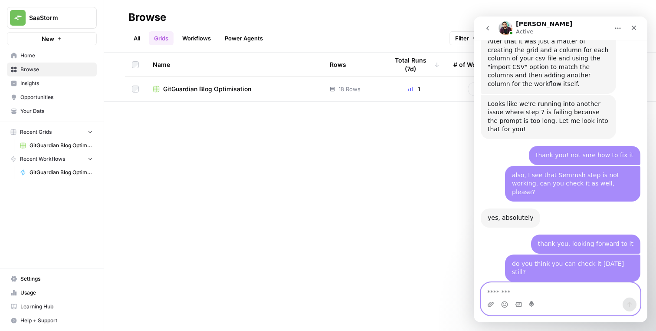
scroll to position [1632, 0]
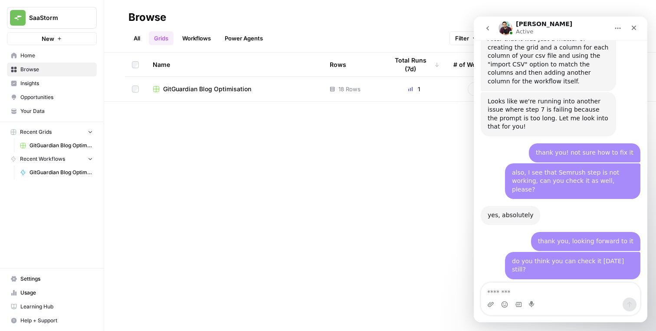
click at [520, 291] on div "for sure, checking it as we speak, apologies for the delay it just takes a whil…" at bounding box center [549, 312] width 122 height 43
click at [512, 291] on div "for sure, checking it as we speak, apologies for the delay it just takes a whil…" at bounding box center [549, 312] width 122 height 43
click at [515, 291] on div "for sure, checking it as we speak, apologies for the delay it just takes a whil…" at bounding box center [549, 312] width 122 height 43
click at [516, 291] on div "for sure, checking it as we speak, apologies for the delay it just takes a whil…" at bounding box center [549, 312] width 122 height 43
click at [515, 291] on div "for sure, checking it as we speak, apologies for the delay it just takes a whil…" at bounding box center [549, 312] width 122 height 43
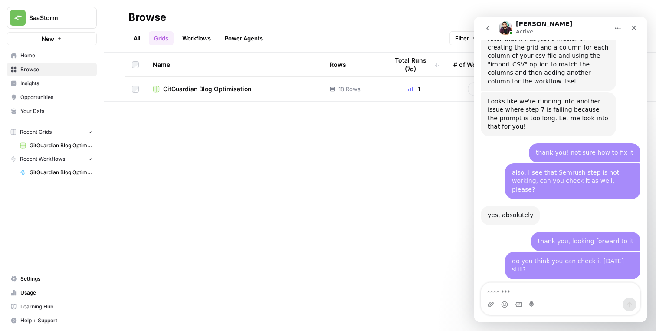
click at [513, 291] on div "for sure, checking it as we speak, apologies for the delay it just takes a whil…" at bounding box center [549, 312] width 122 height 43
click at [509, 284] on textarea "Message…" at bounding box center [560, 290] width 159 height 15
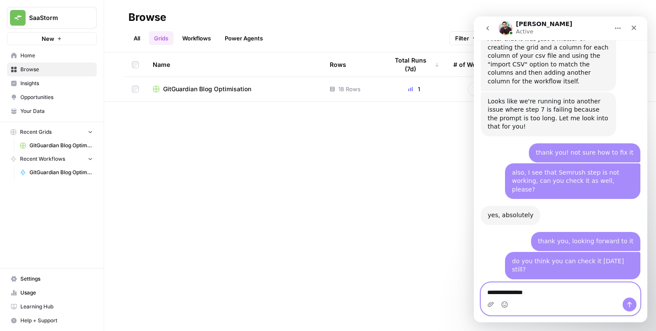
type textarea "**********"
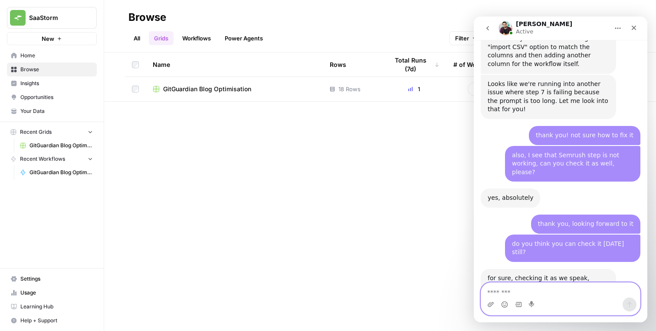
scroll to position [1652, 0]
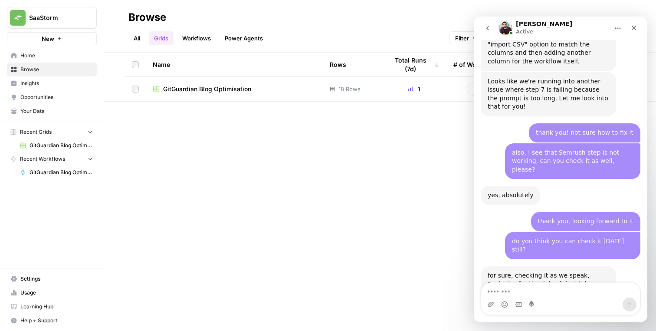
click at [216, 92] on span "GitGuardian Blog Optimisation" at bounding box center [207, 89] width 88 height 9
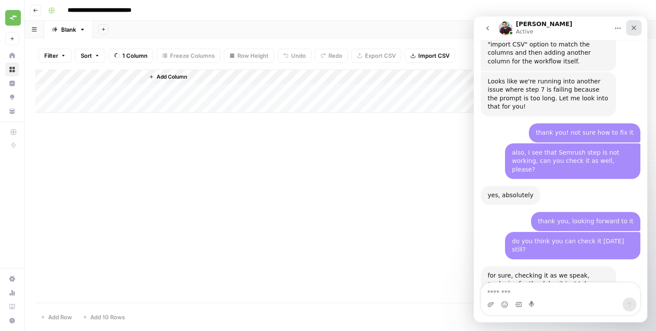
click at [634, 29] on icon "Close" at bounding box center [634, 27] width 7 height 7
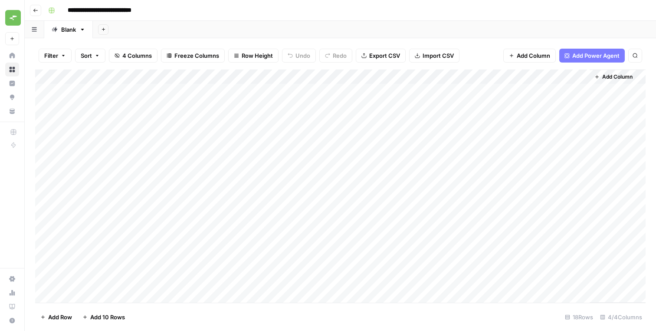
click at [455, 91] on div "Add Column" at bounding box center [340, 185] width 611 height 233
click at [448, 91] on div "Add Column" at bounding box center [340, 185] width 611 height 233
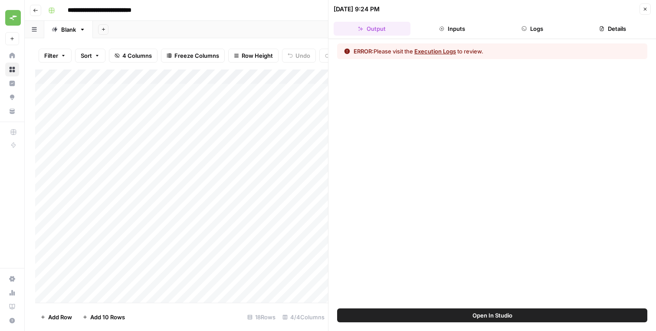
click at [449, 53] on button "Execution Logs" at bounding box center [435, 51] width 42 height 9
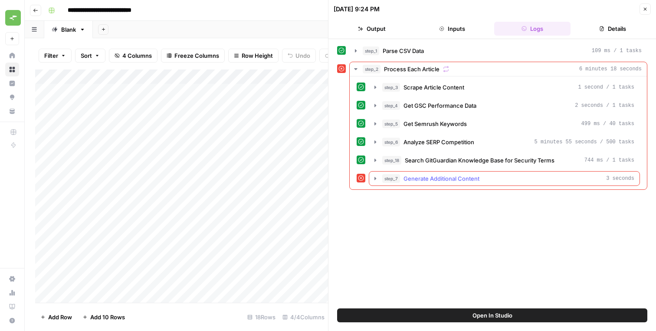
click at [378, 178] on icon "button" at bounding box center [375, 178] width 7 height 7
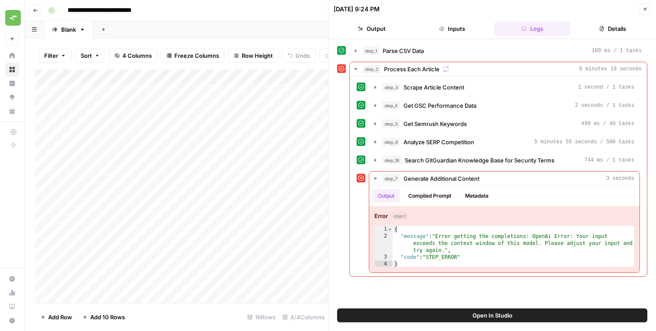
click at [591, 30] on button "Details" at bounding box center [612, 29] width 77 height 14
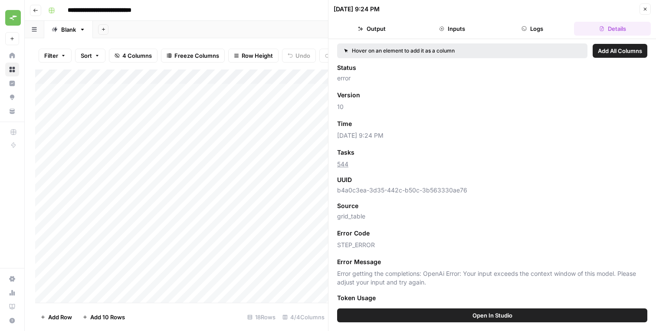
click at [650, 13] on button "Close" at bounding box center [645, 8] width 11 height 11
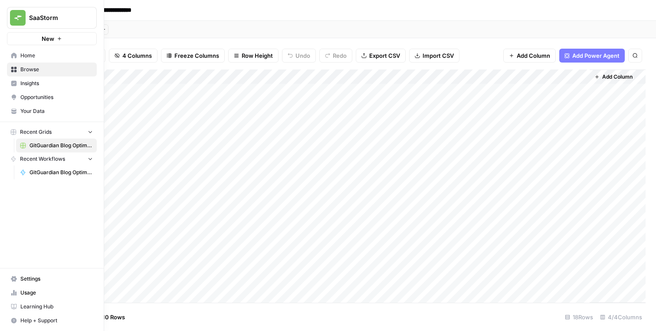
click at [28, 320] on span "Help + Support" at bounding box center [56, 320] width 72 height 8
click at [110, 311] on button "Chat & Support" at bounding box center [140, 316] width 76 height 14
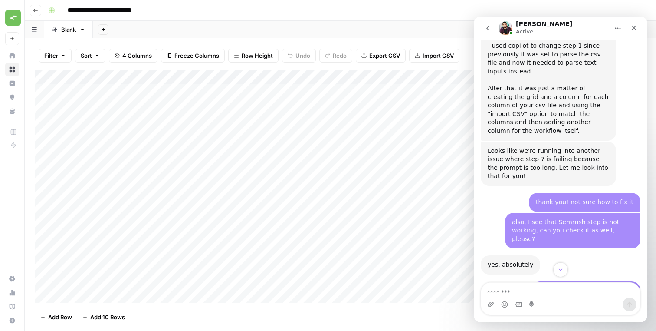
scroll to position [1652, 0]
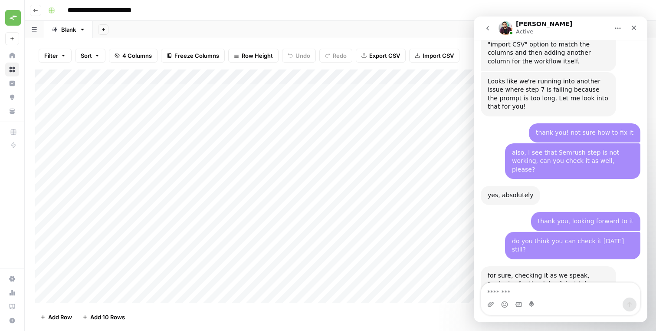
click at [33, 13] on button "Go back" at bounding box center [35, 10] width 11 height 11
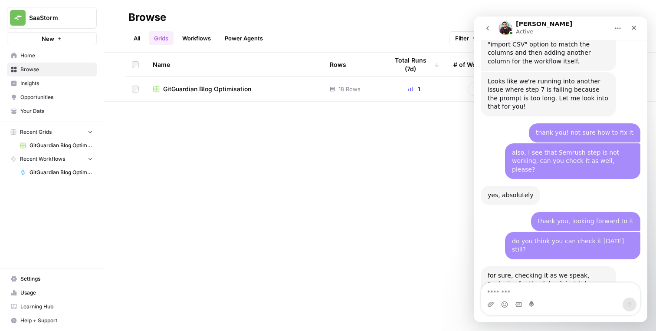
click at [46, 174] on span "GitGuardian Blog Optimisation Workflow" at bounding box center [61, 172] width 63 height 8
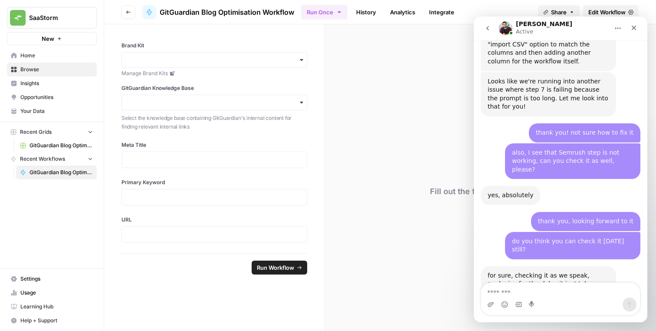
click at [131, 7] on button "Go back" at bounding box center [129, 12] width 14 height 14
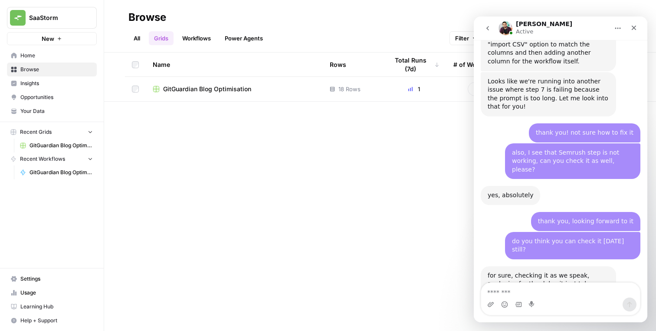
click at [200, 38] on link "Workflows" at bounding box center [196, 38] width 39 height 14
drag, startPoint x: 639, startPoint y: 29, endPoint x: 1102, endPoint y: 52, distance: 463.7
click at [639, 29] on div "Close" at bounding box center [634, 28] width 16 height 16
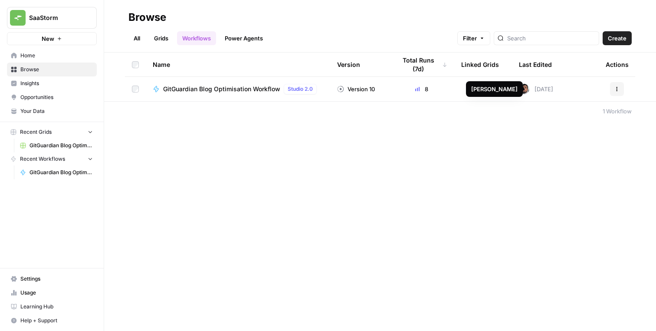
click at [229, 87] on span "GitGuardian Blog Optimisation Workflow" at bounding box center [221, 89] width 117 height 9
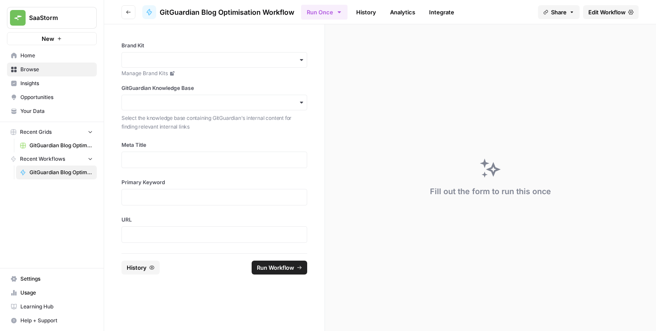
click at [602, 11] on span "Edit Workflow" at bounding box center [607, 12] width 37 height 9
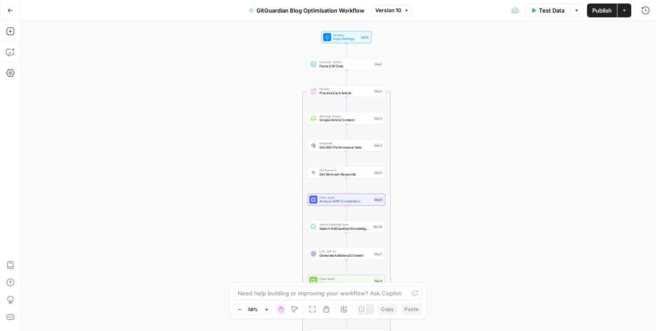
click at [13, 10] on button "Go Back" at bounding box center [11, 11] width 16 height 16
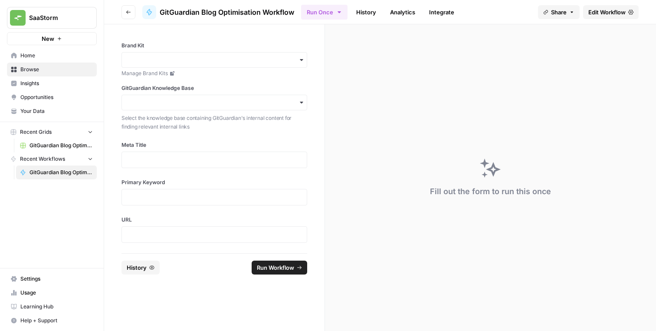
click at [57, 149] on span "GitGuardian Blog Optimisation" at bounding box center [61, 145] width 63 height 8
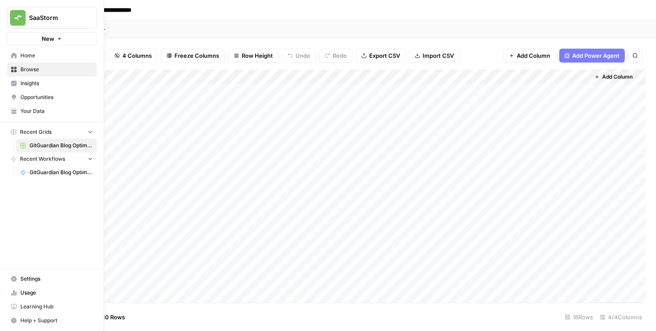
click at [20, 320] on button "Help + Support" at bounding box center [52, 320] width 90 height 14
click at [115, 314] on button "Chat & Support" at bounding box center [140, 316] width 76 height 14
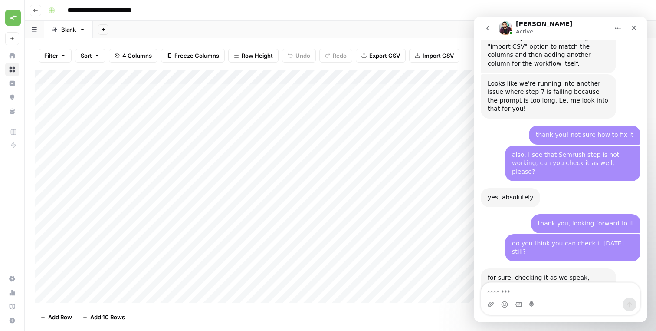
scroll to position [1652, 0]
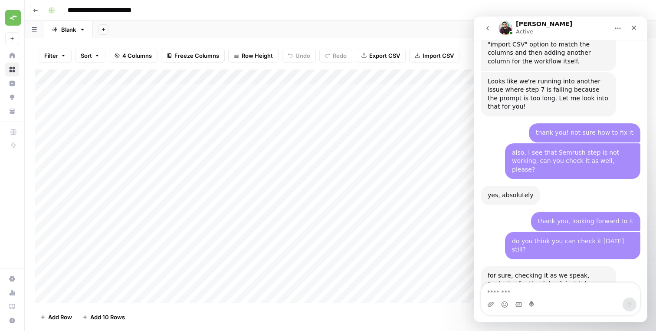
click at [550, 271] on div "for sure, checking it as we speak, apologies for the delay it just takes a whil…" at bounding box center [549, 292] width 122 height 43
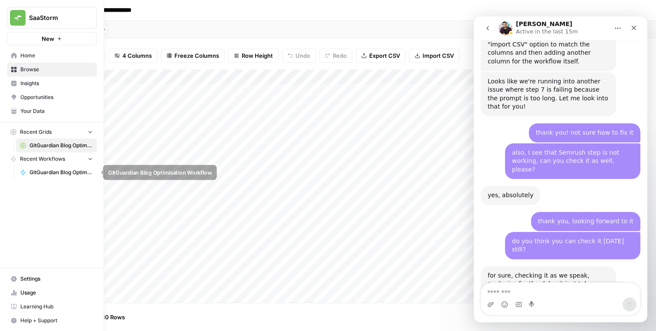
click at [43, 171] on span "GitGuardian Blog Optimisation Workflow" at bounding box center [61, 172] width 63 height 8
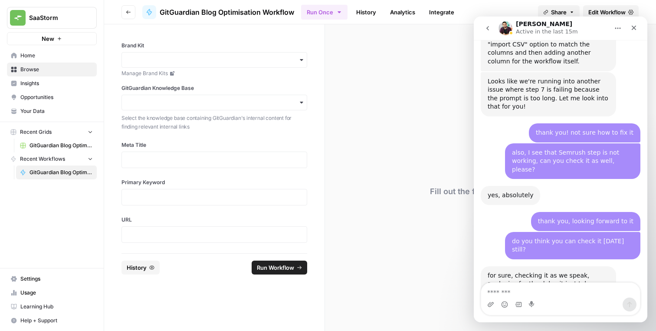
click at [617, 27] on icon "Home" at bounding box center [618, 28] width 7 height 7
click at [554, 16] on span "Share" at bounding box center [559, 12] width 16 height 9
click at [557, 23] on div "[PERSON_NAME] Active in the last 15m" at bounding box center [548, 28] width 64 height 15
click at [557, 28] on p "Active in the last 15m" at bounding box center [547, 31] width 62 height 9
click at [557, 27] on div "[PERSON_NAME] Active in the last 15m" at bounding box center [548, 28] width 64 height 15
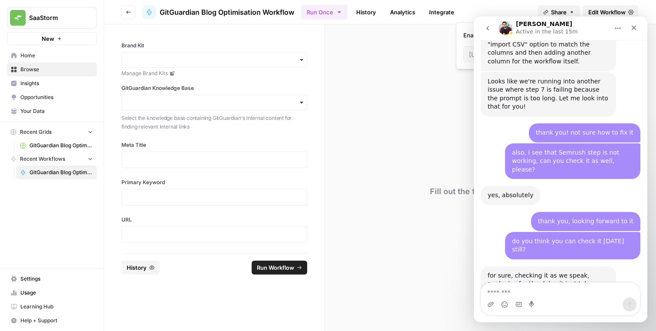
click at [488, 24] on button "go back" at bounding box center [488, 28] width 16 height 16
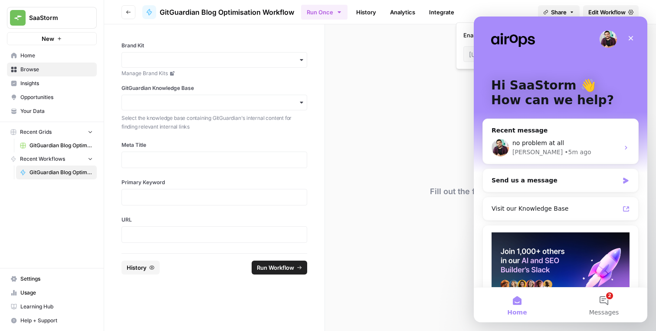
click at [575, 39] on div "Intercom messenger" at bounding box center [560, 38] width 139 height 17
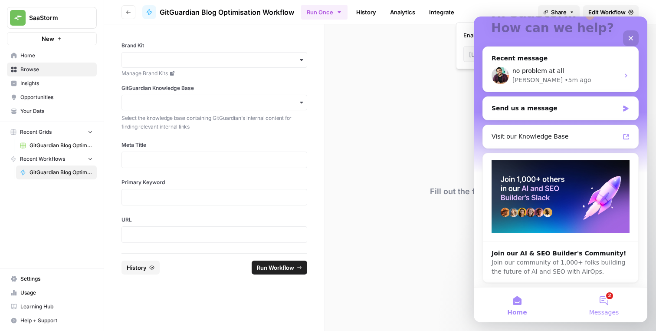
click at [609, 307] on button "2 Messages" at bounding box center [604, 304] width 87 height 35
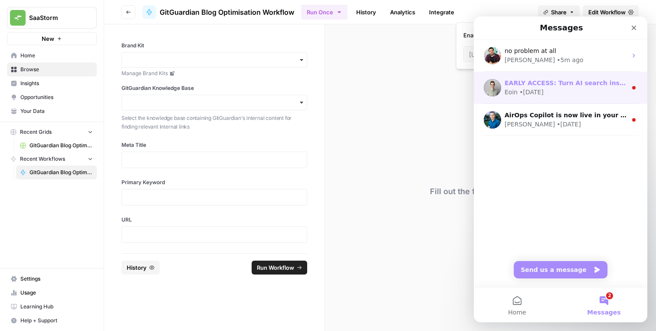
click at [570, 90] on div "Eoin • [DATE]" at bounding box center [566, 92] width 122 height 9
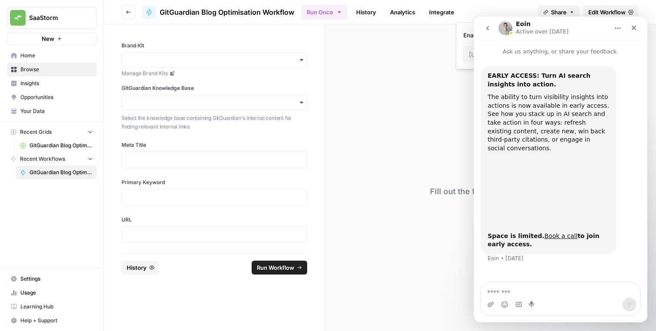
click at [486, 33] on button "go back" at bounding box center [488, 28] width 16 height 16
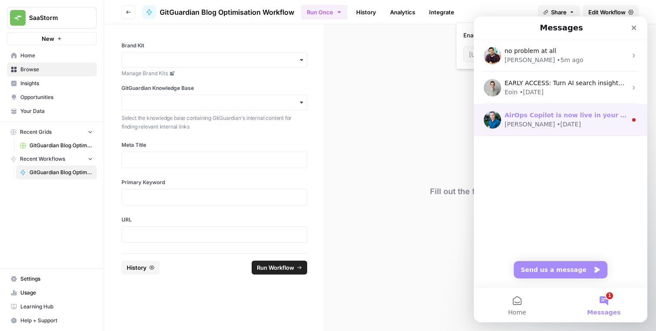
click at [557, 120] on div "• [DATE]" at bounding box center [569, 124] width 24 height 9
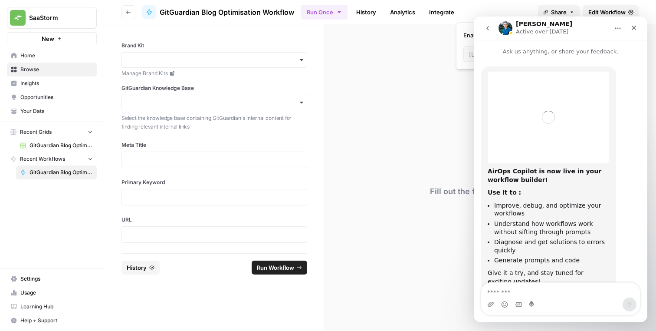
scroll to position [26, 0]
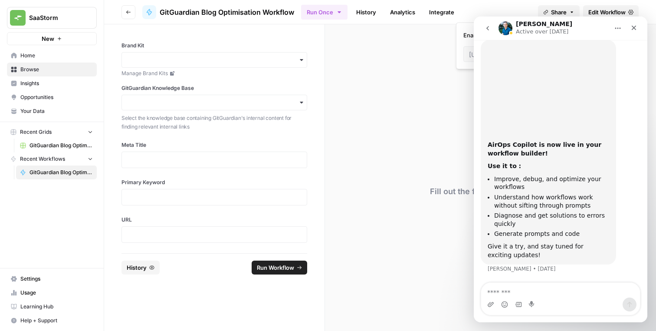
click at [490, 28] on icon "go back" at bounding box center [487, 28] width 7 height 7
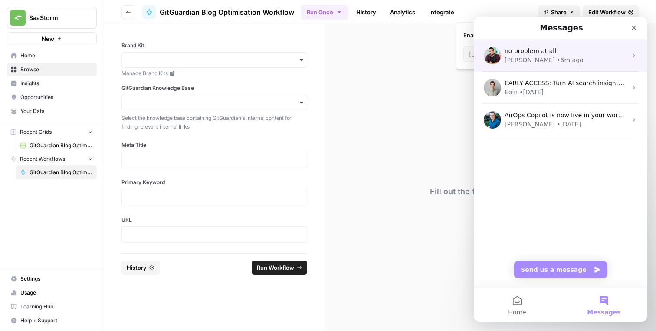
click at [556, 59] on div "[PERSON_NAME] • 6m ago" at bounding box center [566, 60] width 122 height 9
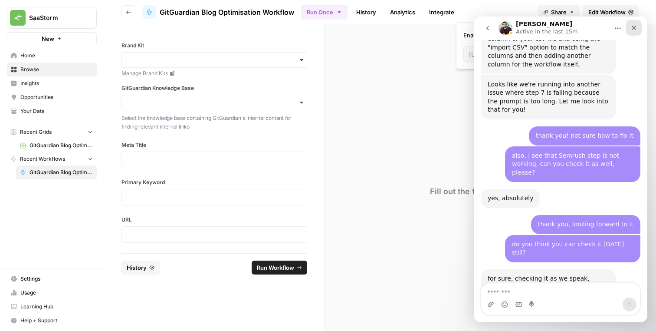
scroll to position [1652, 0]
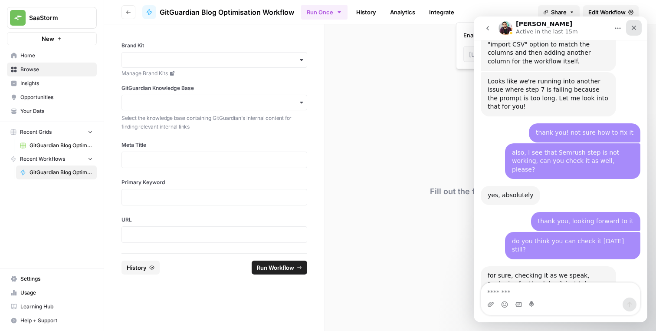
drag, startPoint x: 635, startPoint y: 30, endPoint x: 1105, endPoint y: 47, distance: 469.9
click at [635, 30] on icon "Close" at bounding box center [634, 27] width 7 height 7
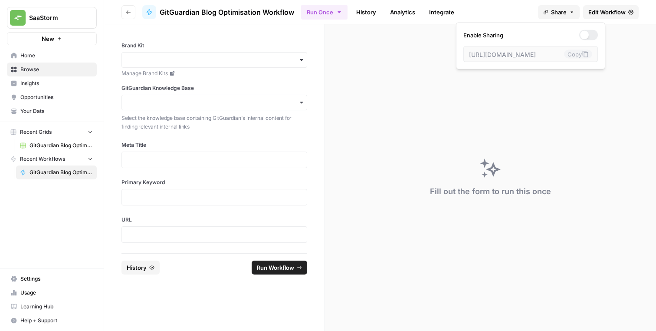
click at [568, 97] on div "Fill out the form to run this once" at bounding box center [490, 177] width 331 height 306
click at [615, 9] on span "Edit Workflow" at bounding box center [607, 12] width 37 height 9
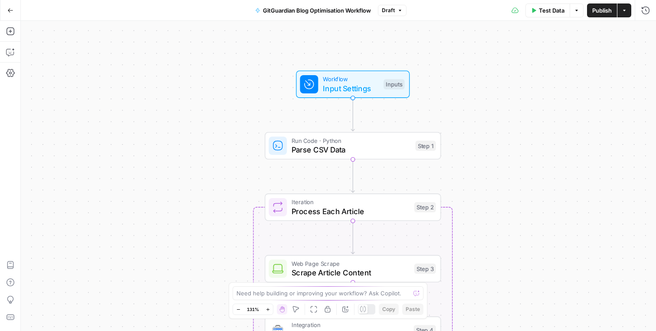
click at [341, 79] on span "Workflow" at bounding box center [351, 79] width 56 height 9
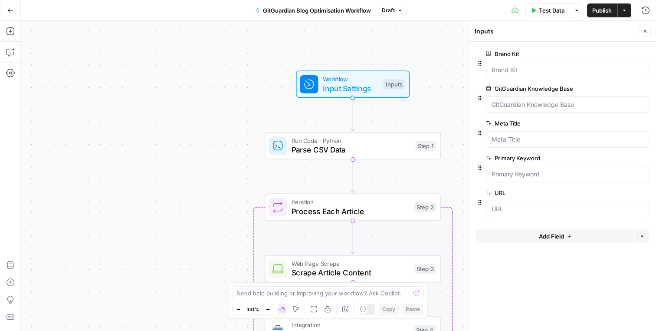
click at [356, 150] on span "Parse CSV Data" at bounding box center [351, 149] width 119 height 11
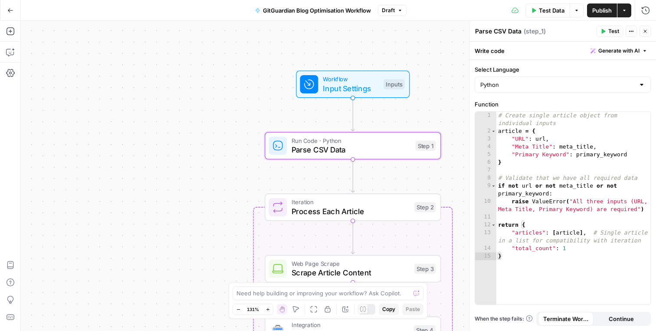
click at [644, 33] on icon "button" at bounding box center [645, 31] width 3 height 3
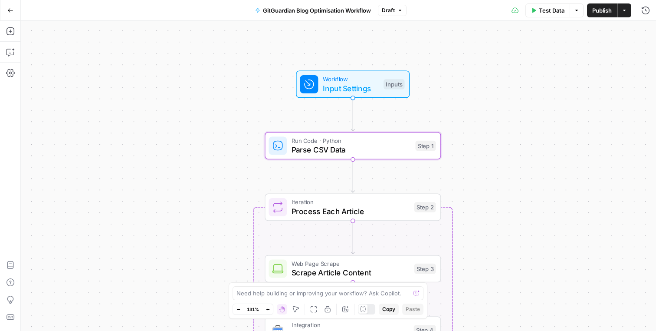
click at [457, 111] on div "Workflow Input Settings Inputs Run Code · Python Parse CSV Data Step 1 Loop Ite…" at bounding box center [338, 176] width 635 height 310
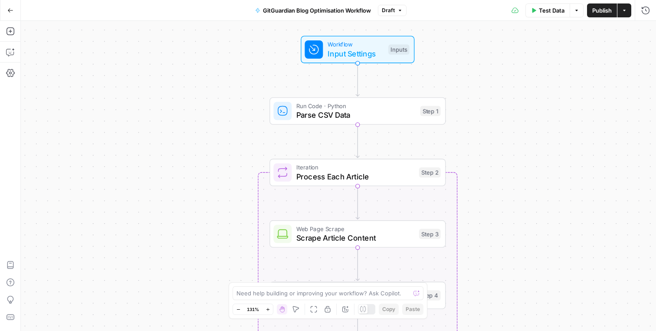
click at [7, 8] on icon "button" at bounding box center [10, 10] width 6 height 6
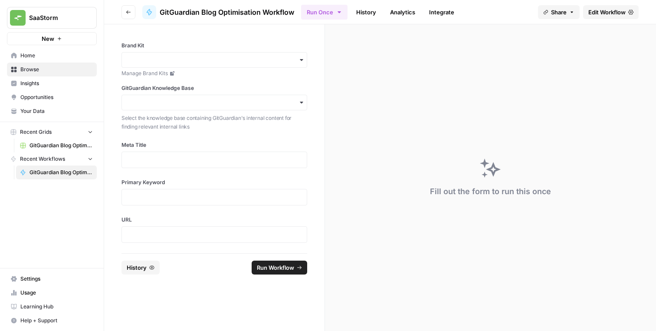
click at [56, 142] on span "GitGuardian Blog Optimisation" at bounding box center [61, 145] width 63 height 8
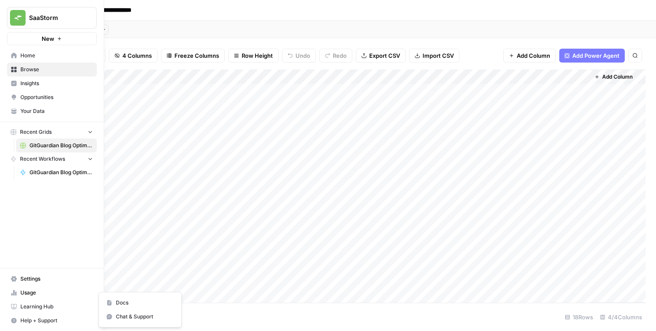
click at [33, 320] on span "Help + Support" at bounding box center [56, 320] width 72 height 8
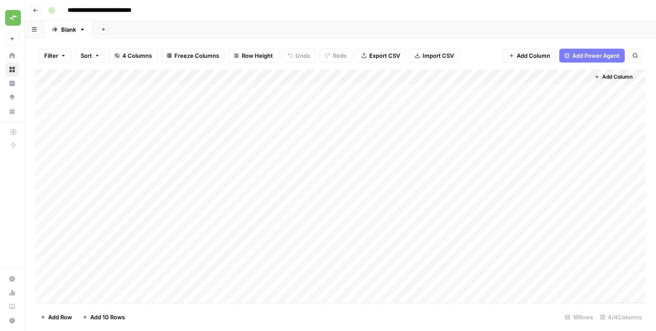
click at [9, 319] on button "Help + Support" at bounding box center [12, 320] width 14 height 14
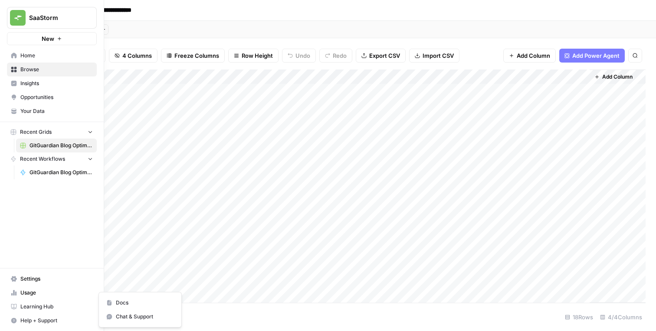
click at [118, 313] on span "Chat & Support" at bounding box center [145, 316] width 58 height 8
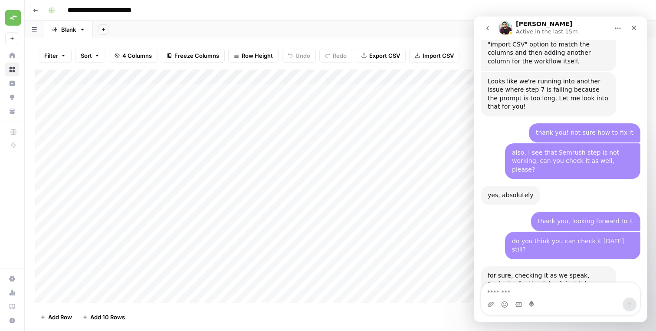
click at [504, 271] on div "for sure, checking it as we speak, apologies for the delay it just takes a whil…" at bounding box center [549, 292] width 122 height 43
click at [34, 12] on icon "button" at bounding box center [35, 10] width 5 height 5
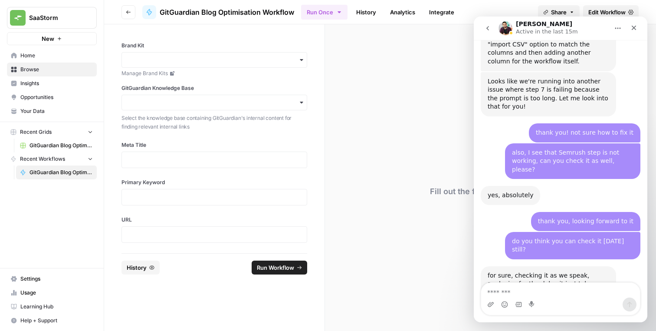
click at [46, 170] on span "GitGuardian Blog Optimisation Workflow" at bounding box center [61, 172] width 63 height 8
click at [634, 28] on icon "Close" at bounding box center [634, 28] width 5 height 5
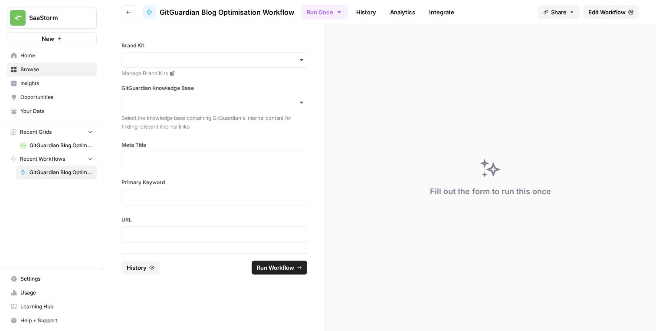
click at [401, 12] on link "Analytics" at bounding box center [403, 12] width 36 height 14
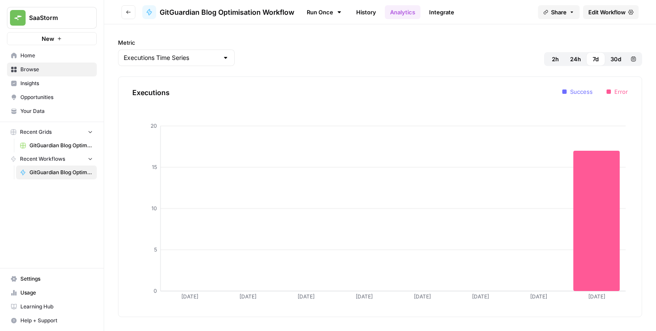
click at [361, 11] on link "History" at bounding box center [366, 12] width 30 height 14
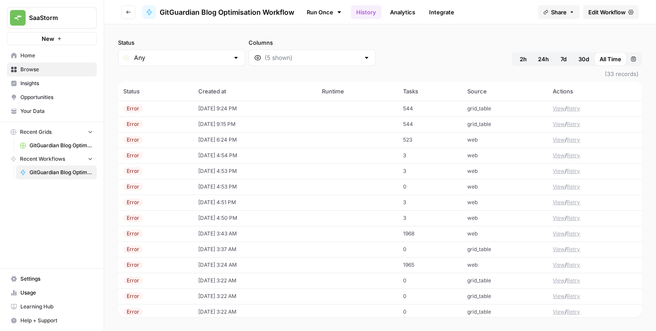
click at [400, 14] on link "Analytics" at bounding box center [403, 12] width 36 height 14
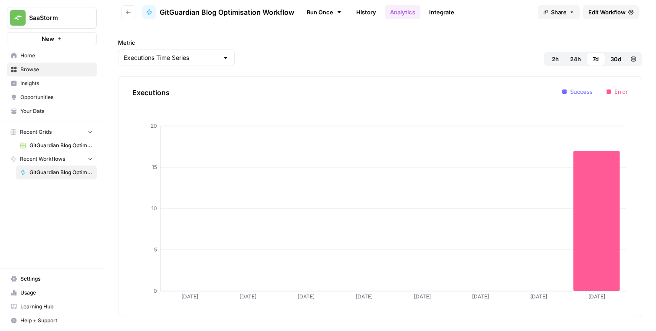
click at [437, 19] on link "Integrate" at bounding box center [442, 12] width 36 height 14
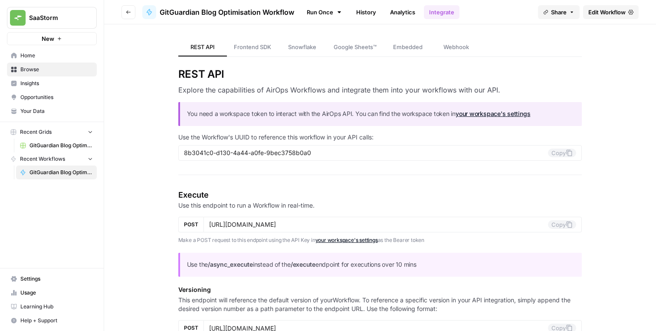
click at [325, 15] on link "Run Once" at bounding box center [324, 12] width 46 height 15
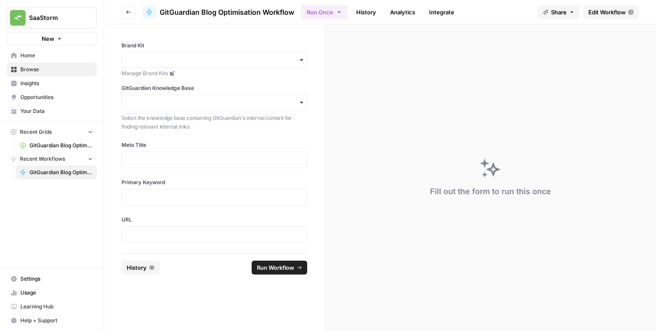
click at [591, 11] on span "Edit Workflow" at bounding box center [607, 12] width 37 height 9
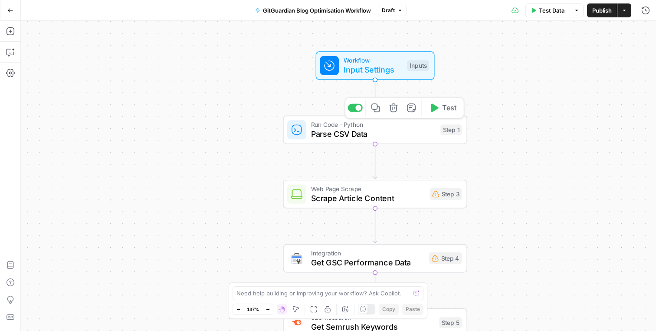
click at [244, 89] on div "Workflow Input Settings Inputs Run Code · Python Parse CSV Data Step 1 Copy ste…" at bounding box center [338, 176] width 635 height 310
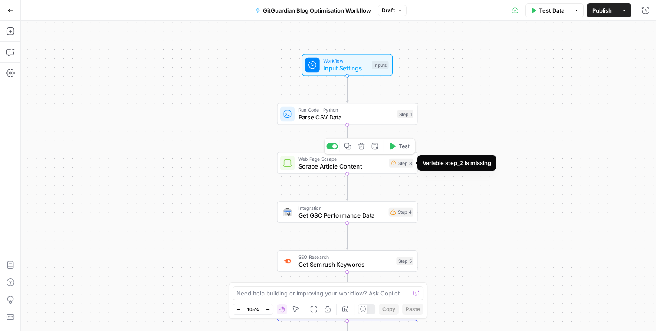
click at [402, 162] on div "Step 3" at bounding box center [401, 162] width 24 height 9
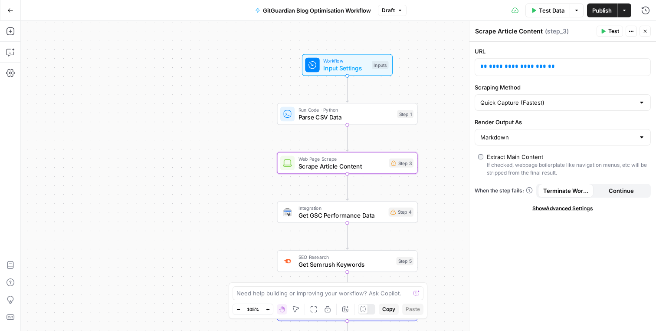
click at [446, 119] on div "Workflow Input Settings Inputs Run Code · Python Parse CSV Data Step 1 Web Page…" at bounding box center [338, 176] width 635 height 310
click at [644, 35] on button "Close" at bounding box center [645, 31] width 11 height 11
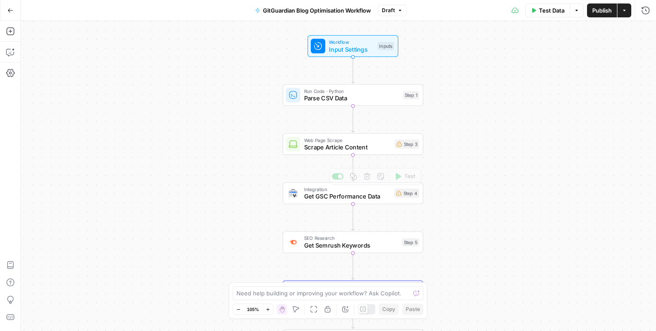
click at [391, 197] on div "Integration Get GSC Performance Data Step 4 Copy step Delete step Add Note Test" at bounding box center [352, 193] width 133 height 16
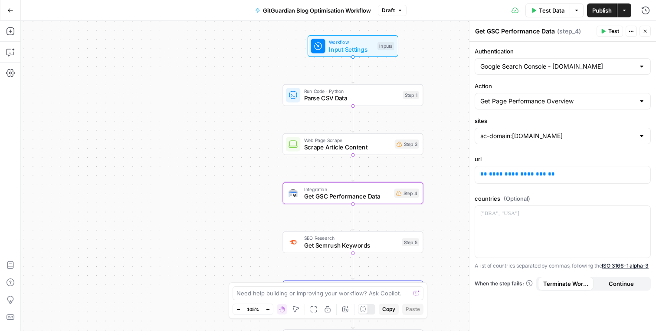
click at [648, 30] on icon "button" at bounding box center [645, 31] width 5 height 5
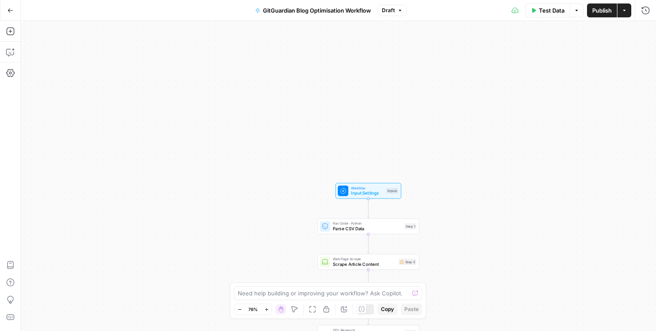
click at [15, 8] on button "Go Back" at bounding box center [11, 11] width 16 height 16
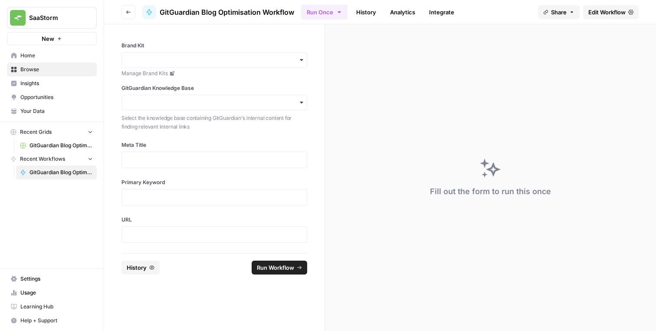
click at [128, 13] on icon "button" at bounding box center [128, 12] width 5 height 5
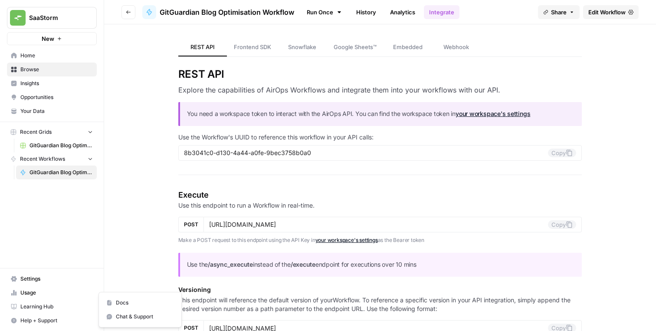
click at [39, 325] on button "Help + Support" at bounding box center [52, 320] width 90 height 14
click at [121, 316] on span "Chat & Support" at bounding box center [145, 316] width 58 height 8
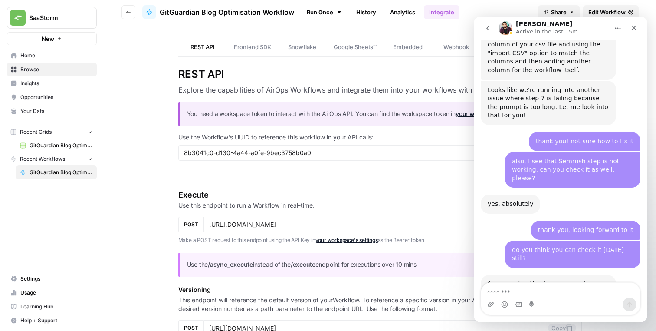
scroll to position [1652, 0]
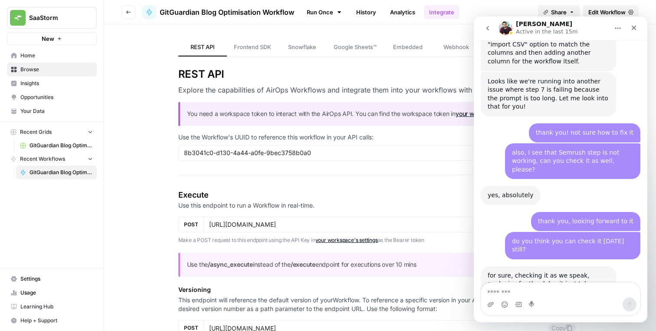
type textarea "*"
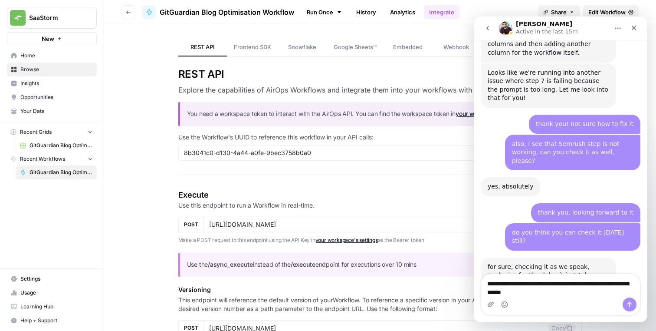
type textarea "**********"
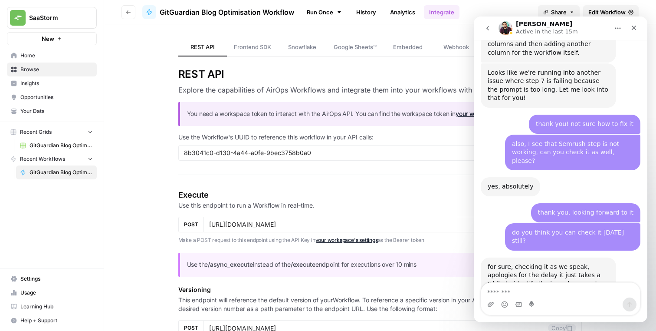
scroll to position [1680, 0]
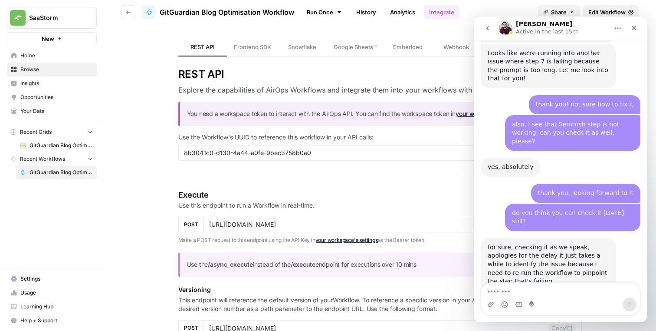
type textarea "*"
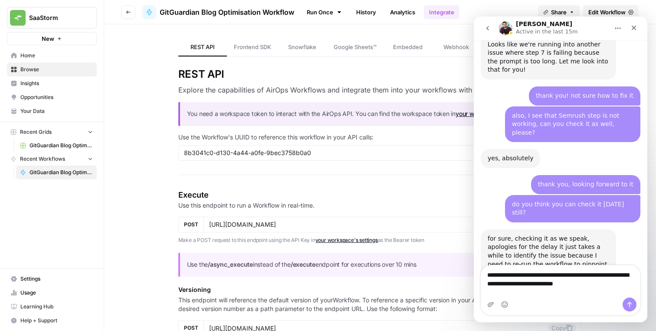
type textarea "**********"
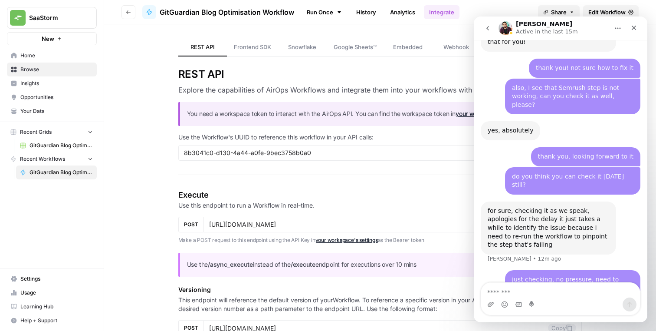
scroll to position [1717, 0]
click at [62, 145] on span "GitGuardian Blog Optimisation" at bounding box center [61, 145] width 63 height 8
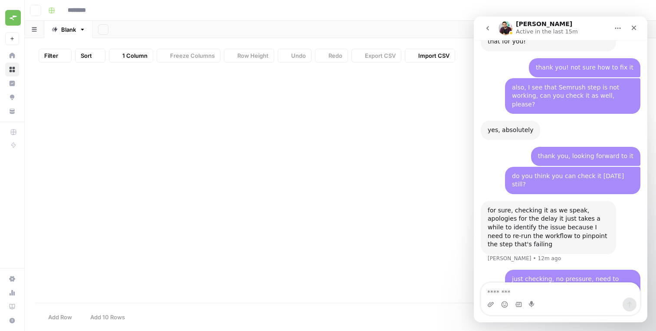
type input "**********"
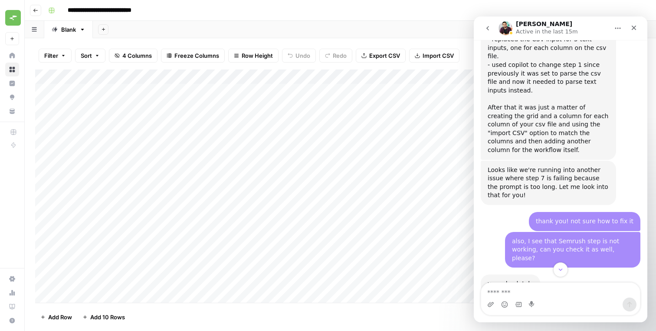
scroll to position [1717, 0]
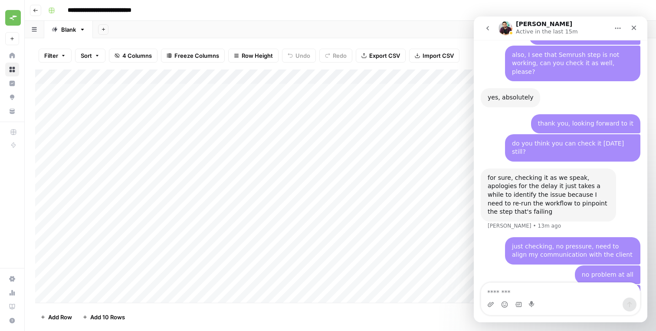
scroll to position [1750, 0]
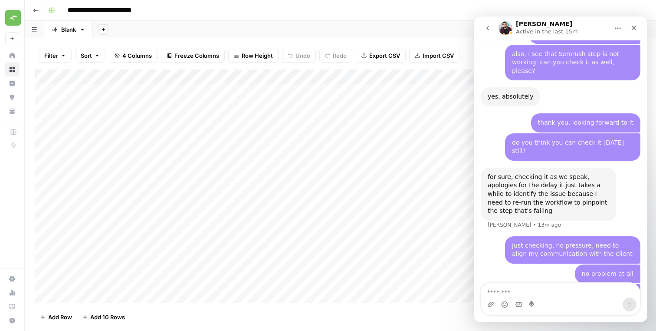
click at [535, 312] on div "we really need the workflow to work well and create optimized content in google…" at bounding box center [572, 330] width 135 height 36
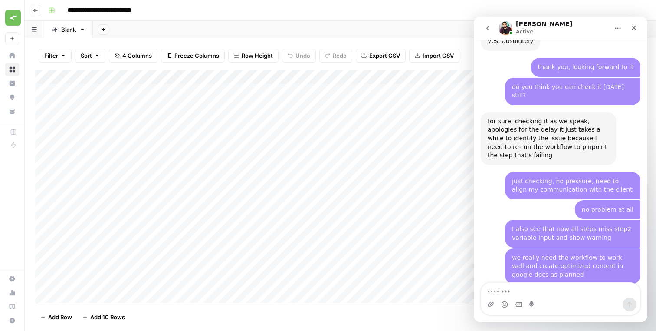
scroll to position [1811, 0]
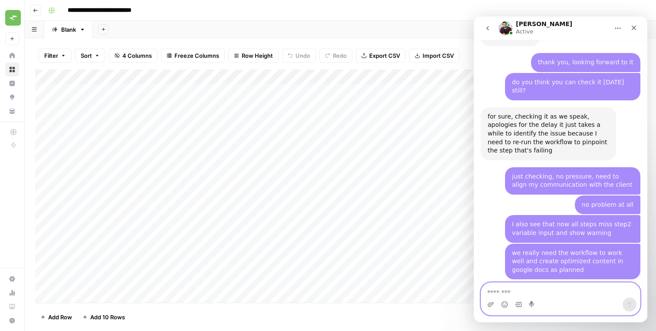
click at [510, 287] on textarea "Message…" at bounding box center [560, 290] width 159 height 15
click at [506, 291] on div "yes, I'm still making some changes on the workflow, please give me some time to…" at bounding box center [549, 333] width 122 height 85
click at [525, 289] on textarea "Message…" at bounding box center [560, 290] width 159 height 15
type textarea "**********"
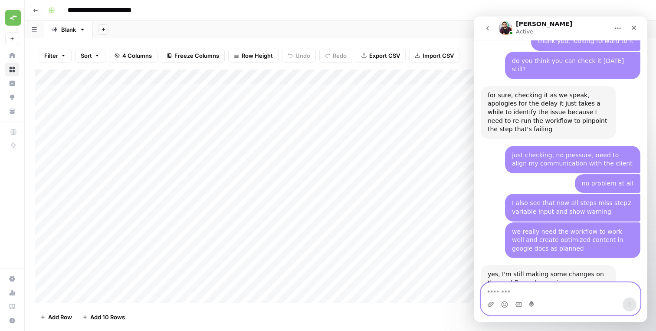
scroll to position [1836, 0]
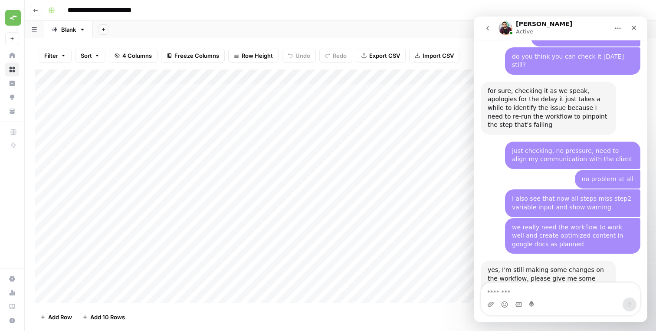
click at [518, 266] on div "yes, I'm still making some changes on the workflow, please give me some time to…" at bounding box center [549, 308] width 122 height 85
click at [506, 28] on img "Intercom messenger" at bounding box center [506, 28] width 14 height 14
click at [522, 24] on h1 "[PERSON_NAME]" at bounding box center [544, 24] width 56 height 7
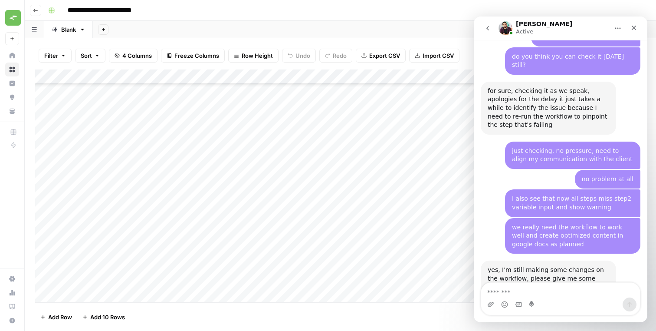
click at [615, 30] on icon "Home" at bounding box center [618, 28] width 7 height 7
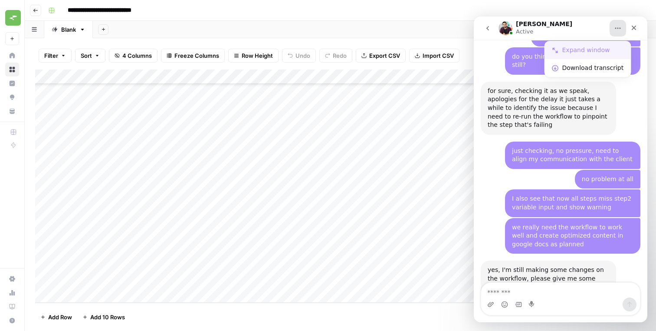
click at [603, 47] on div "Expand window" at bounding box center [593, 50] width 62 height 9
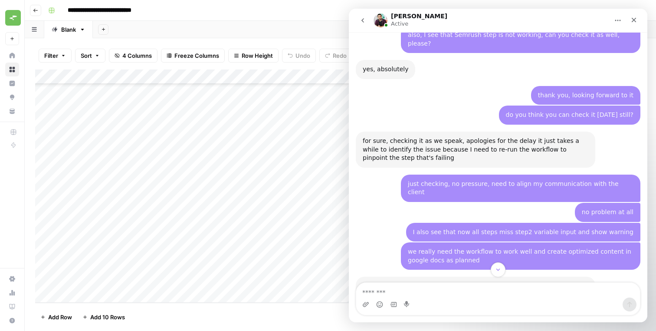
scroll to position [1415, 0]
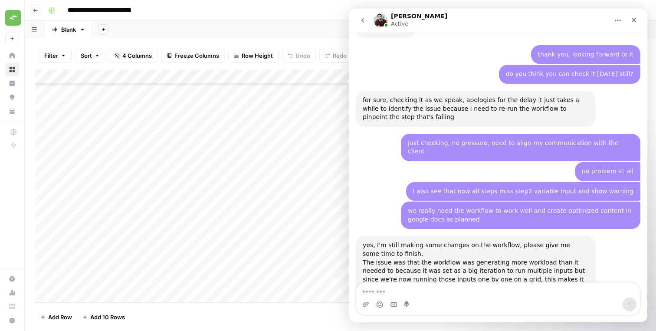
click at [619, 15] on button "Home" at bounding box center [618, 20] width 16 height 16
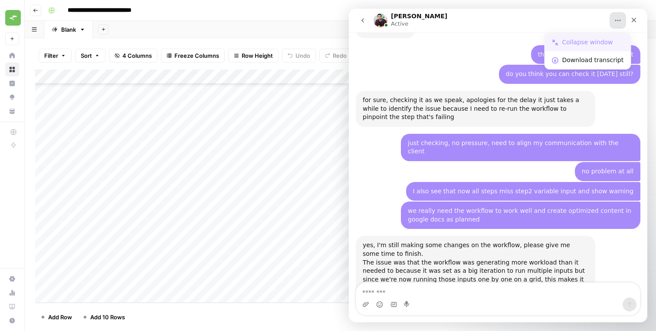
click at [594, 41] on div "Collapse window" at bounding box center [593, 42] width 62 height 9
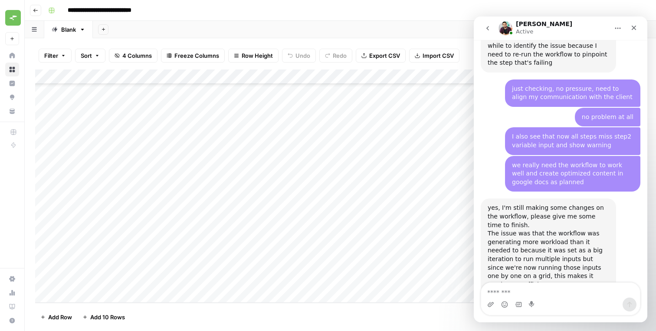
scroll to position [1905, 0]
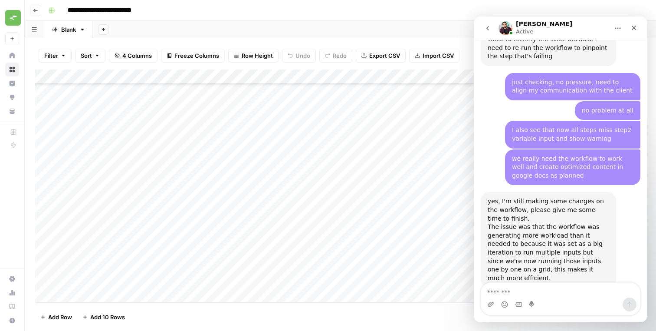
click at [505, 289] on textarea "Message…" at bounding box center [560, 290] width 159 height 15
type textarea "**********"
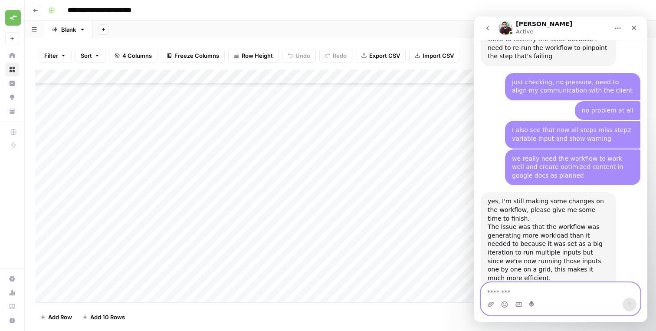
scroll to position [1931, 0]
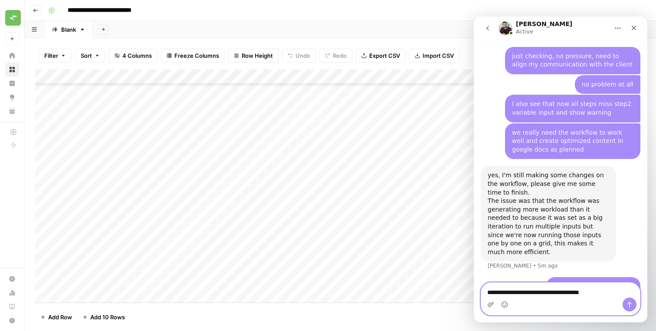
type textarea "**********"
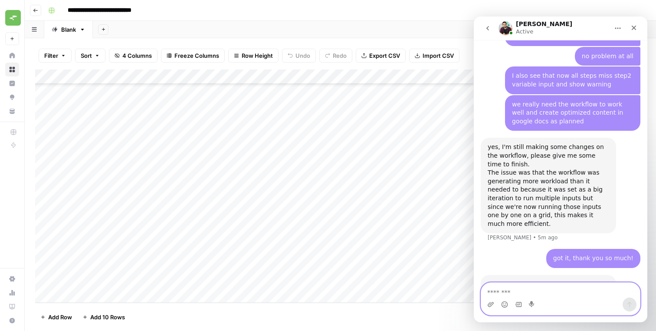
scroll to position [1959, 0]
click at [527, 275] on div "no problem! This also helps so we don't have to wait for the entire iteration t…" at bounding box center [548, 306] width 135 height 62
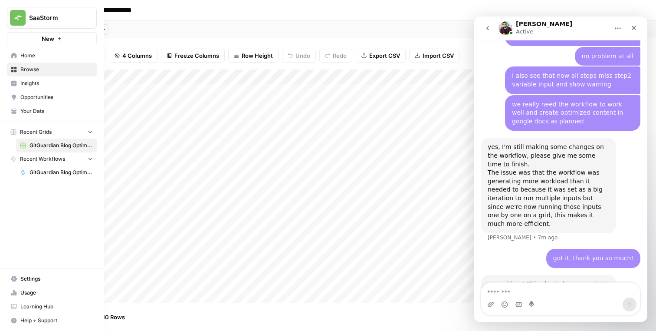
click at [51, 171] on span "GitGuardian Blog Optimisation Workflow" at bounding box center [61, 172] width 63 height 8
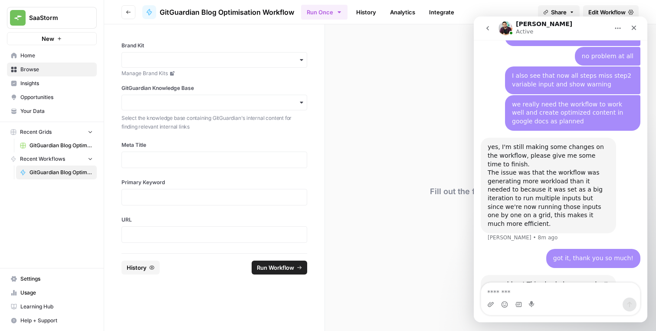
click at [592, 12] on span "Edit Workflow" at bounding box center [607, 12] width 37 height 9
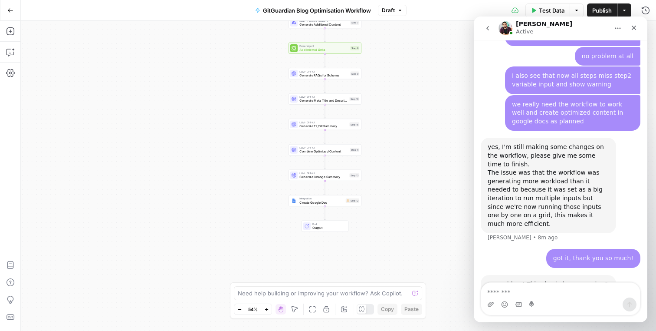
click at [8, 11] on icon "button" at bounding box center [10, 10] width 5 height 4
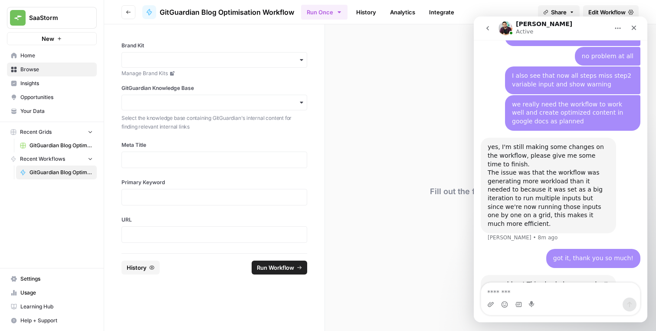
click at [36, 141] on link "GitGuardian Blog Optimisation" at bounding box center [56, 145] width 81 height 14
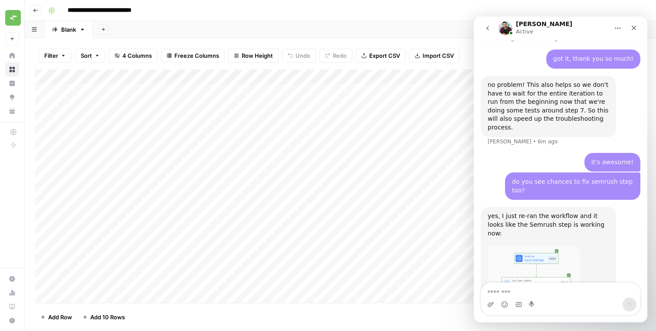
scroll to position [2160, 0]
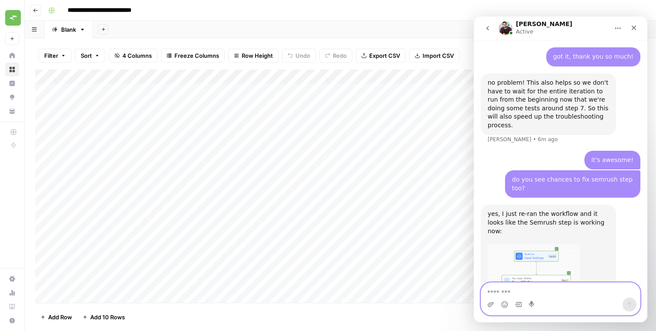
click at [523, 291] on textarea "Message…" at bounding box center [560, 290] width 159 height 15
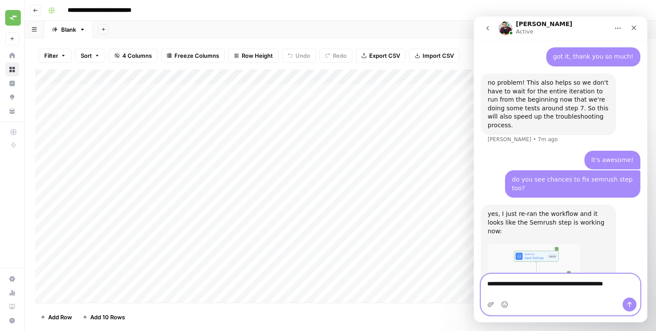
scroll to position [2169, 0]
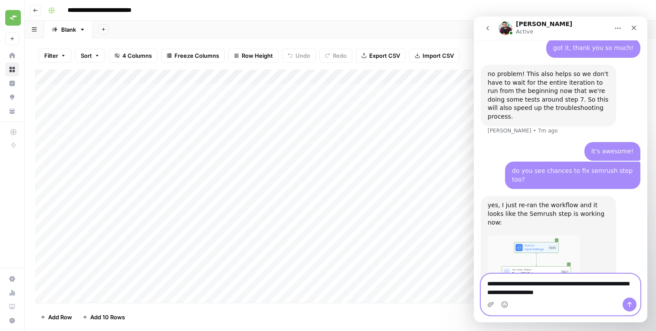
type textarea "**********"
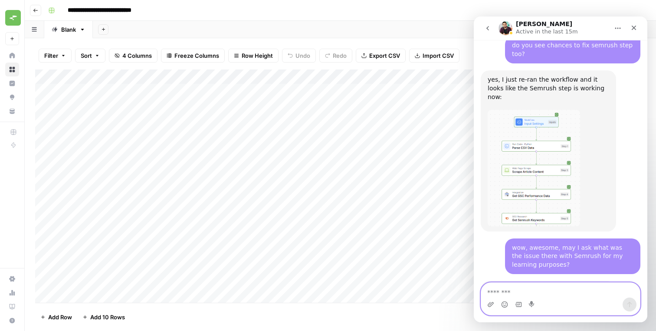
scroll to position [2295, 0]
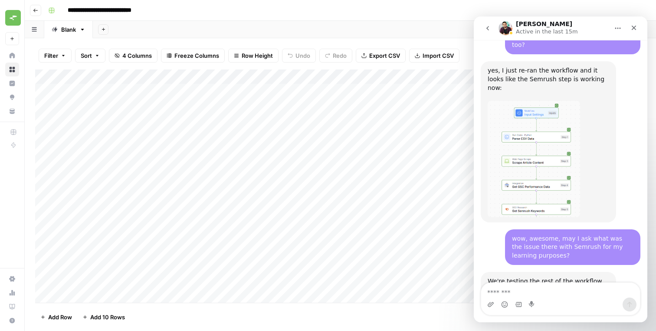
click at [522, 314] on div "I think you might've seen an error while we were still making changes on the wo…" at bounding box center [549, 335] width 122 height 43
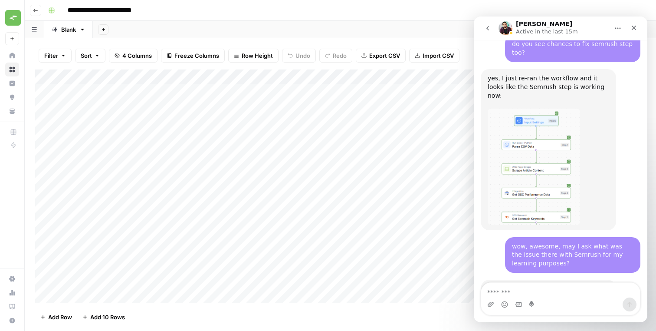
scroll to position [2295, 0]
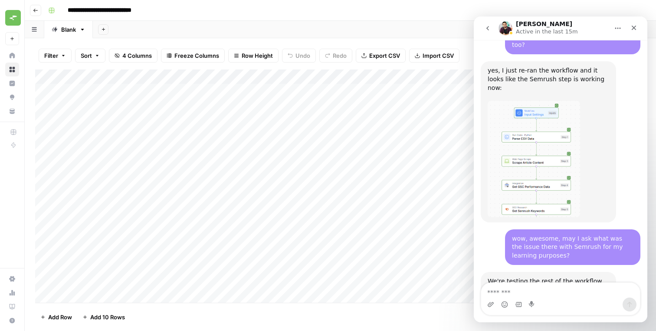
click at [515, 314] on div "I think you might've seen an error while we were still making changes on the wo…" at bounding box center [549, 335] width 122 height 43
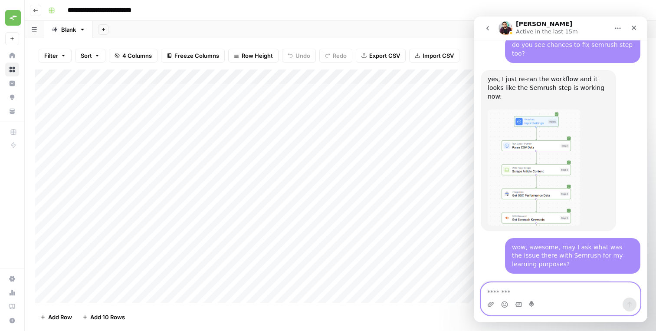
click at [528, 288] on textarea "Message…" at bounding box center [560, 290] width 159 height 15
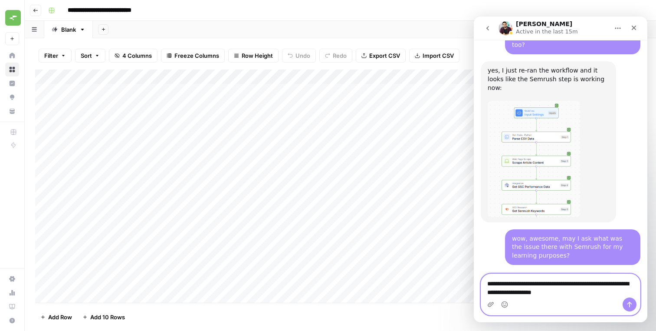
type textarea "**********"
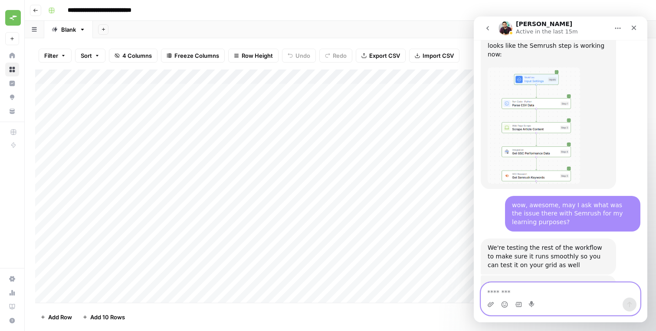
scroll to position [2338, 0]
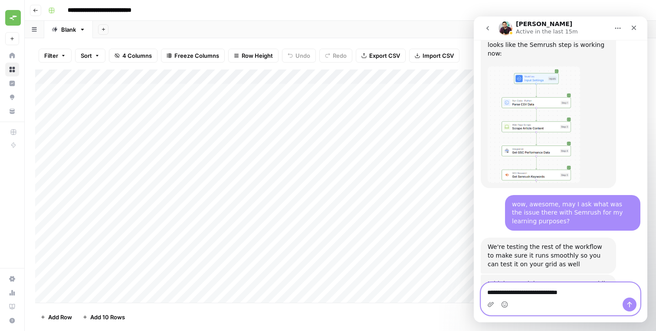
type textarea "**********"
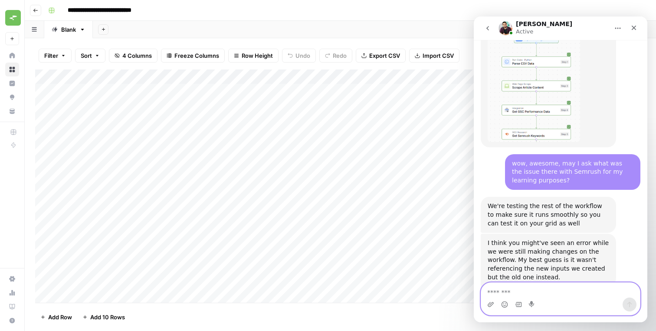
scroll to position [2384, 0]
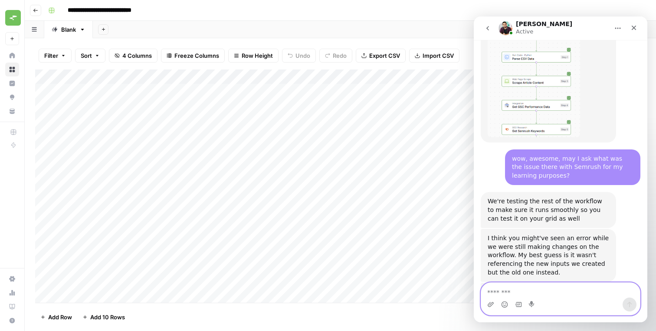
click at [506, 284] on textarea "Message…" at bounding box center [560, 290] width 159 height 15
type textarea "******"
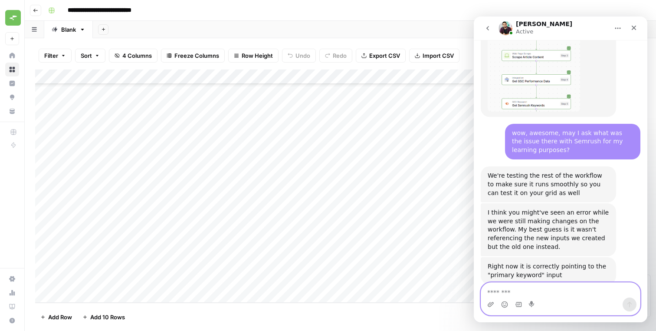
scroll to position [0, 0]
type textarea "*"
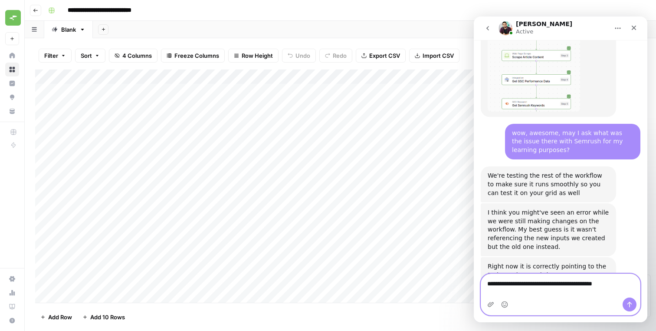
type textarea "**********"
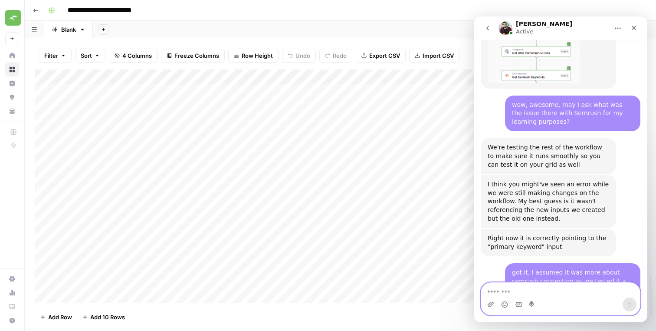
scroll to position [2437, 0]
click at [43, 135] on div "Add Column" at bounding box center [340, 185] width 611 height 233
click at [56, 313] on span "Delete 1 Row" at bounding box center [57, 316] width 35 height 9
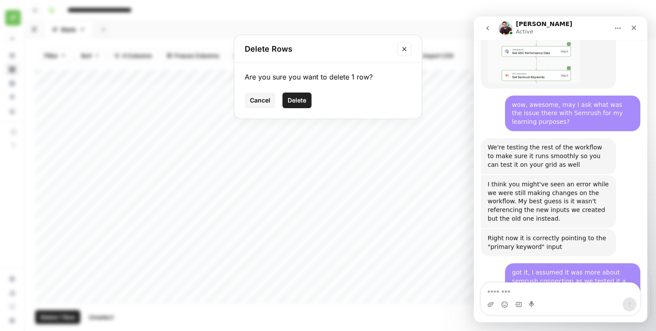
click at [303, 106] on button "Delete" at bounding box center [297, 100] width 29 height 16
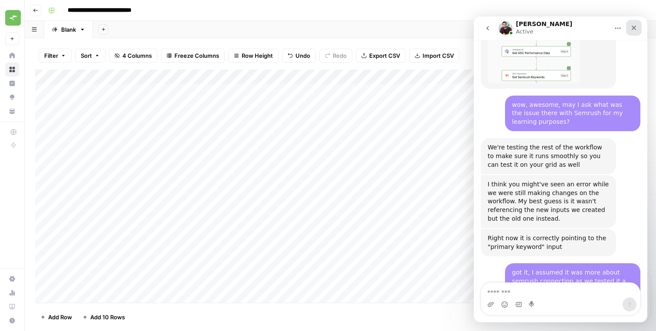
click at [635, 27] on icon "Close" at bounding box center [634, 28] width 5 height 5
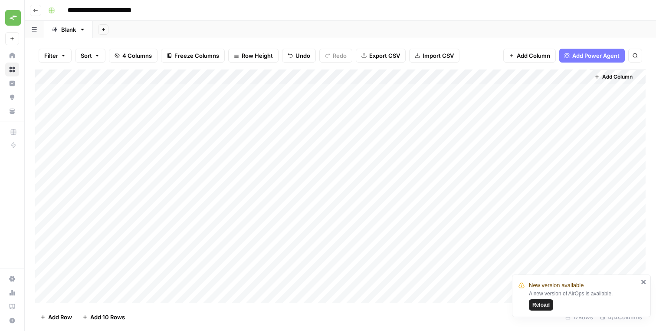
click at [540, 304] on span "Reload" at bounding box center [541, 305] width 17 height 8
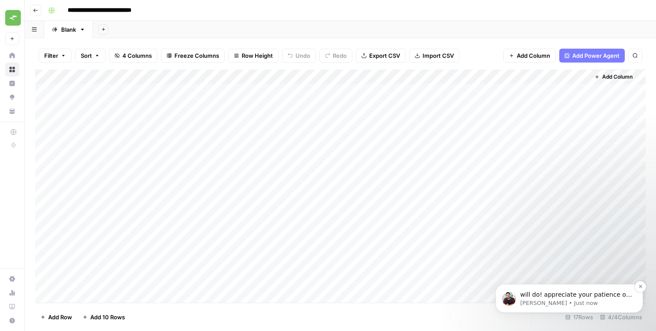
click at [546, 295] on span "will do! appreciate your patience on this" at bounding box center [576, 299] width 112 height 16
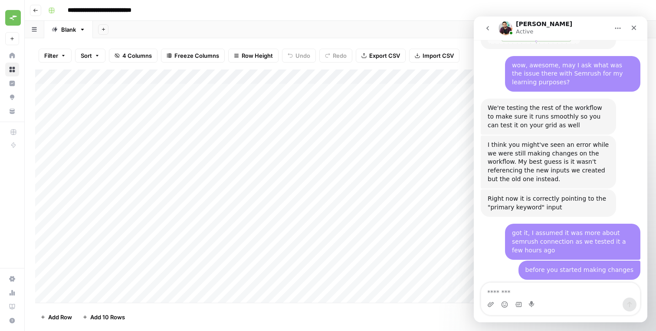
scroll to position [2460, 0]
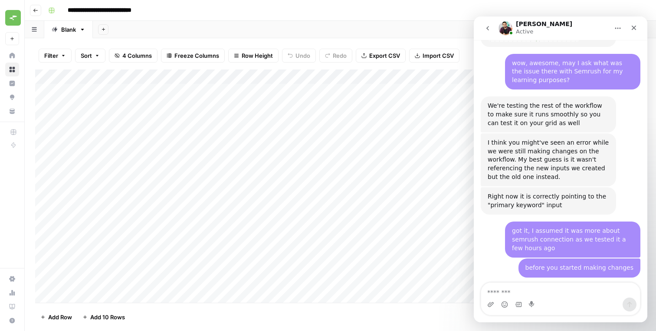
click at [553, 290] on textarea "Message…" at bounding box center [560, 290] width 159 height 15
type textarea "******"
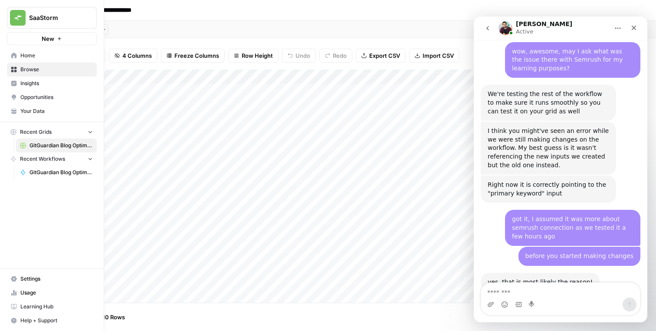
click at [51, 175] on span "GitGuardian Blog Optimisation Workflow" at bounding box center [61, 172] width 63 height 8
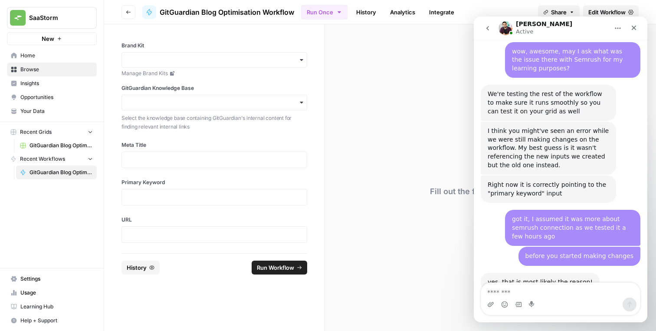
click at [609, 10] on span "Edit Workflow" at bounding box center [607, 12] width 37 height 9
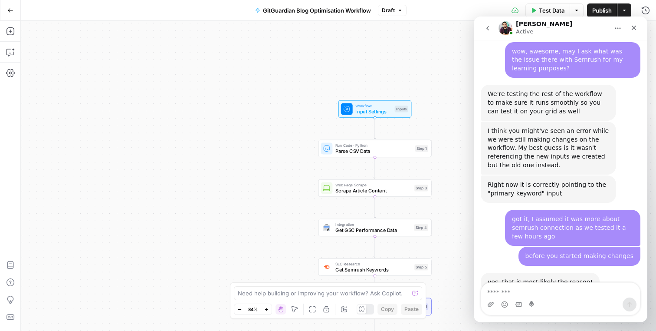
click at [12, 14] on button "Go Back" at bounding box center [11, 11] width 16 height 16
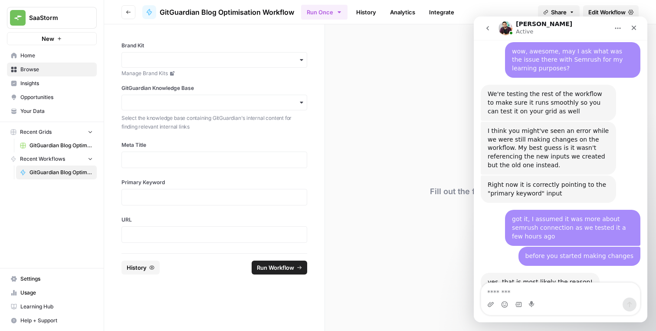
click at [131, 12] on span "Go back" at bounding box center [131, 12] width 0 height 0
click at [57, 145] on span "GitGuardian Blog Optimisation" at bounding box center [61, 145] width 63 height 8
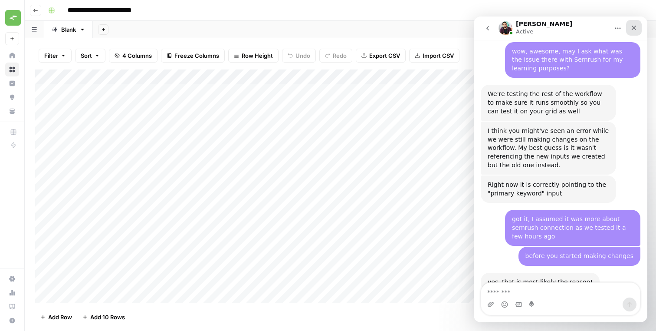
click at [638, 29] on div "Close" at bounding box center [634, 28] width 16 height 16
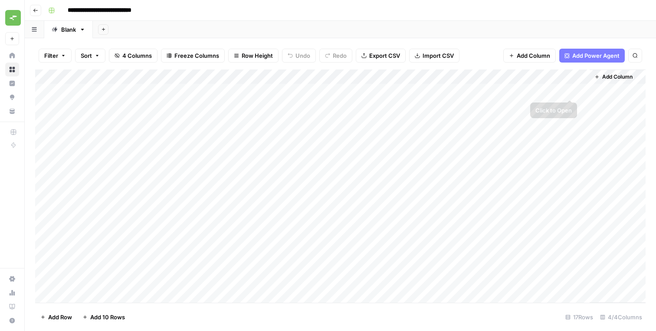
scroll to position [2472, 0]
click at [571, 78] on div "Add Column" at bounding box center [340, 185] width 611 height 233
click at [599, 218] on div "Add Column" at bounding box center [618, 185] width 56 height 233
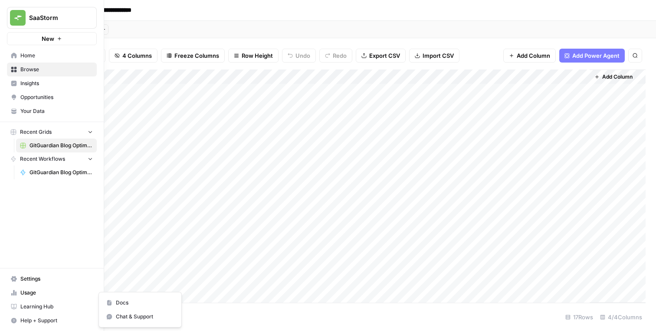
click at [33, 313] on button "Help + Support" at bounding box center [52, 320] width 90 height 14
click at [109, 312] on button "Chat & Support" at bounding box center [140, 316] width 76 height 14
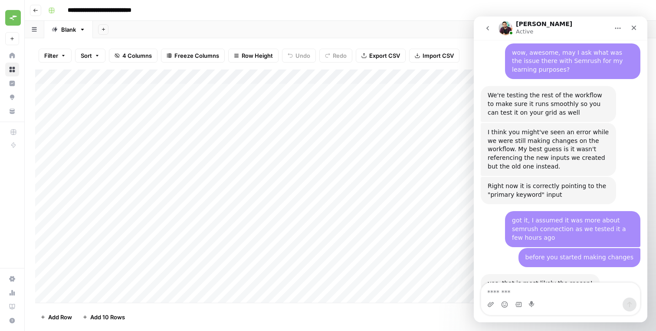
click at [511, 319] on div "will you ping me once tests are done on your end? SaaStorm • 10m ago" at bounding box center [572, 332] width 135 height 27
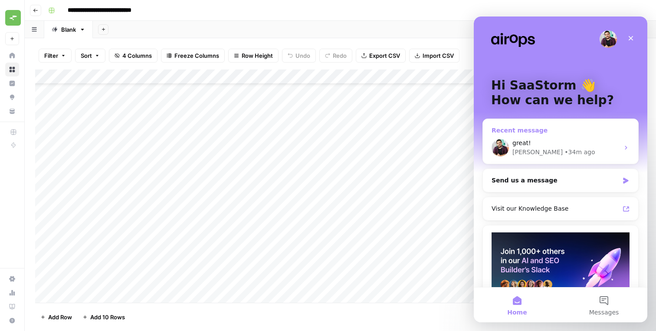
click at [543, 137] on div "great! [PERSON_NAME] • 34m ago" at bounding box center [560, 148] width 155 height 32
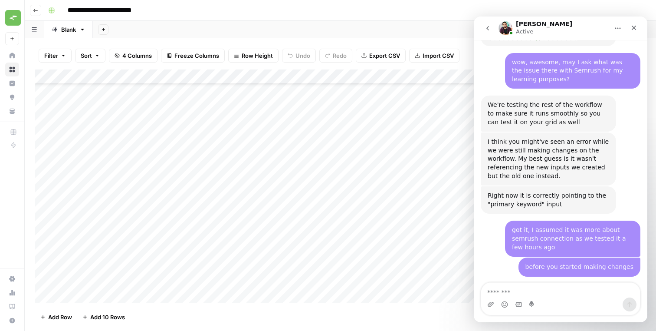
scroll to position [2472, 0]
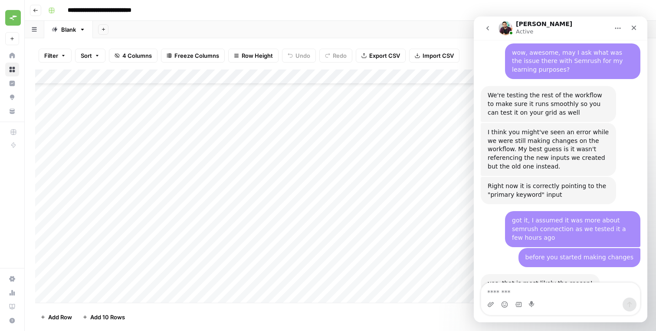
click at [539, 325] on div "will you ping me once tests are done on your end?" at bounding box center [573, 333] width 122 height 17
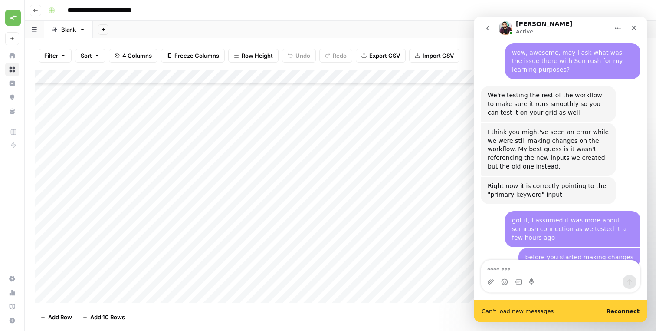
scroll to position [2495, 0]
